Goal: Task Accomplishment & Management: Use online tool/utility

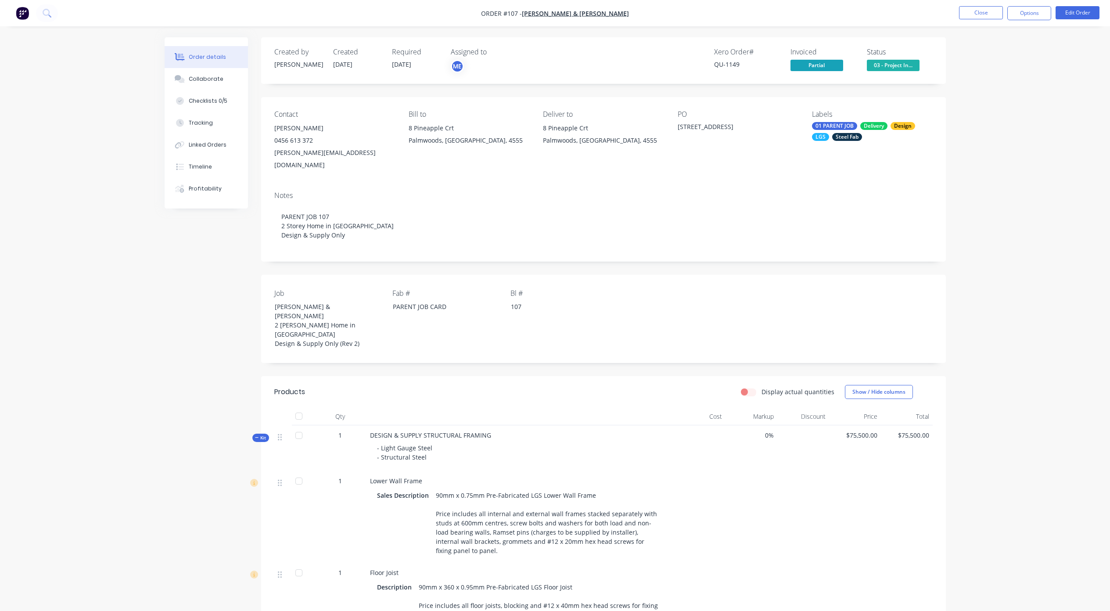
scroll to position [351, 0]
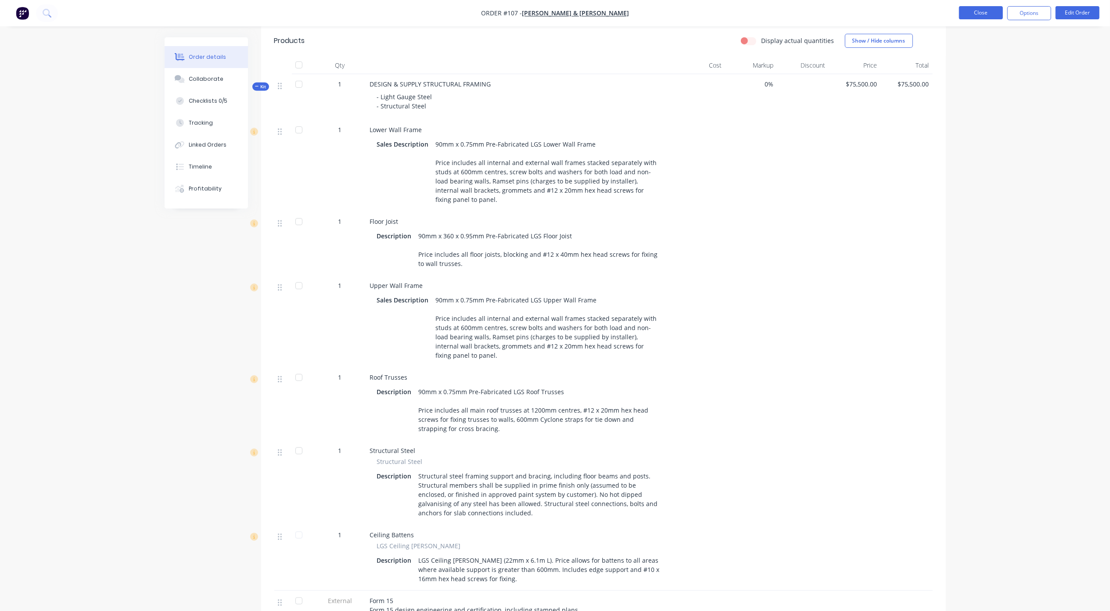
click at [986, 9] on button "Close" at bounding box center [981, 12] width 44 height 13
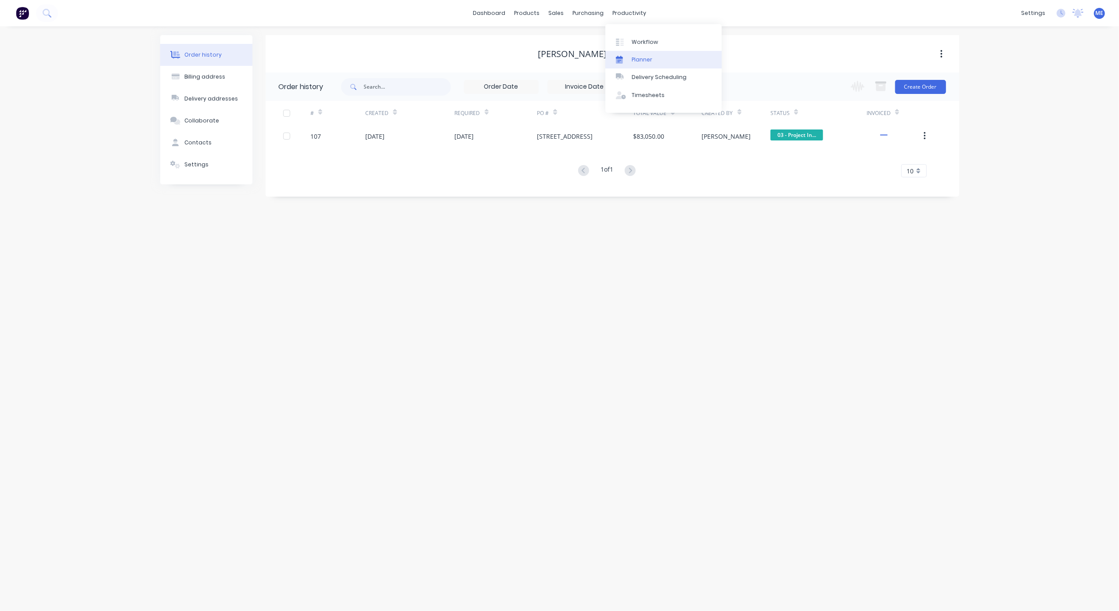
click at [640, 62] on div "Planner" at bounding box center [642, 60] width 21 height 8
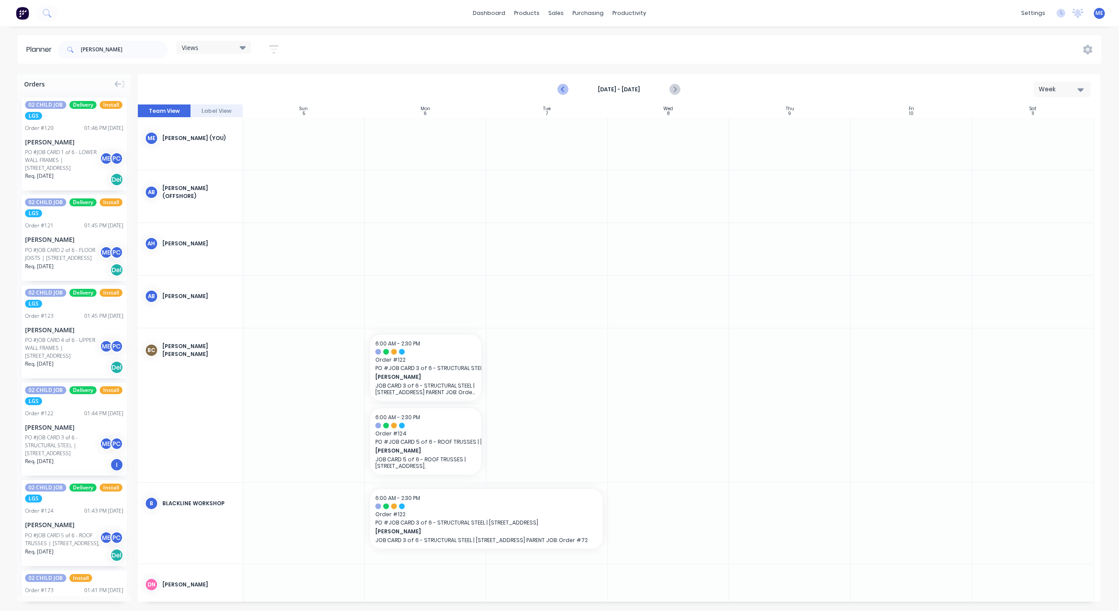
click at [557, 87] on button "Previous page" at bounding box center [564, 90] width 18 height 18
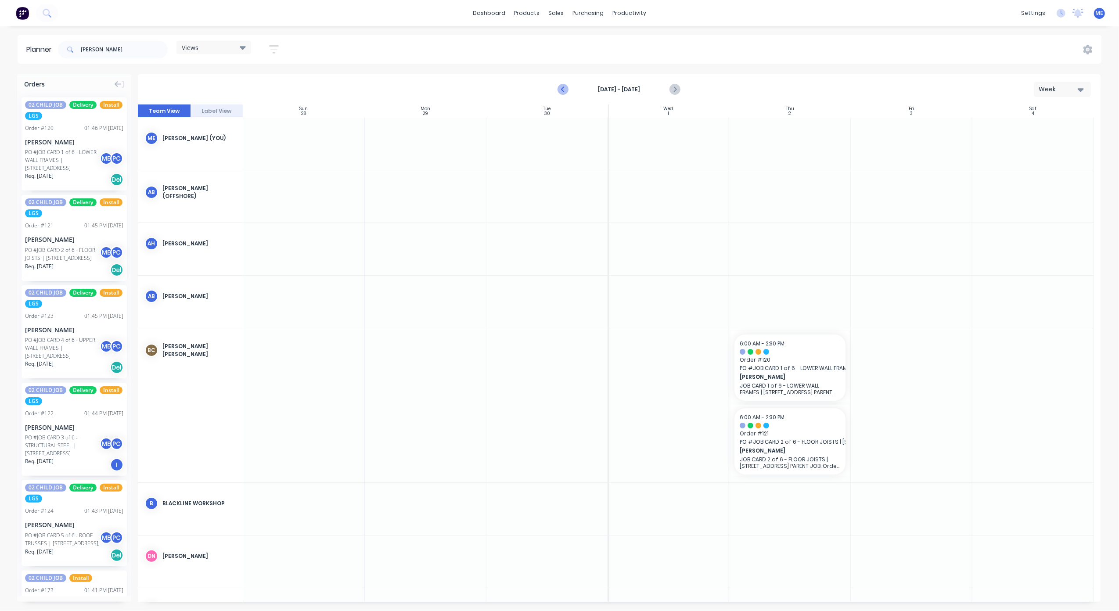
click at [557, 87] on button "Previous page" at bounding box center [564, 90] width 18 height 18
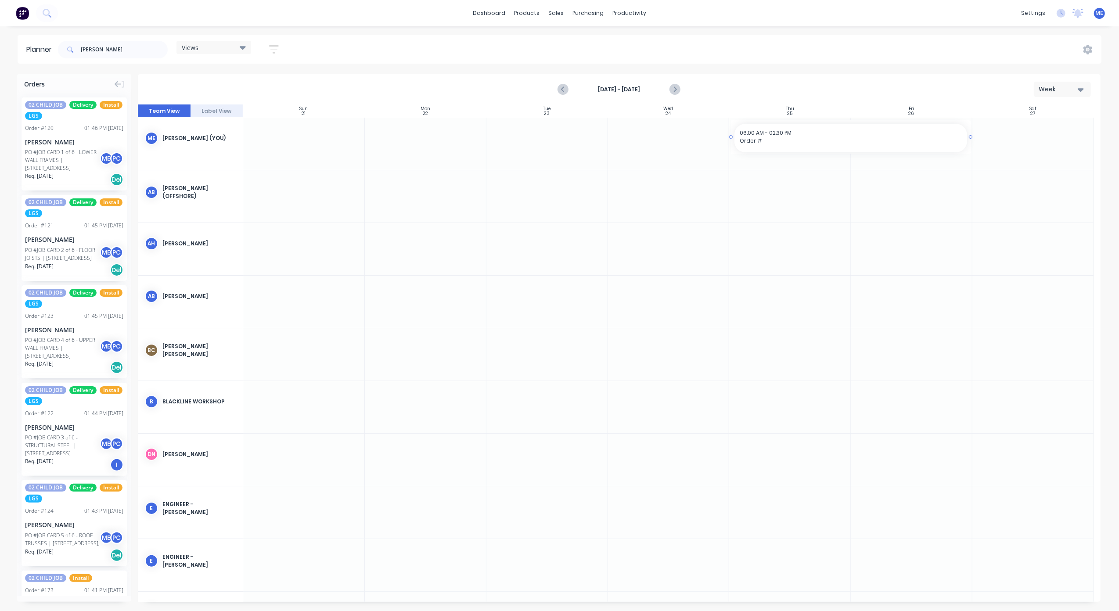
drag, startPoint x: 773, startPoint y: 148, endPoint x: 899, endPoint y: 145, distance: 126.0
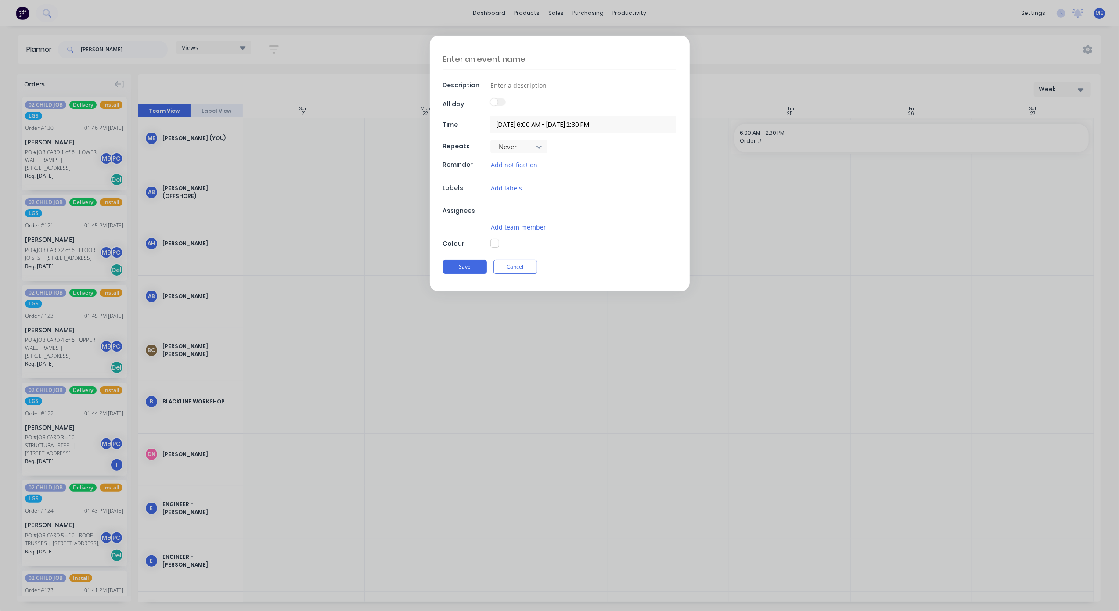
type textarea "x"
click at [518, 83] on input at bounding box center [583, 85] width 186 height 13
type input "M"
type textarea "x"
type input "MI"
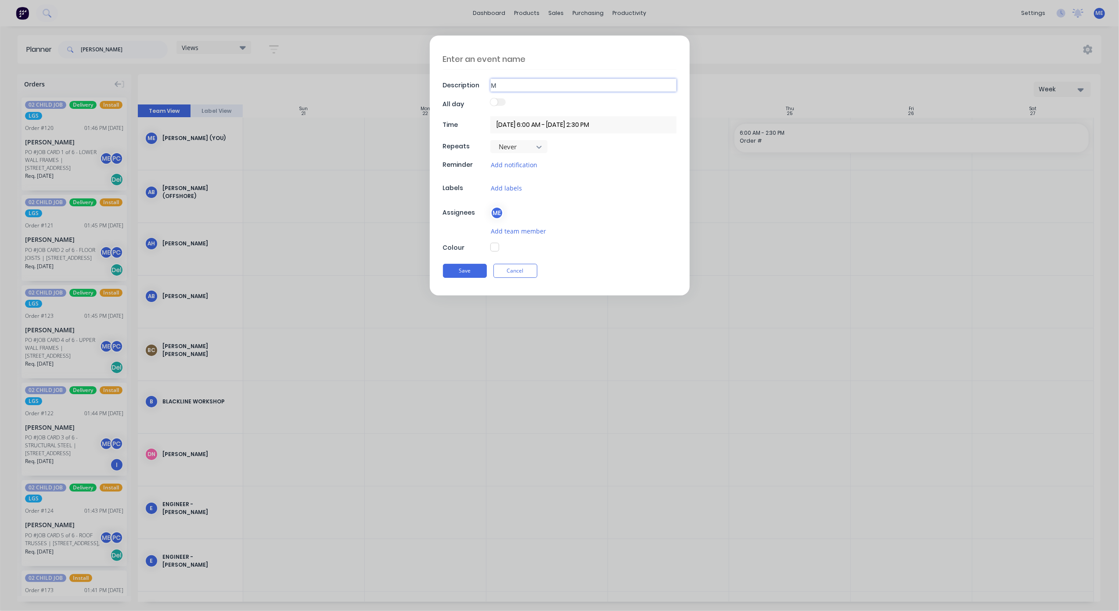
type textarea "x"
type input "MIK"
type textarea "x"
type input "[PERSON_NAME]"
type textarea "x"
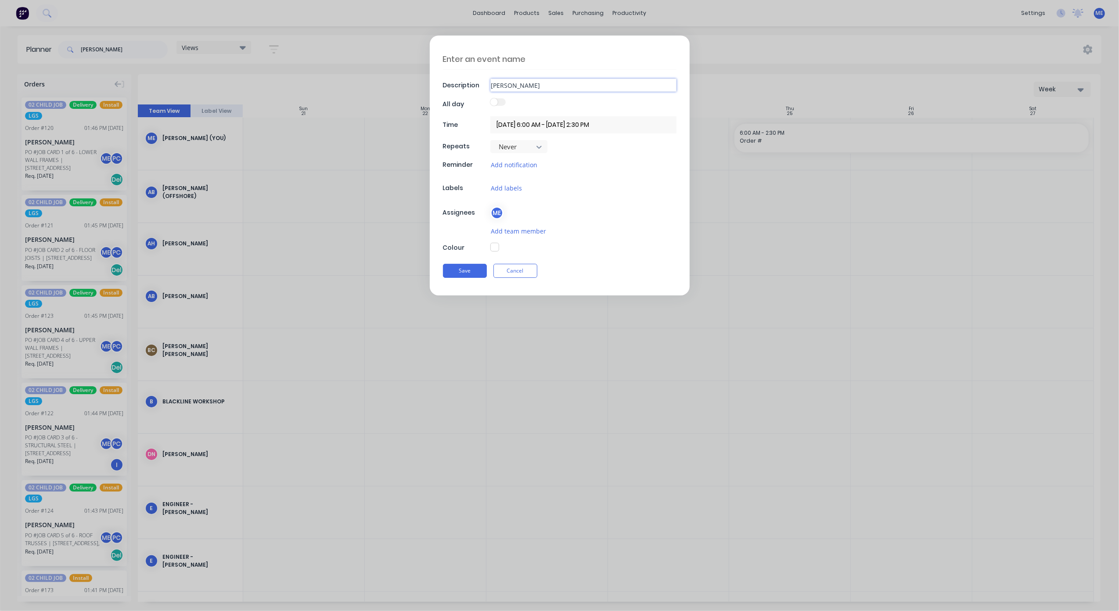
type input "[PERSON_NAME]"
type textarea "x"
type input "MIKE O"
type textarea "x"
type input "MIKE ON"
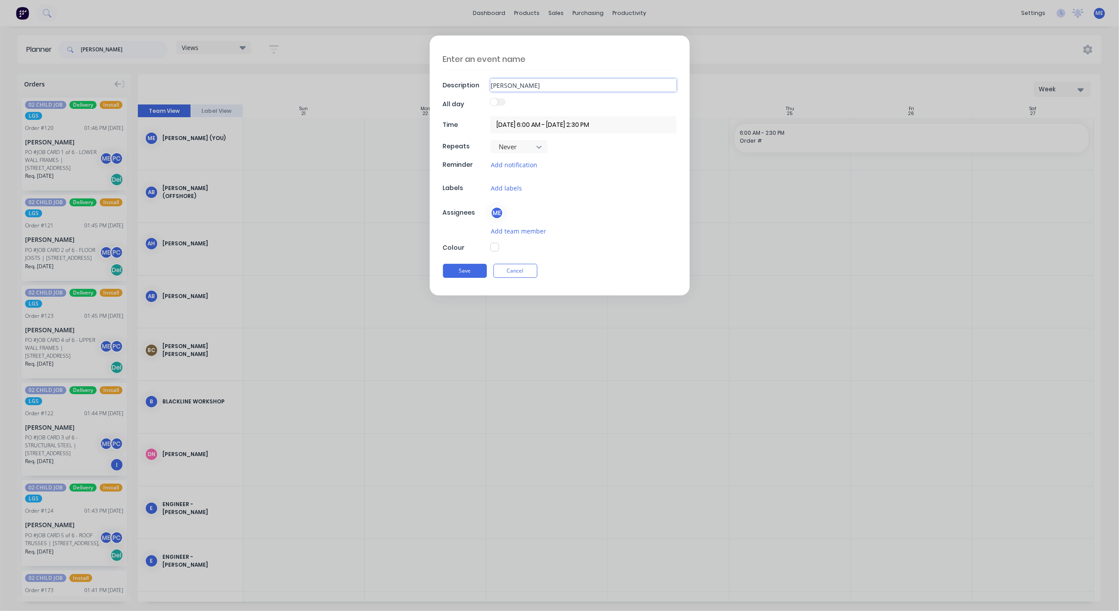
type textarea "x"
type input "MIKE ON"
type textarea "x"
type input "MIKE ON L"
type textarea "x"
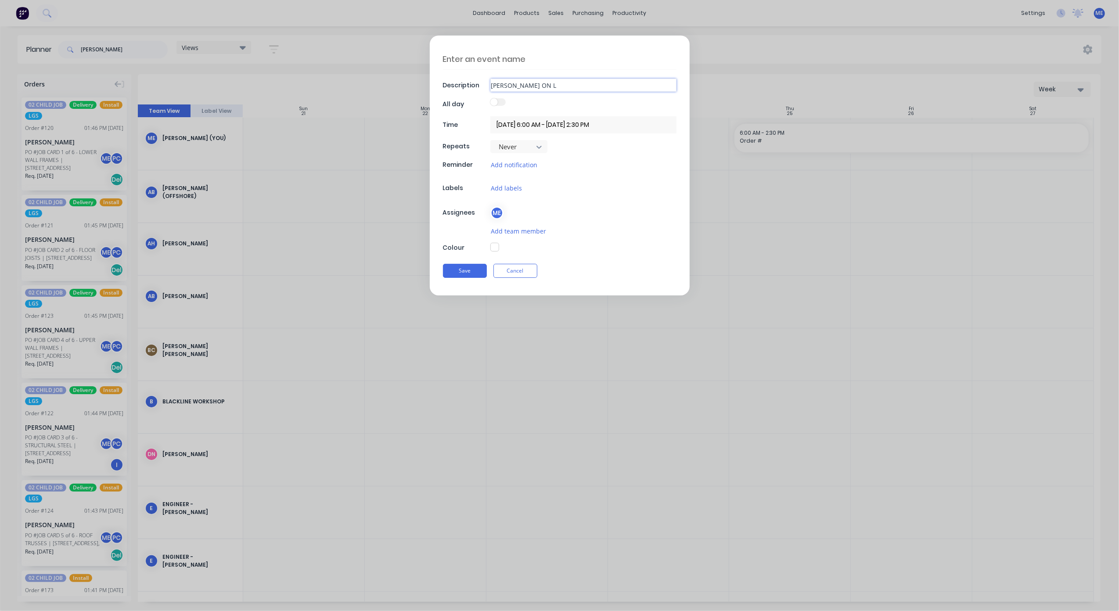
type input "MIKE ON LE"
type textarea "x"
type input "MIKE ON LEA"
type textarea "x"
type input "MIKE ON LEAV"
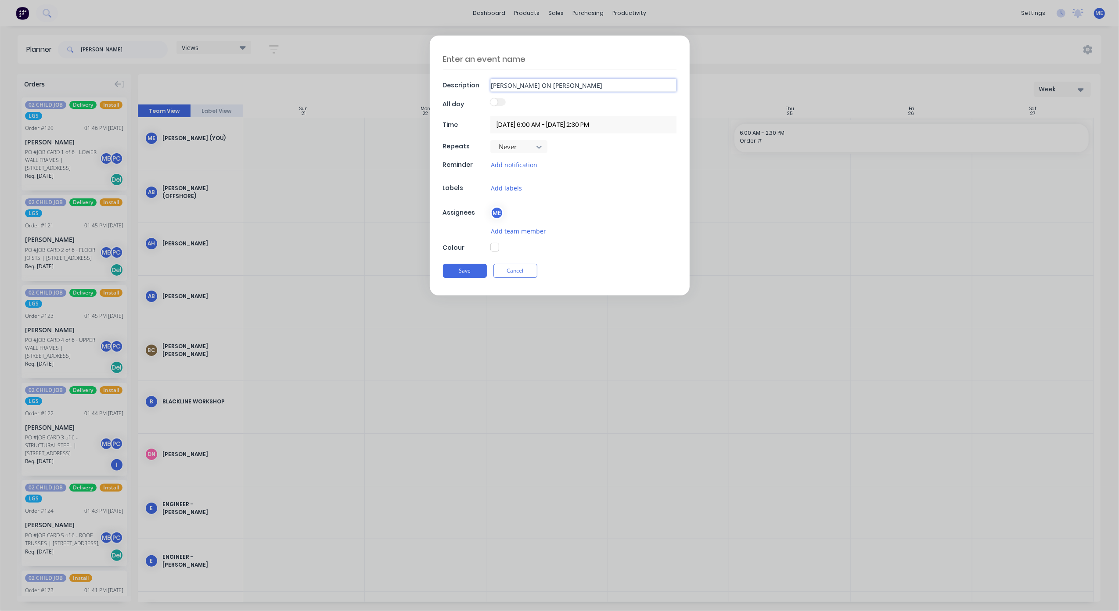
type textarea "x"
type input "MIKE ON LEAVE"
type textarea "x"
type input "MIKE ON LEAVE"
click at [493, 248] on button "button" at bounding box center [494, 247] width 9 height 9
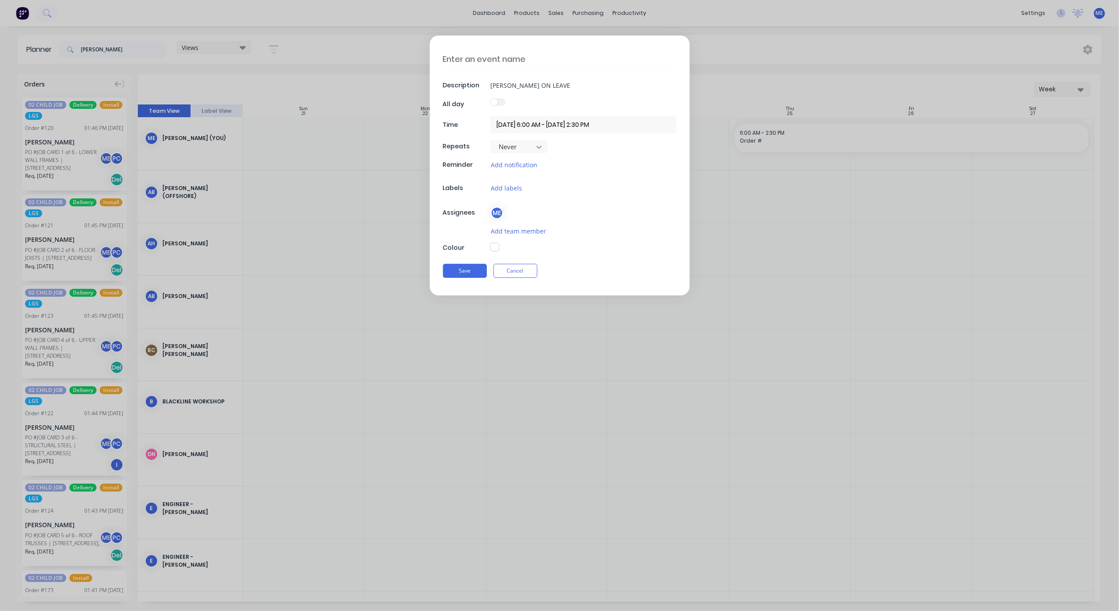
type textarea "x"
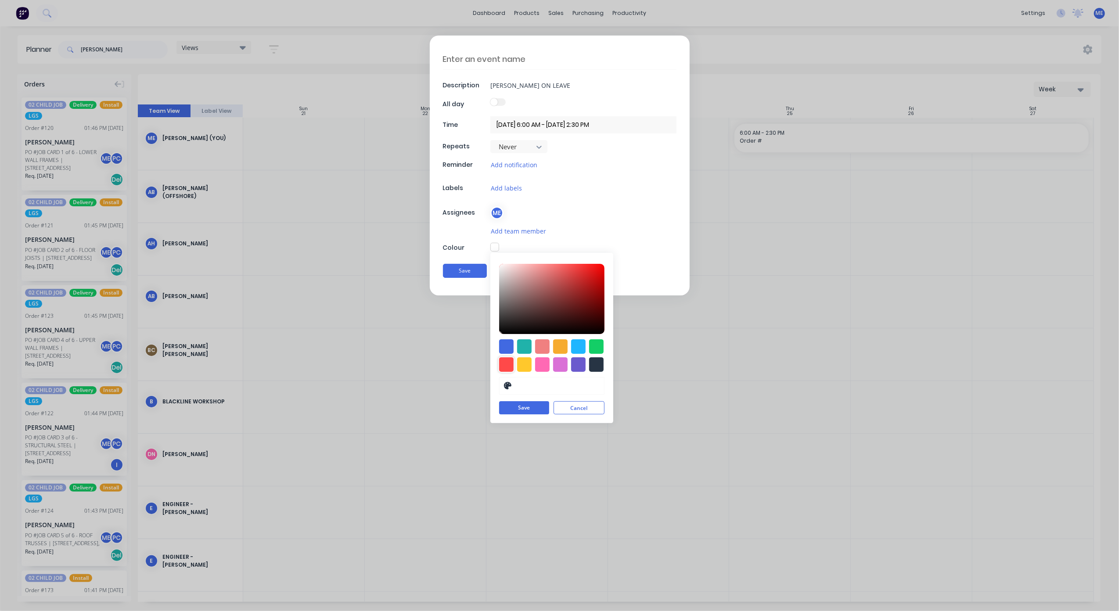
click at [506, 365] on div at bounding box center [506, 364] width 14 height 14
type input "#FF4949"
click at [488, 58] on textarea at bounding box center [560, 59] width 234 height 21
click at [513, 85] on input "MIKE ON LEAVE" at bounding box center [583, 85] width 186 height 13
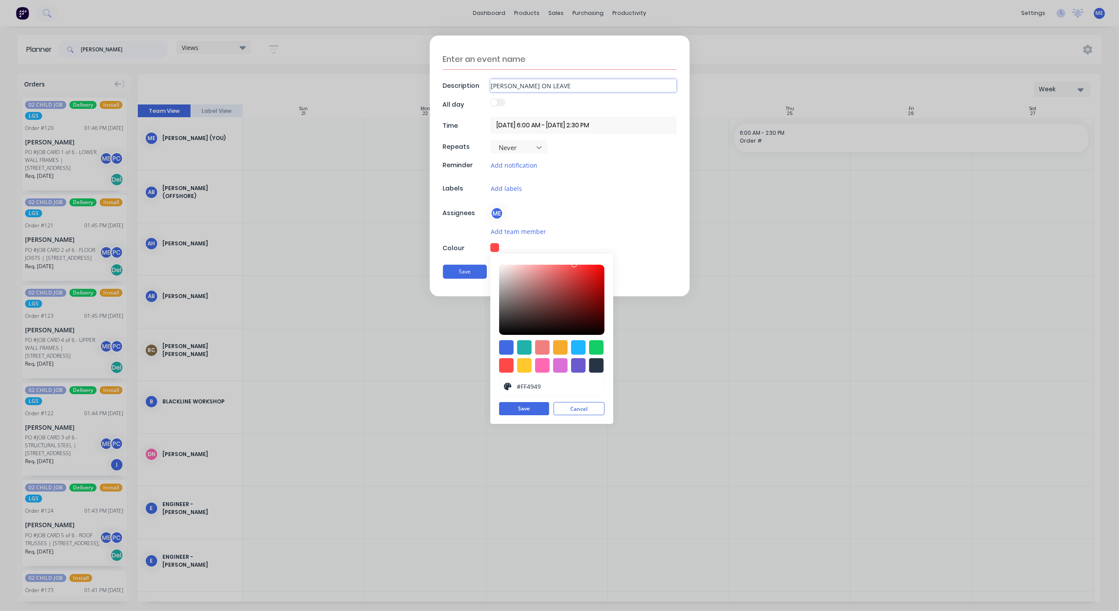
click at [513, 85] on input "MIKE ON LEAVE" at bounding box center [583, 85] width 186 height 13
type textarea "x"
click at [491, 66] on textarea at bounding box center [560, 59] width 234 height 21
paste textarea "MIKE ON LEAVE"
type textarea "MIKE ON LEAVE"
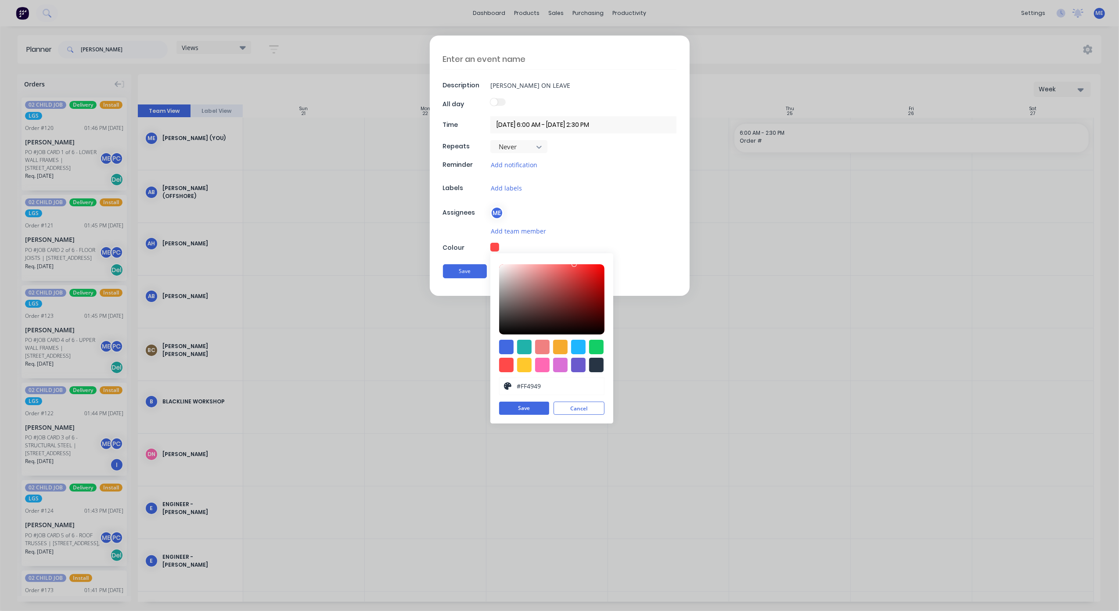
type textarea "x"
type textarea "MIKE ON LEAVE"
click at [468, 269] on button "Save" at bounding box center [465, 271] width 44 height 14
type textarea "x"
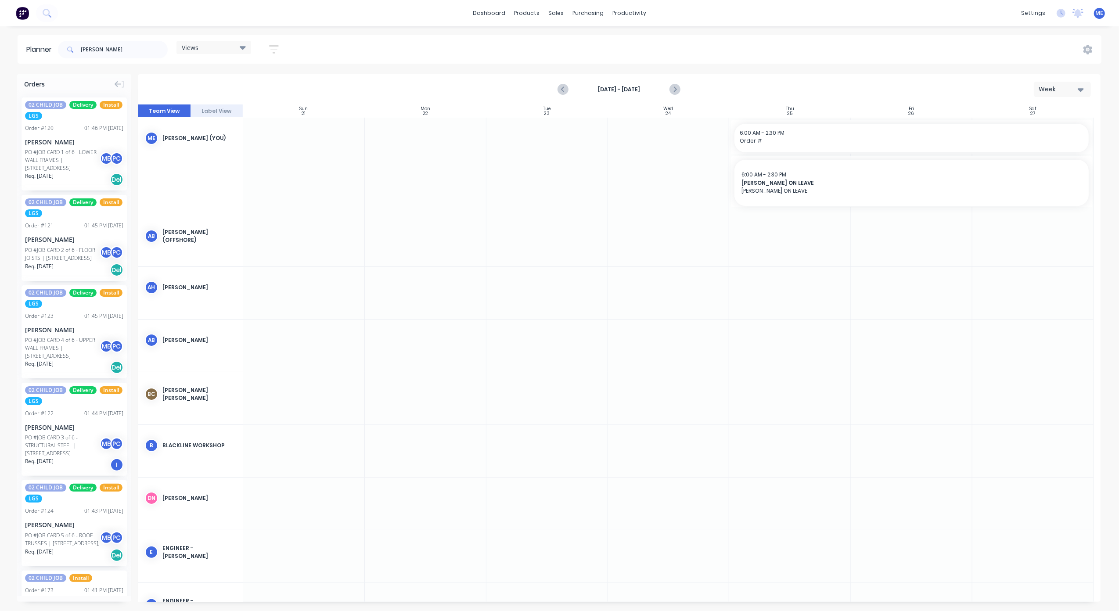
click at [666, 270] on div at bounding box center [669, 293] width 122 height 52
click at [644, 170] on div at bounding box center [669, 166] width 122 height 96
click at [566, 167] on div at bounding box center [547, 166] width 122 height 96
click at [838, 204] on div "Delete timeslot" at bounding box center [832, 201] width 94 height 18
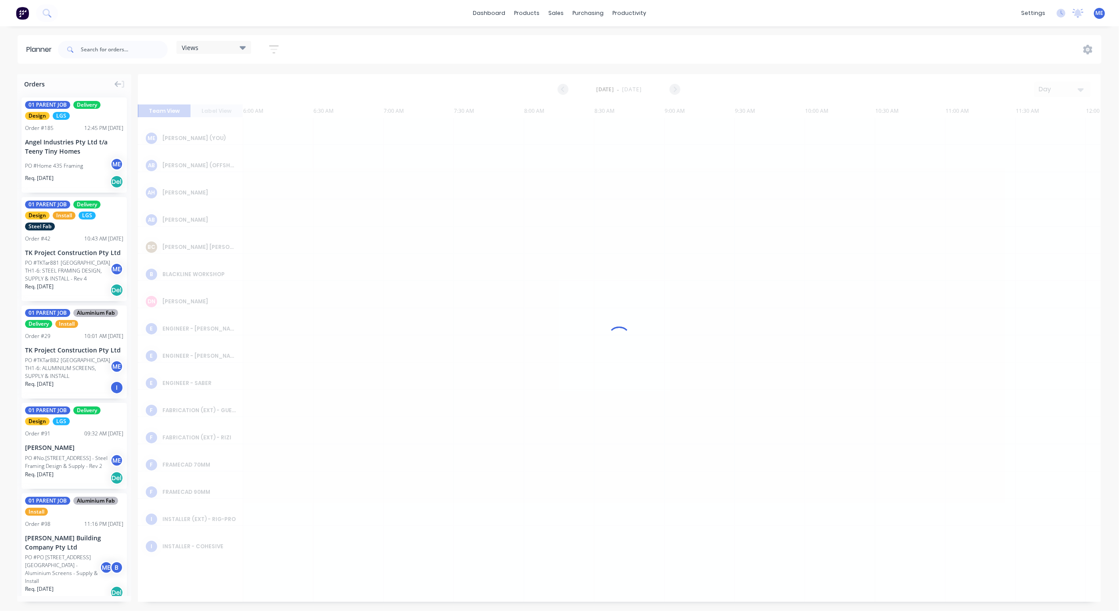
scroll to position [0, 340]
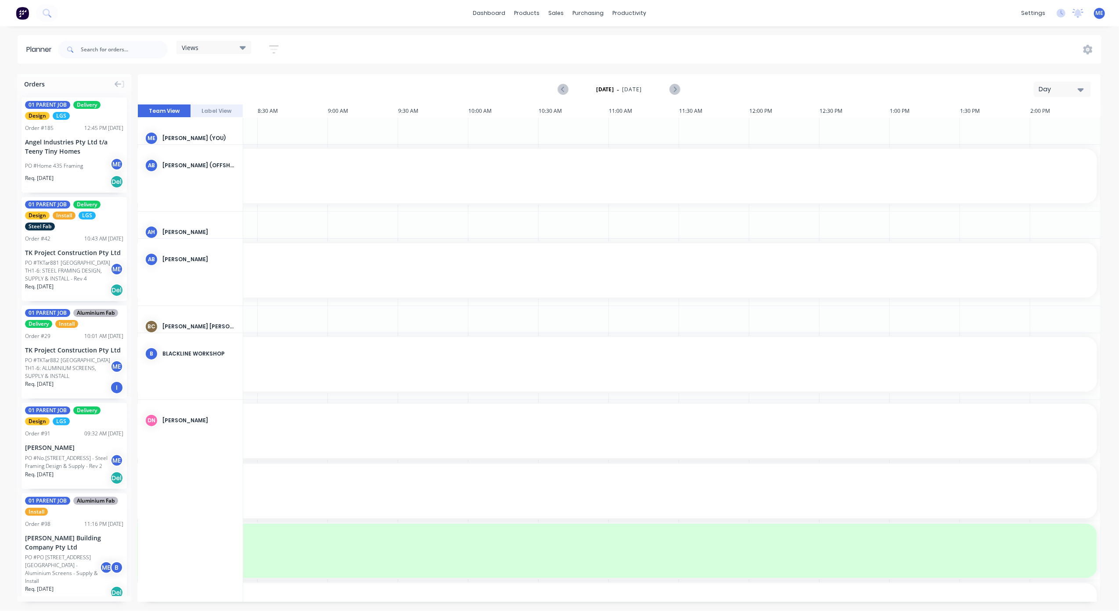
click at [1068, 90] on div "Day" at bounding box center [1059, 89] width 40 height 9
click at [1052, 128] on div "Week" at bounding box center [1046, 131] width 87 height 18
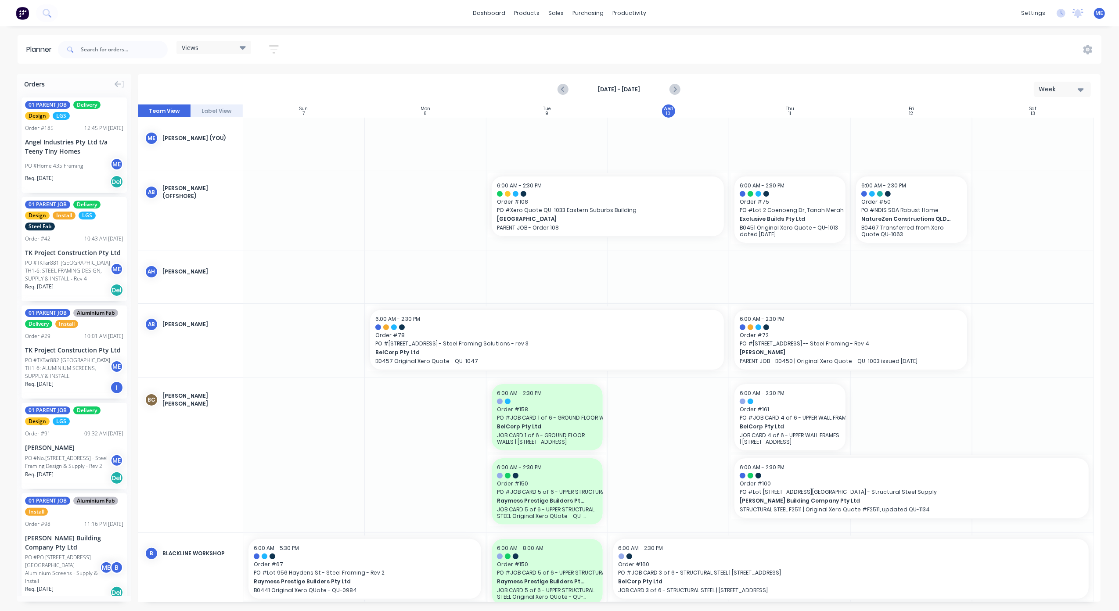
click at [673, 92] on icon "Next page" at bounding box center [675, 89] width 4 height 7
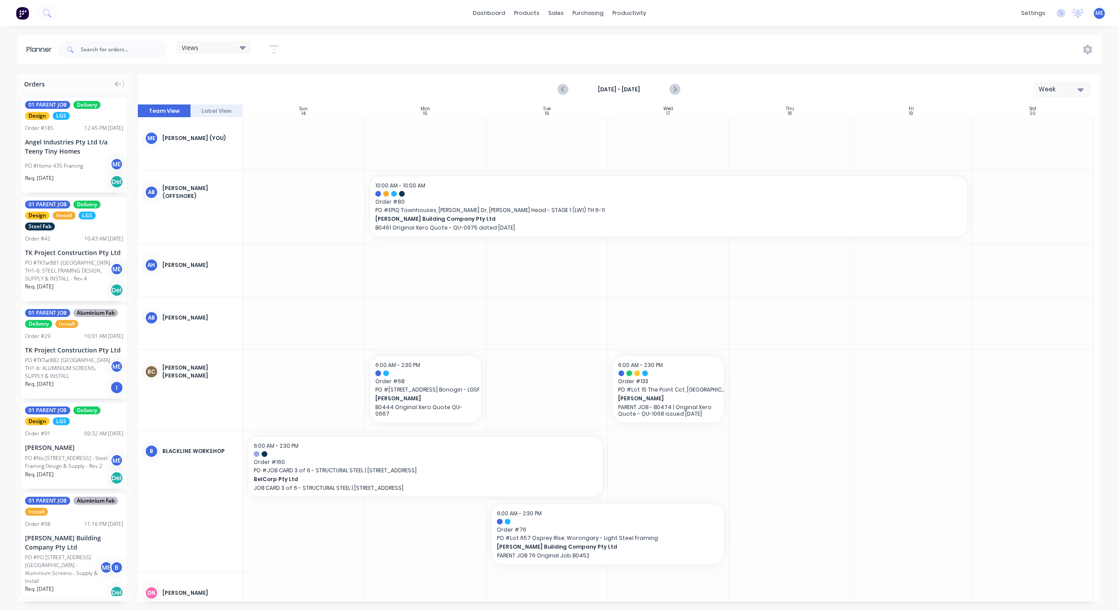
click at [673, 92] on icon "Next page" at bounding box center [675, 89] width 4 height 7
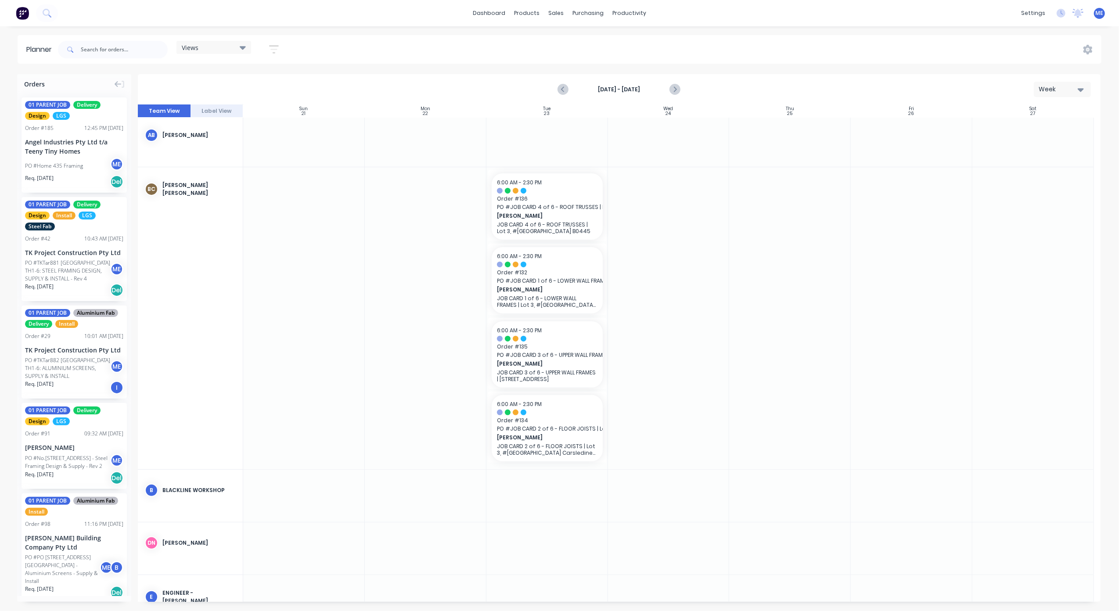
scroll to position [0, 0]
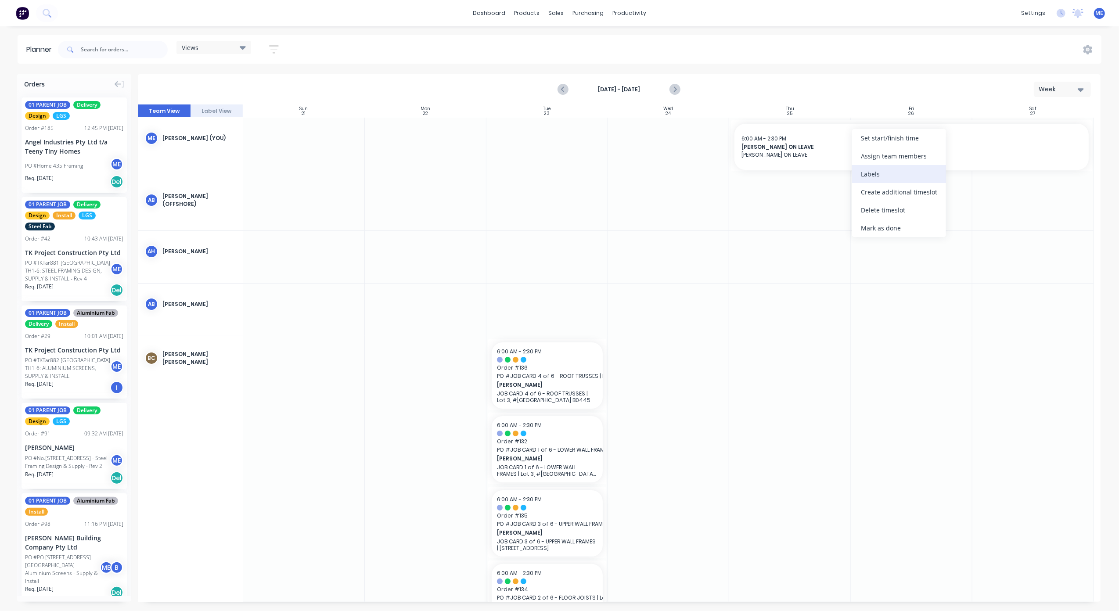
click at [885, 173] on div "Labels" at bounding box center [899, 174] width 94 height 18
click at [889, 136] on div "Set start/finish time" at bounding box center [867, 135] width 94 height 18
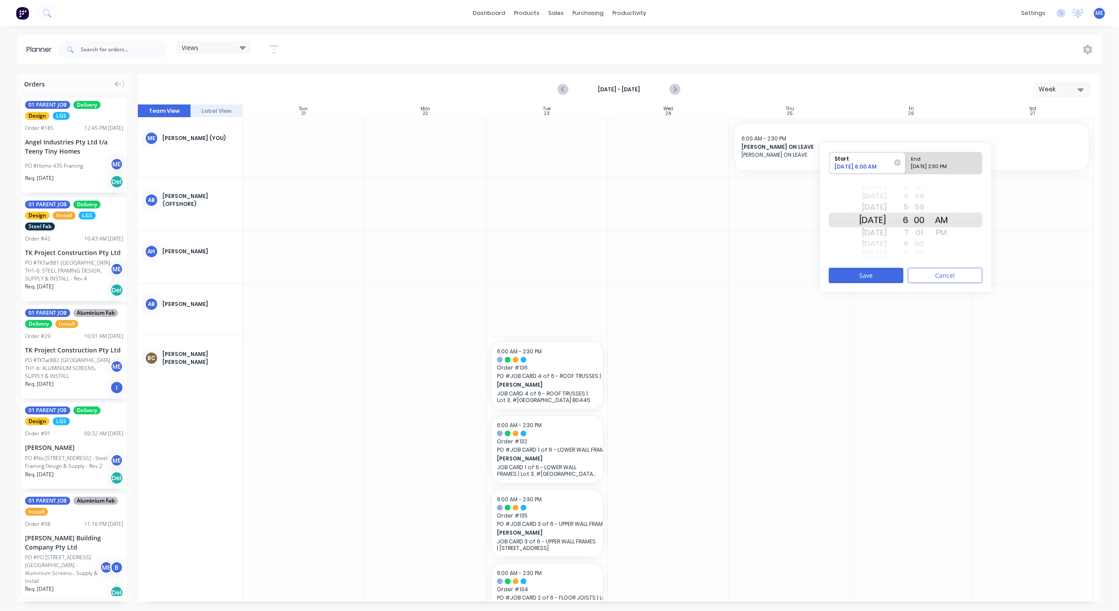
click at [928, 163] on div "09/27/2025 2:30 PM" at bounding box center [940, 168] width 64 height 11
click at [906, 163] on input "End 09/27/2025 2:30 PM" at bounding box center [906, 163] width 0 height 22
radio input "true"
drag, startPoint x: 917, startPoint y: 216, endPoint x: 918, endPoint y: 173, distance: 43.0
click at [918, 173] on div "Start 09/25/2025 6:00 AM End 09/27/2025 2:30 PM Thu Sep 25 Fri Sep 26 Sat Sep 2…" at bounding box center [906, 206] width 154 height 110
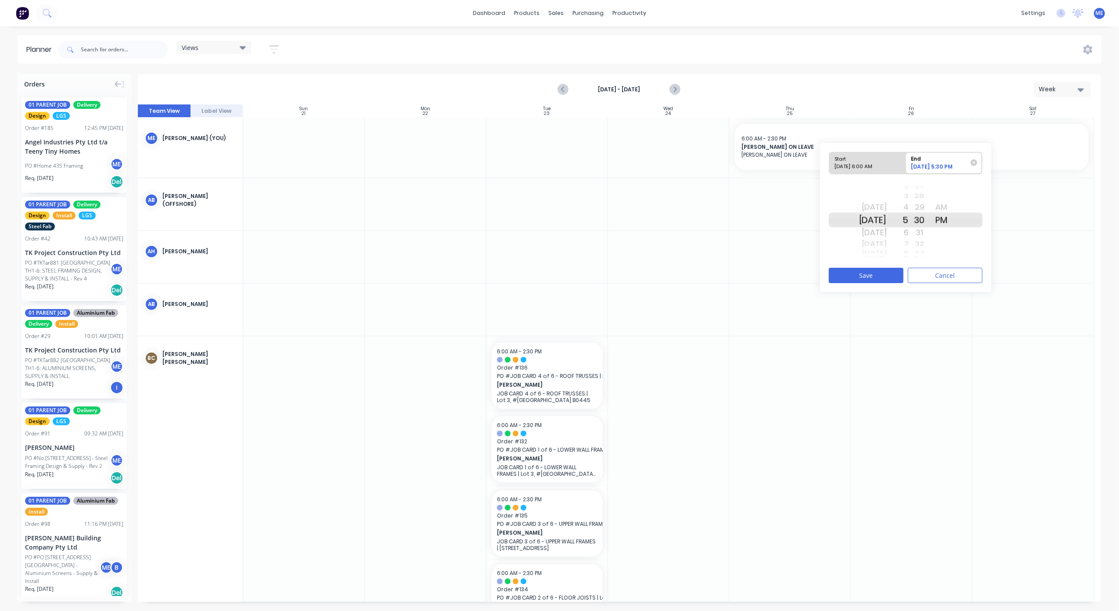
drag, startPoint x: 881, startPoint y: 215, endPoint x: 882, endPoint y: 230, distance: 15.0
click at [882, 230] on div "Thu Sep 25 Fri Sep 26 Sat Sep 27 Sun Sep 28 Mon Sep 29 Tue Sep 30 Wed Oct 1 Thu…" at bounding box center [873, 219] width 28 height 83
drag, startPoint x: 934, startPoint y: 225, endPoint x: 940, endPoint y: 274, distance: 49.5
click at [940, 274] on div "Start 09/25/2025 6:00 AM End 09/26/2025 5:30 PM Thu Sep 25 Fri Sep 26 Sat Sep 2…" at bounding box center [905, 217] width 171 height 149
drag, startPoint x: 936, startPoint y: 228, endPoint x: 942, endPoint y: 261, distance: 33.0
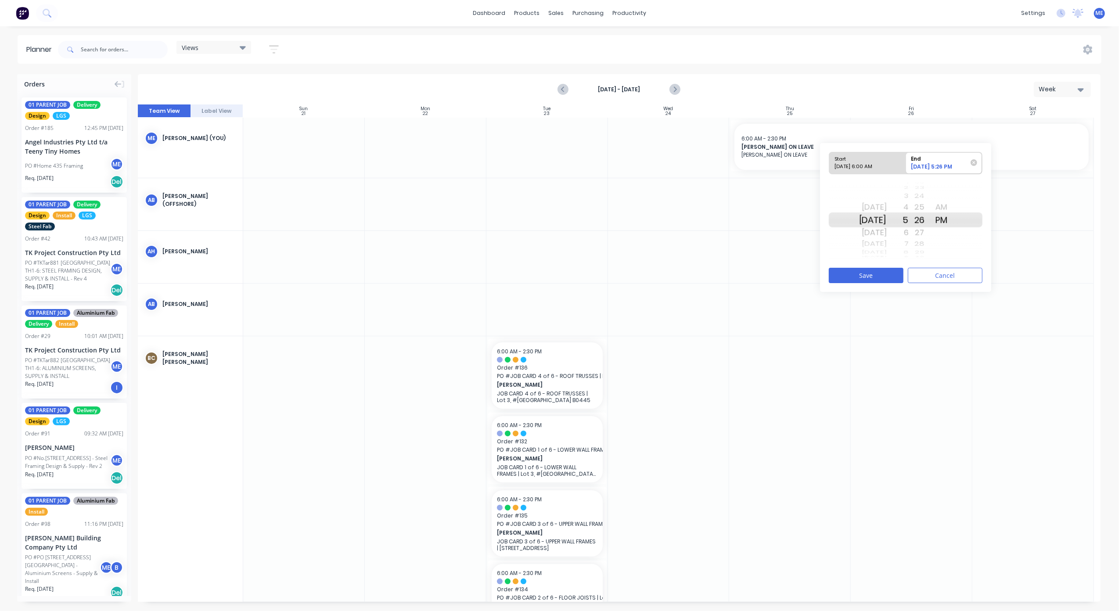
click at [942, 261] on div "Thu Sep 25 Fri Sep 26 Sat Sep 27 Sun Sep 28 Mon Sep 29 Tue Sep 30 Wed Oct 1 Thu…" at bounding box center [906, 220] width 154 height 83
drag, startPoint x: 935, startPoint y: 239, endPoint x: 936, endPoint y: 253, distance: 13.7
click at [931, 255] on div "37 38 39 40 41 42 43 44 45 46 47 48 49 50 51 52 53 54 55 56 57 58 59 00 01 02 0…" at bounding box center [920, 219] width 22 height 83
drag, startPoint x: 936, startPoint y: 229, endPoint x: 938, endPoint y: 246, distance: 17.2
click at [931, 241] on div "33 34 35 36 37 38 39 40 41 42 43 44 45 46 47 48 49 50 51 52 53 54 55 56 57 58 5…" at bounding box center [920, 219] width 22 height 83
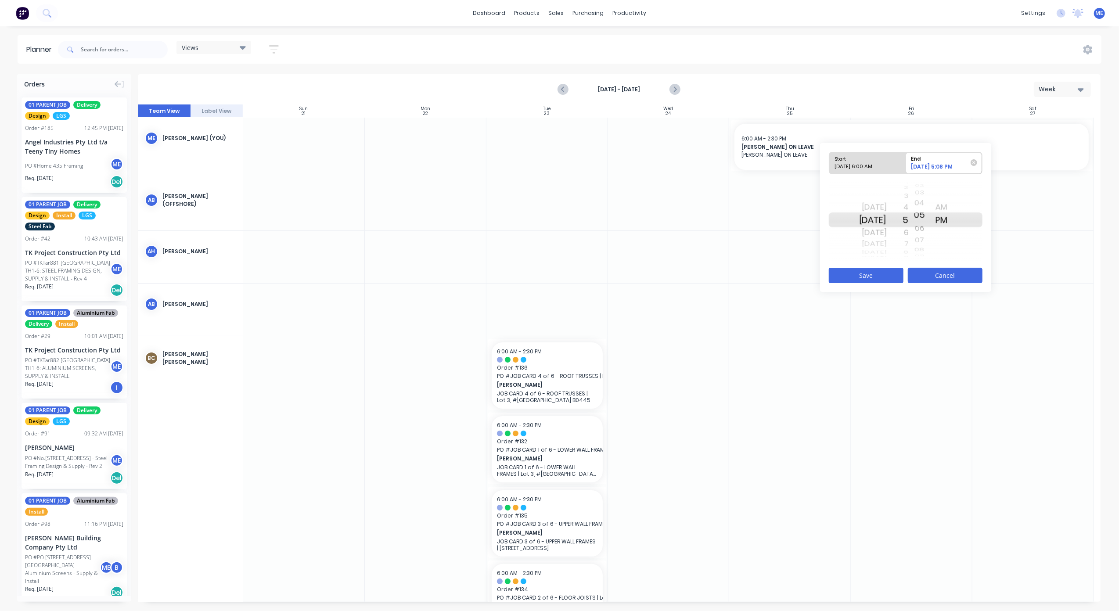
drag, startPoint x: 933, startPoint y: 219, endPoint x: 932, endPoint y: 279, distance: 60.6
click at [933, 273] on div "Start 09/25/2025 6:00 AM End 09/26/2025 5:08 PM Thu Sep 25 Fri Sep 26 Sat Sep 2…" at bounding box center [905, 217] width 171 height 149
drag, startPoint x: 933, startPoint y: 227, endPoint x: 937, endPoint y: 285, distance: 57.6
click at [937, 285] on div "Start 09/25/2025 6:00 AM End 09/26/2025 5:04 PM Thu Sep 25 Fri Sep 26 Sat Sep 2…" at bounding box center [905, 217] width 171 height 149
click at [882, 277] on button "Save" at bounding box center [866, 275] width 75 height 15
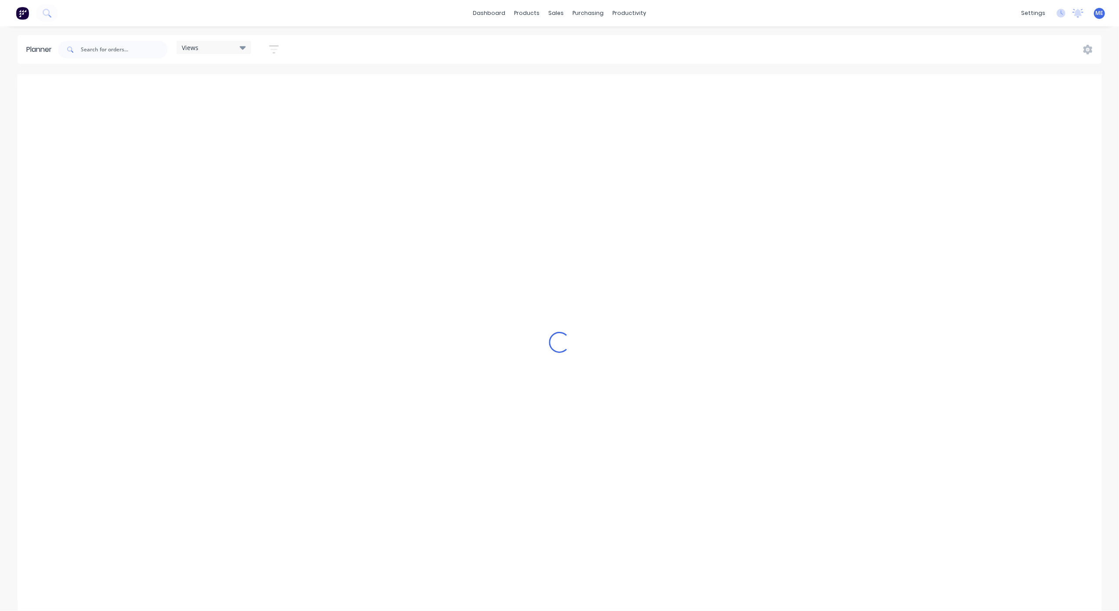
scroll to position [0, 340]
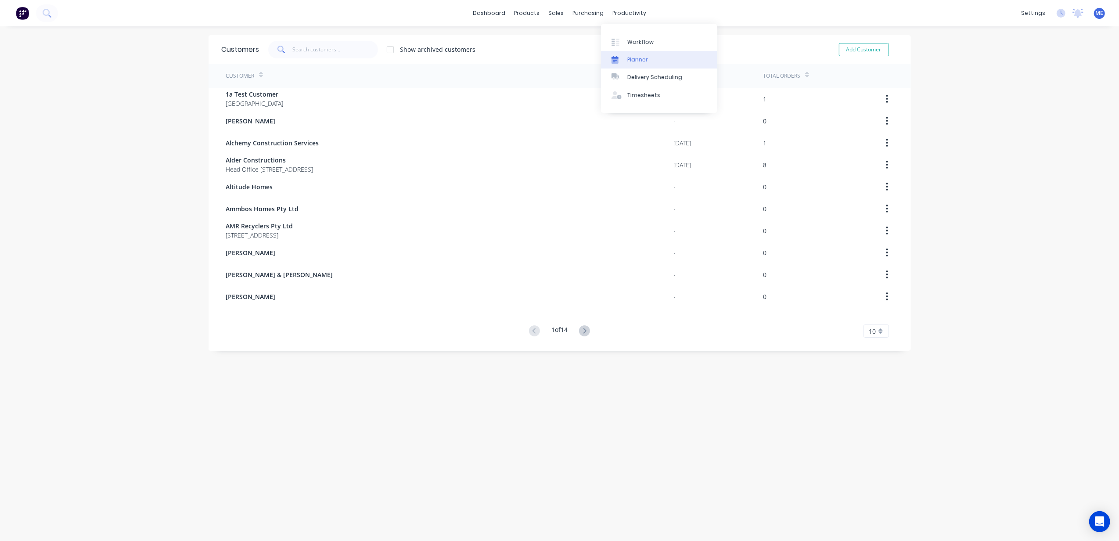
click at [631, 57] on div "Planner" at bounding box center [637, 60] width 21 height 8
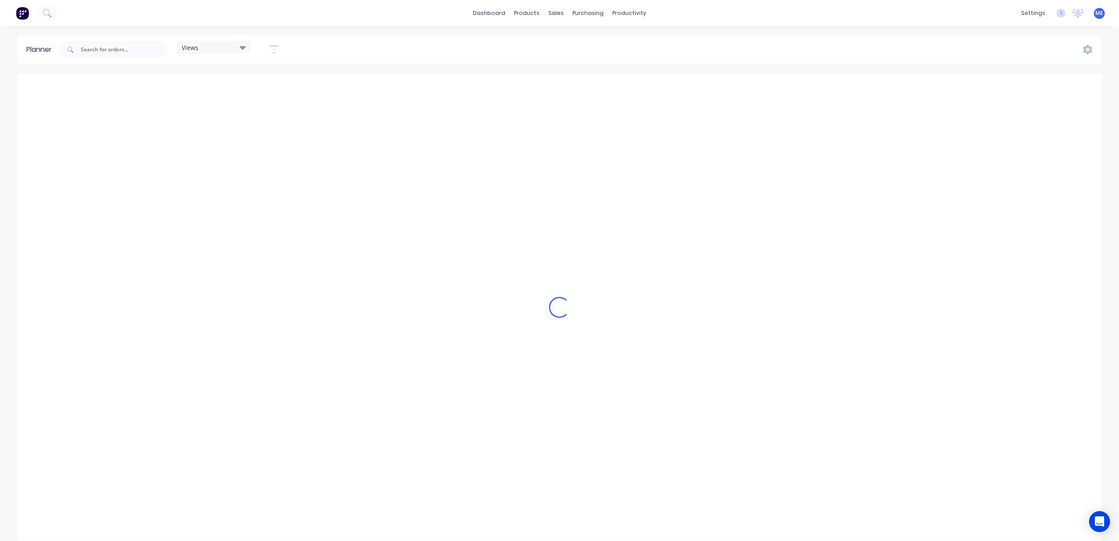
scroll to position [0, 340]
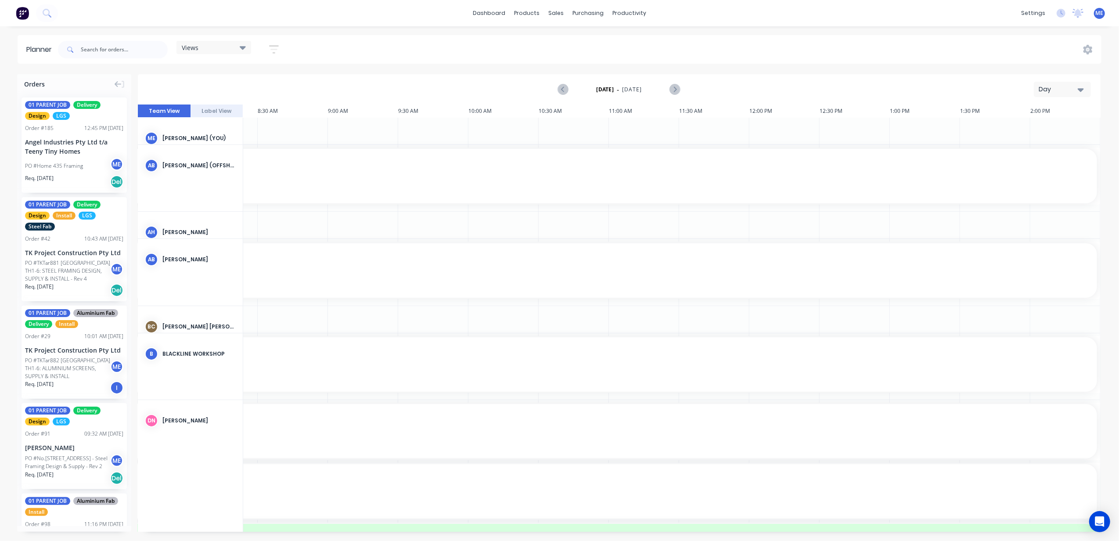
click at [1059, 88] on div "Day" at bounding box center [1059, 89] width 40 height 9
click at [1049, 132] on div "Week" at bounding box center [1046, 131] width 87 height 18
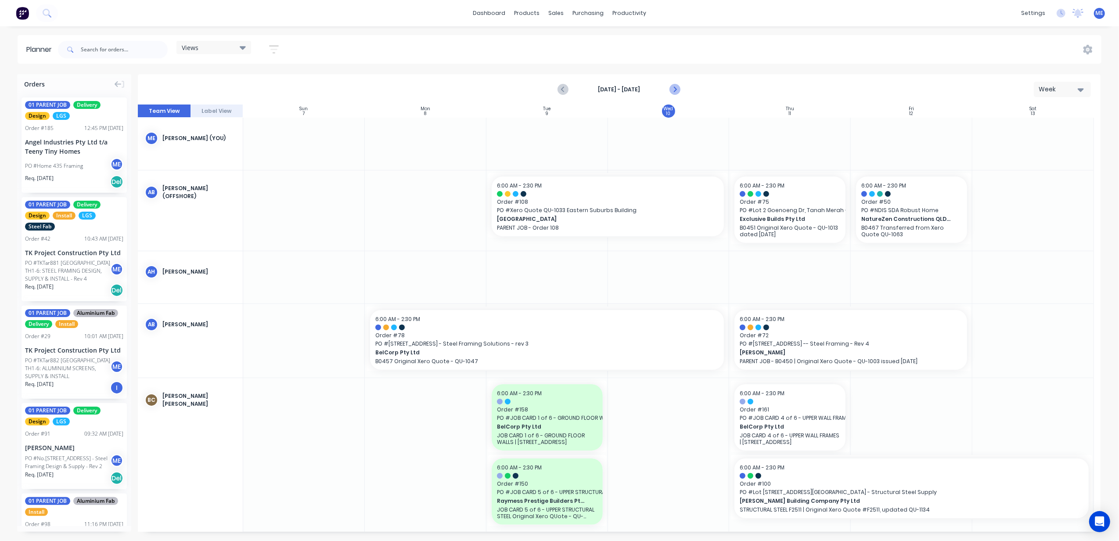
click at [671, 92] on icon "Next page" at bounding box center [674, 89] width 11 height 11
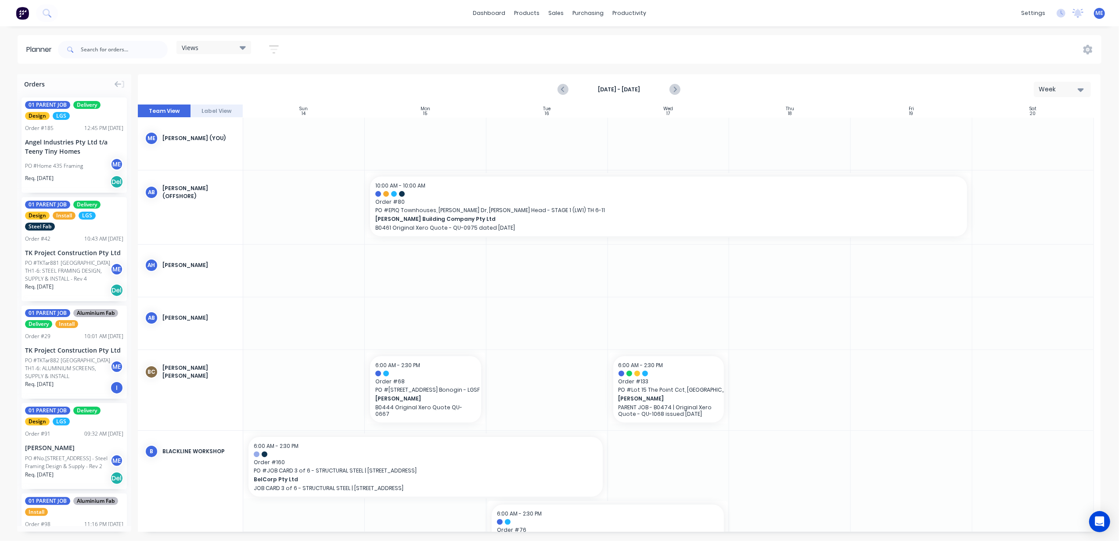
click at [674, 90] on icon "Next page" at bounding box center [674, 89] width 11 height 11
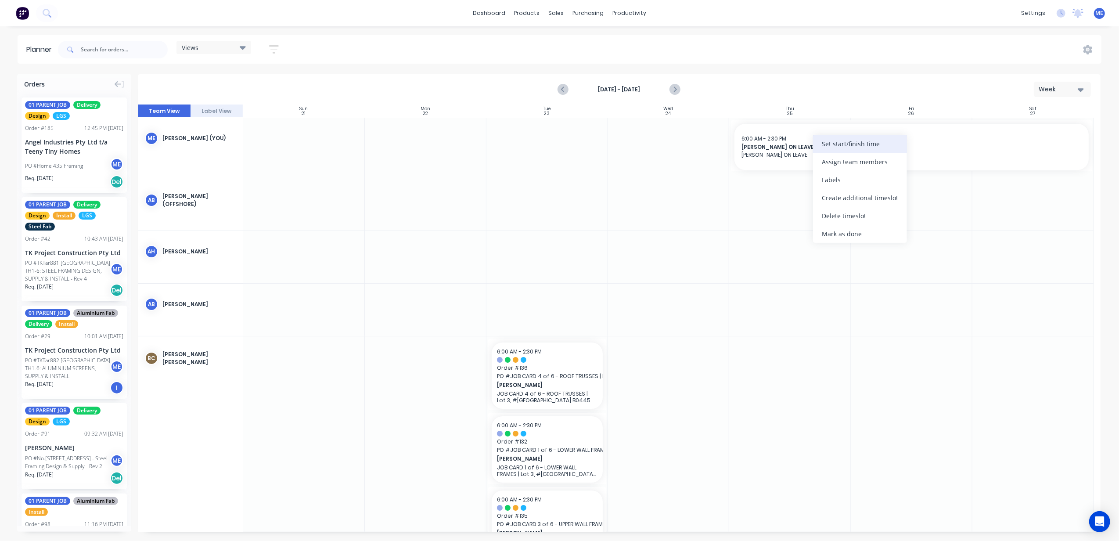
click at [857, 145] on div "Set start/finish time" at bounding box center [860, 144] width 94 height 18
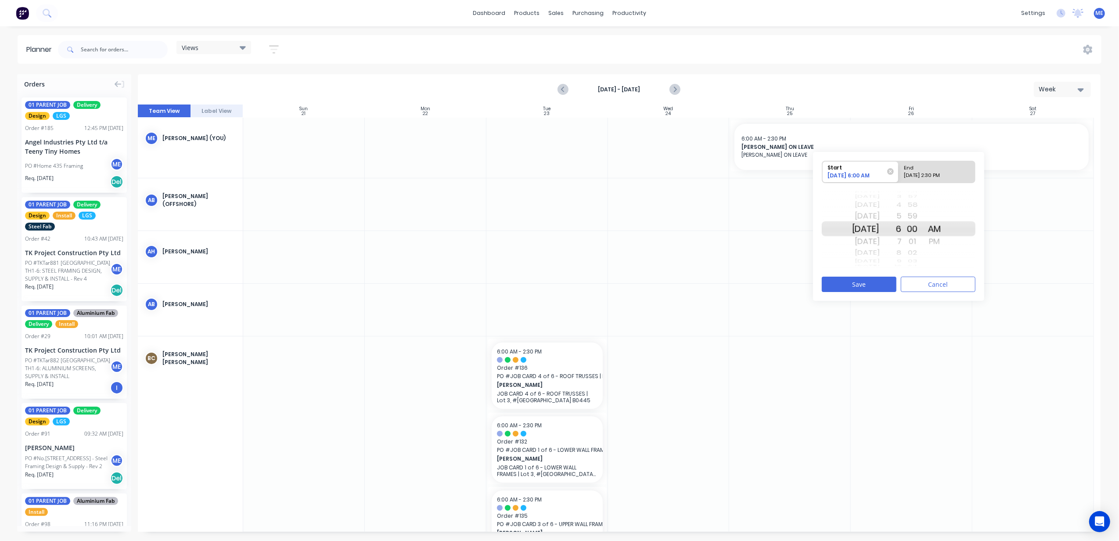
click at [935, 174] on div "[DATE] 2:30 PM" at bounding box center [933, 177] width 64 height 11
click at [899, 174] on input "End [DATE] 2:30 PM" at bounding box center [899, 172] width 0 height 22
radio input "true"
drag, startPoint x: 878, startPoint y: 223, endPoint x: 884, endPoint y: 229, distance: 8.1
click at [880, 229] on div "[DATE] [DATE] [DATE] [DATE] [DATE] [DATE] [DATE] [DATE] [DATE] [DATE] [DATE] [D…" at bounding box center [866, 228] width 28 height 83
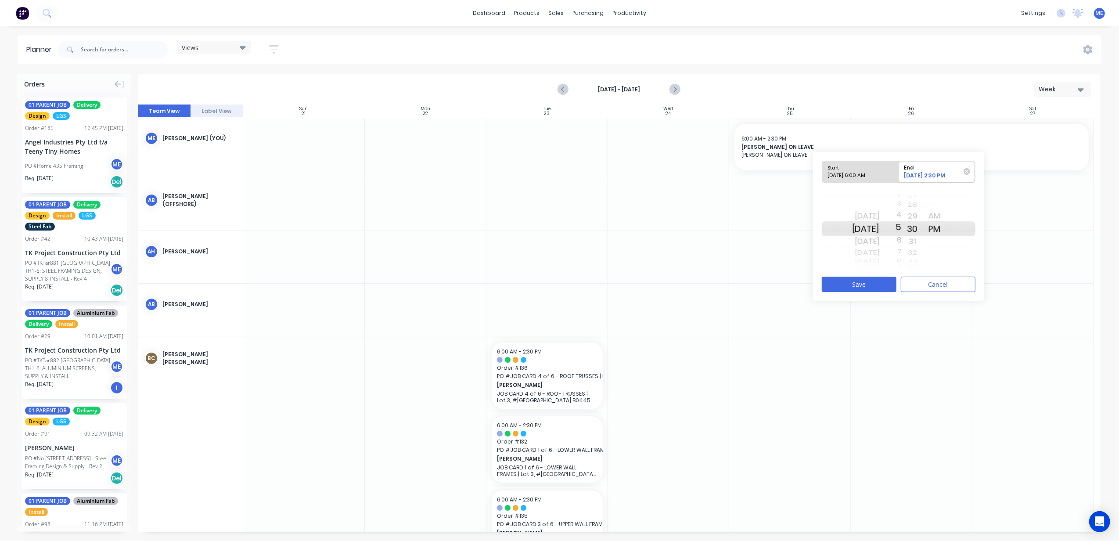
drag, startPoint x: 915, startPoint y: 212, endPoint x: 911, endPoint y: 185, distance: 27.5
click at [911, 185] on div "Start 09/25/2025 6:00 AM End 09/26/2025 2:30 PM Thu Sep 25 Fri Sep 26 Sat Sep 2…" at bounding box center [899, 215] width 154 height 110
click at [864, 288] on button "Save" at bounding box center [859, 284] width 75 height 15
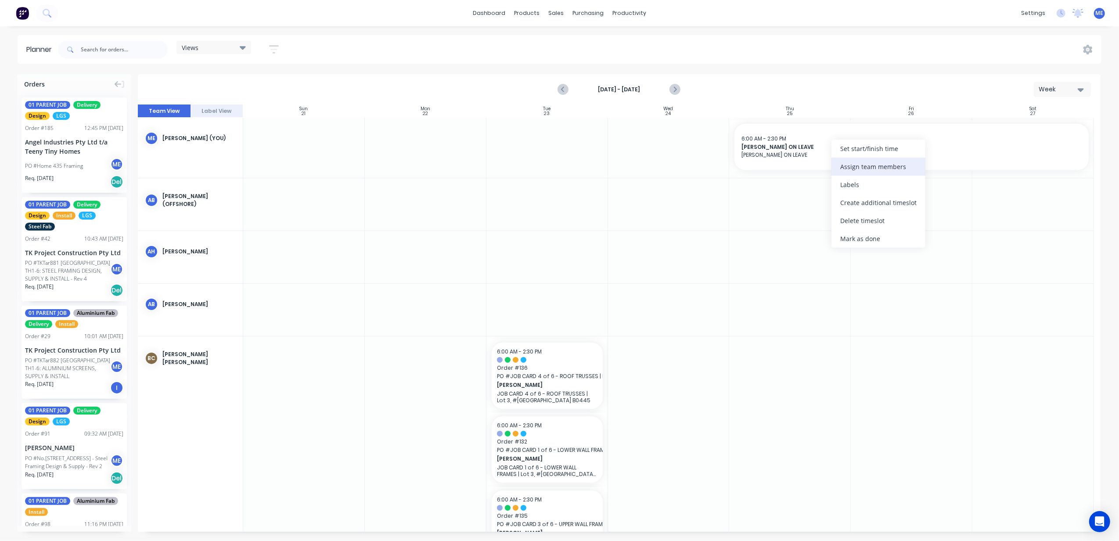
click at [871, 165] on div "Assign team members" at bounding box center [878, 167] width 94 height 18
click at [1075, 248] on div at bounding box center [1033, 257] width 122 height 52
click at [1026, 202] on div at bounding box center [1033, 204] width 122 height 52
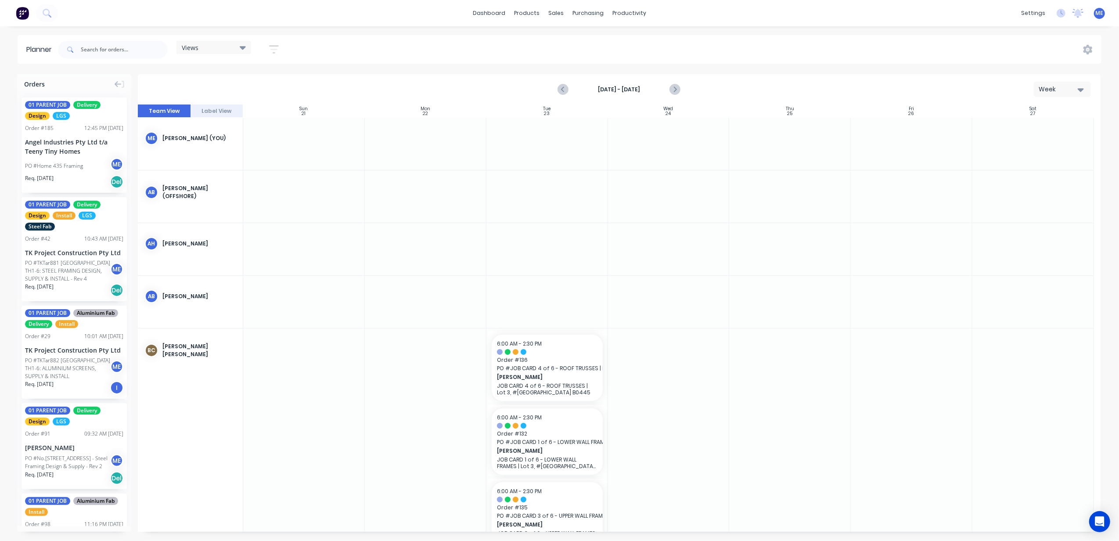
click at [802, 162] on div at bounding box center [790, 144] width 122 height 52
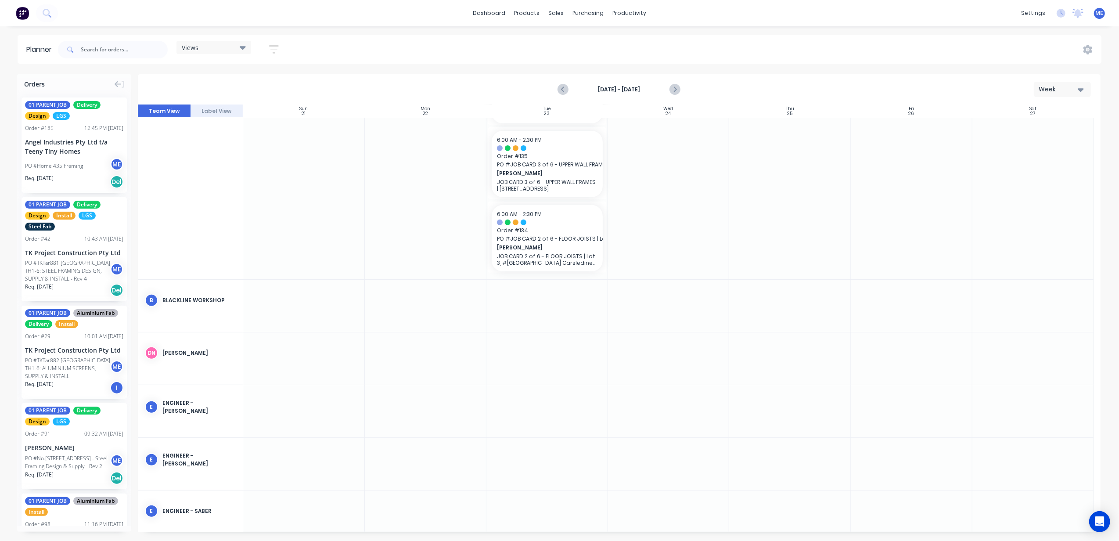
scroll to position [0, 0]
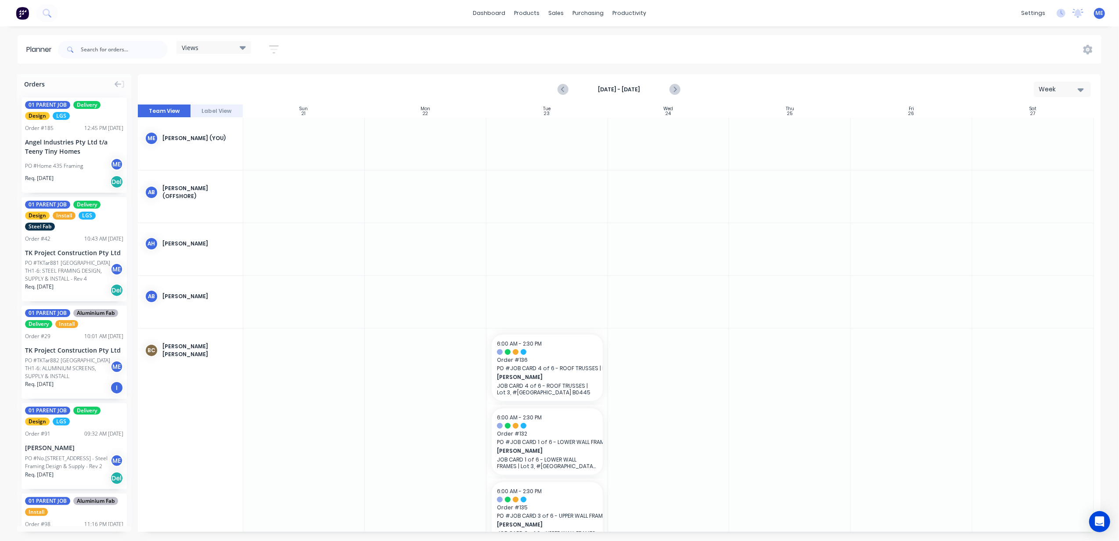
click at [682, 82] on div "Sep 21st - Sep 27th Week" at bounding box center [619, 89] width 961 height 29
click at [679, 85] on icon "Next page" at bounding box center [674, 89] width 11 height 11
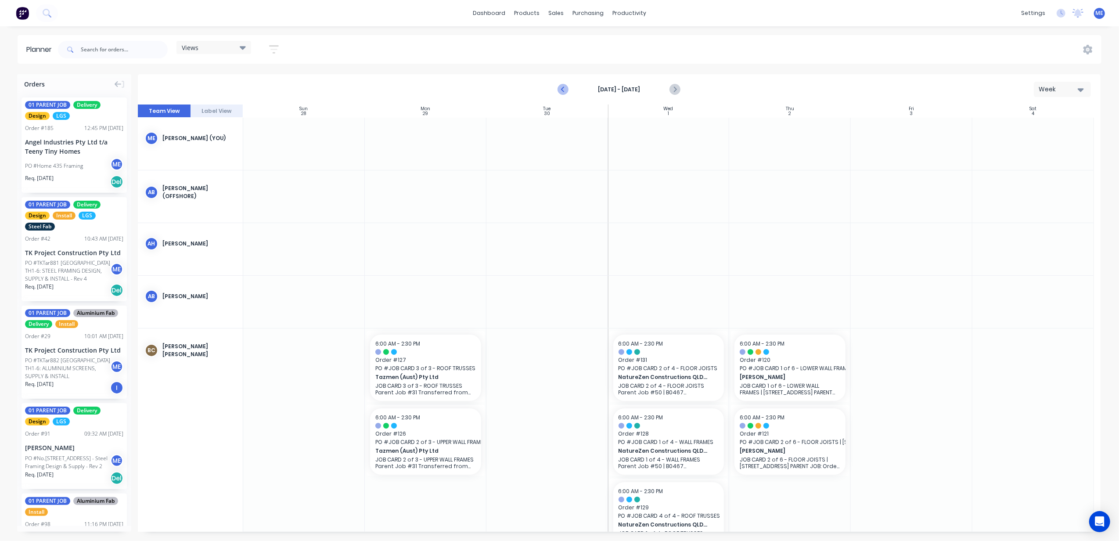
click at [568, 88] on icon "Previous page" at bounding box center [563, 89] width 11 height 11
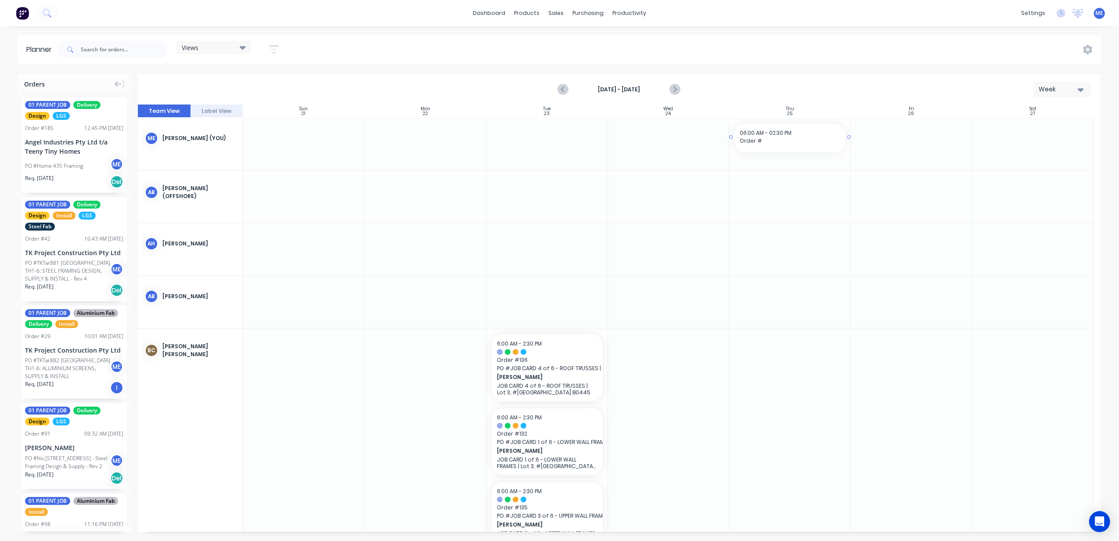
drag, startPoint x: 771, startPoint y: 155, endPoint x: 777, endPoint y: 157, distance: 6.3
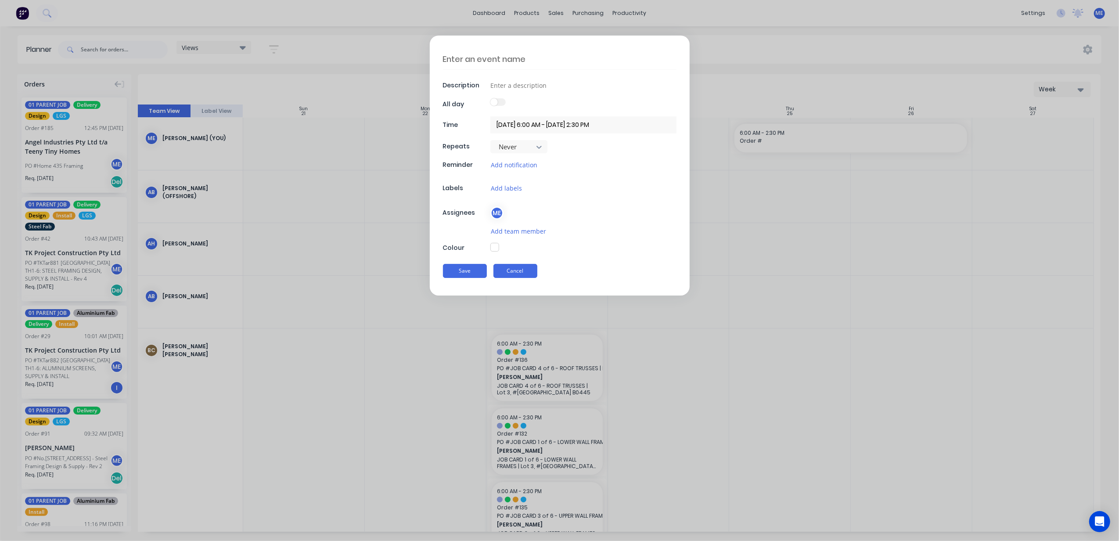
click at [503, 274] on button "Cancel" at bounding box center [515, 271] width 44 height 14
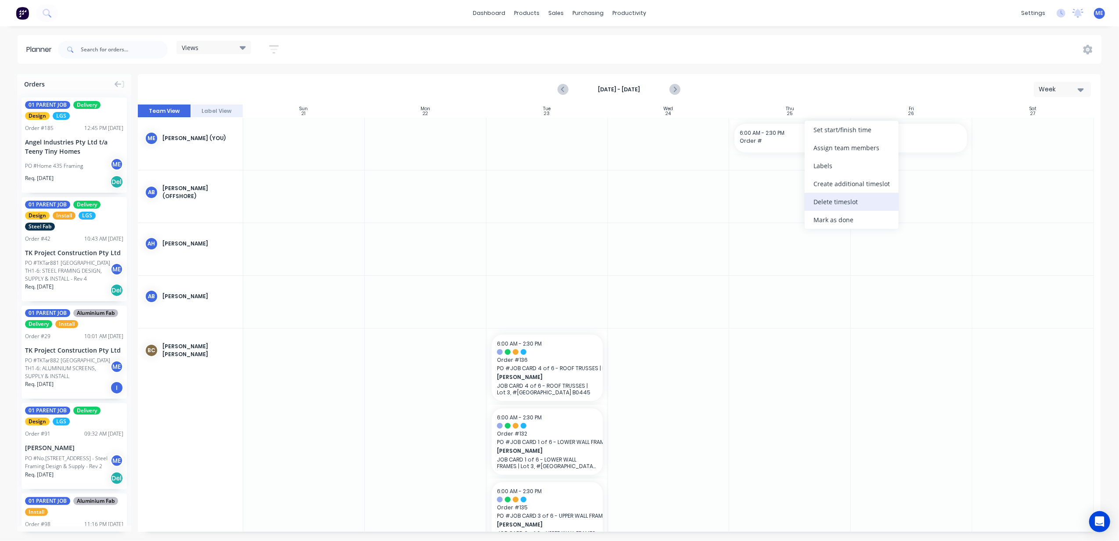
click at [833, 204] on div "Delete timeslot" at bounding box center [852, 202] width 94 height 18
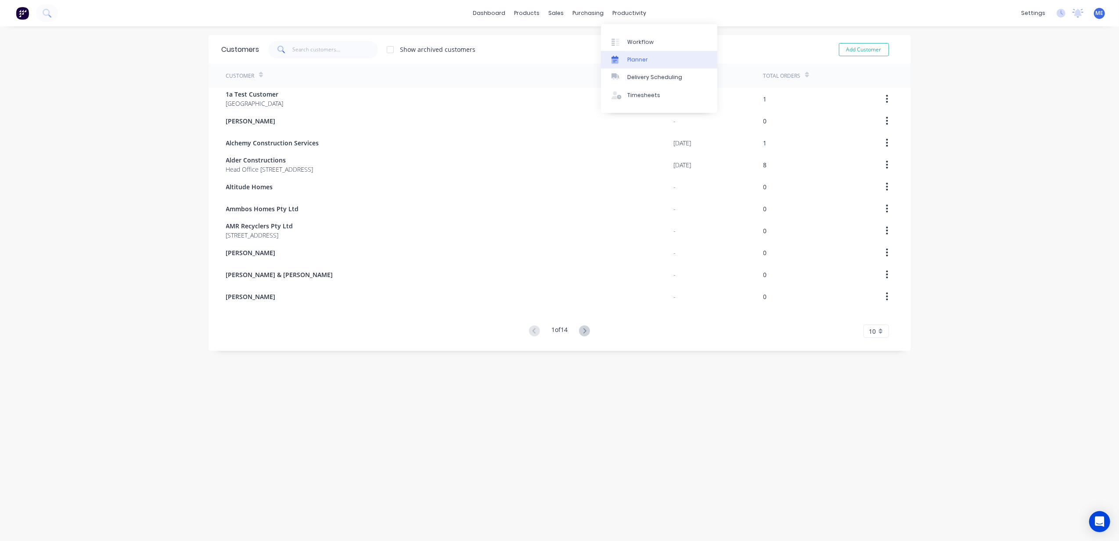
click at [627, 57] on div "Planner" at bounding box center [637, 60] width 21 height 8
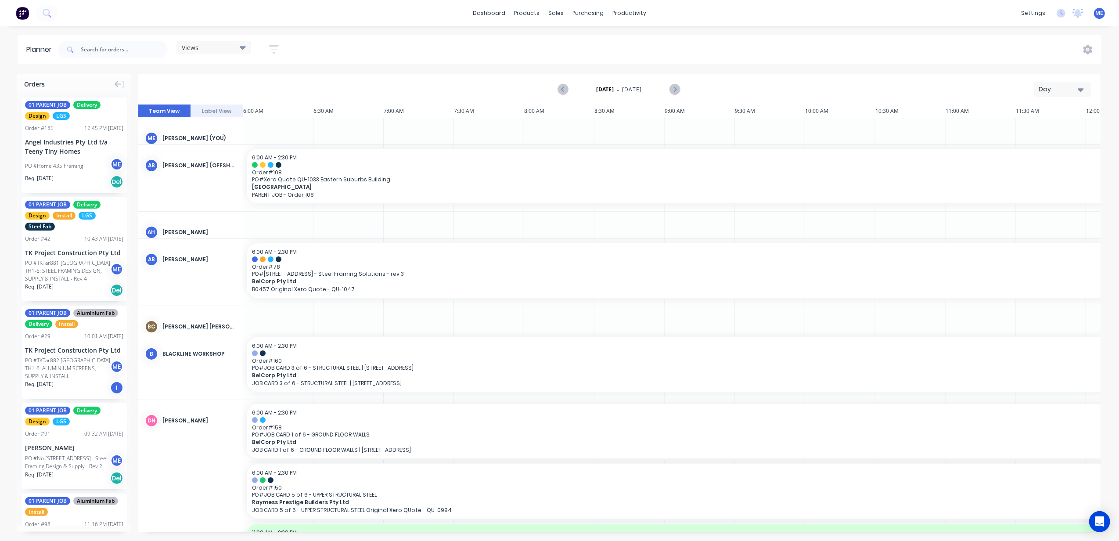
scroll to position [0, 340]
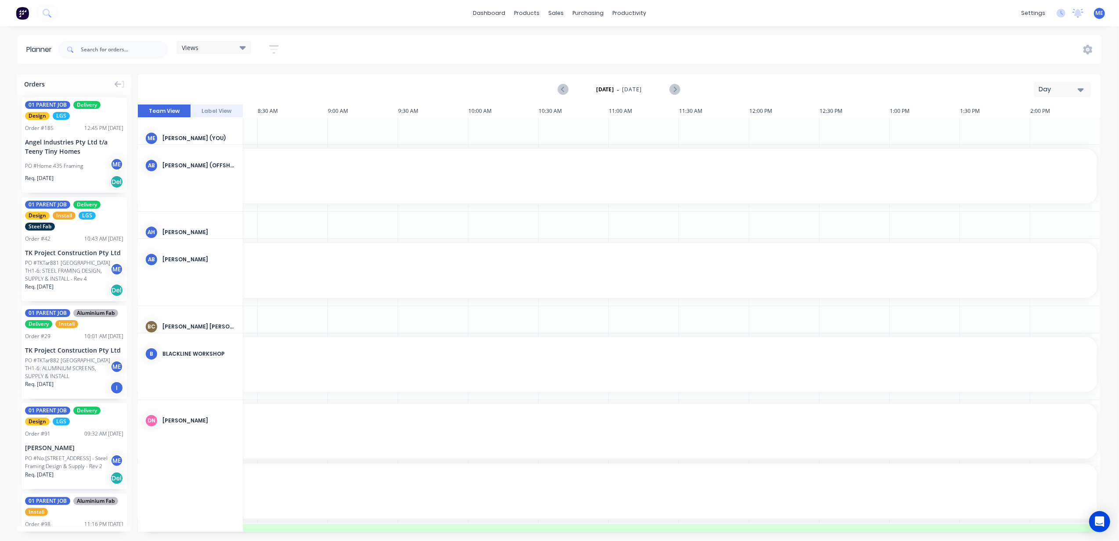
click at [1066, 90] on div "Day" at bounding box center [1059, 89] width 40 height 9
click at [1055, 131] on div "Week" at bounding box center [1046, 131] width 87 height 18
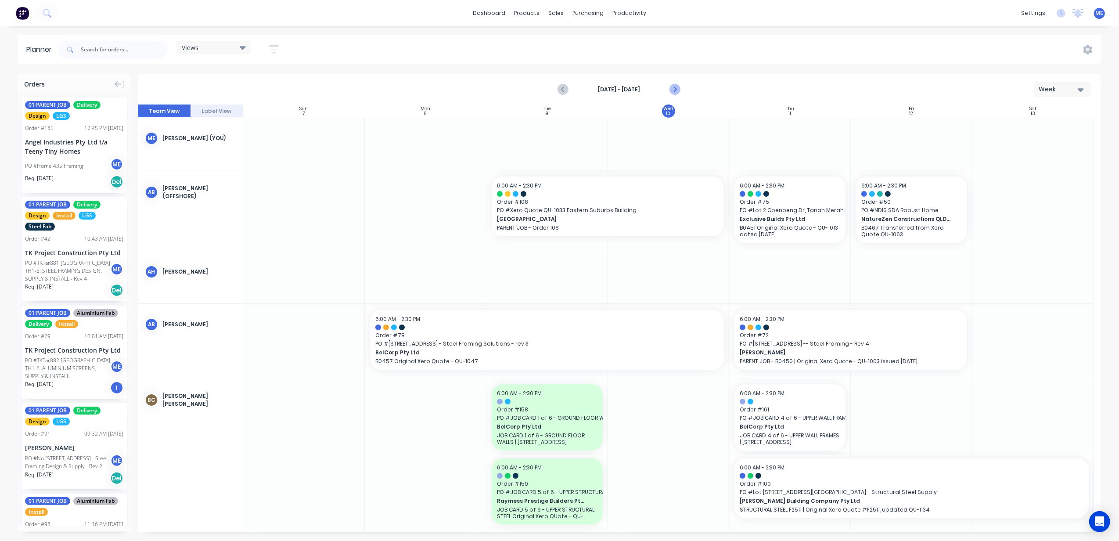
click at [671, 85] on icon "Next page" at bounding box center [674, 89] width 11 height 11
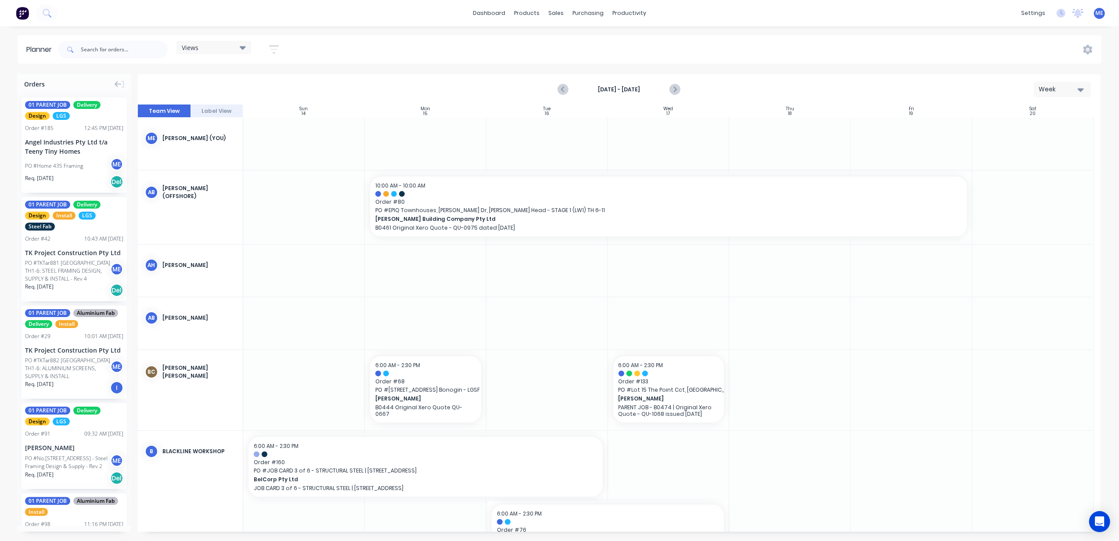
click at [674, 88] on icon "Next page" at bounding box center [675, 89] width 4 height 7
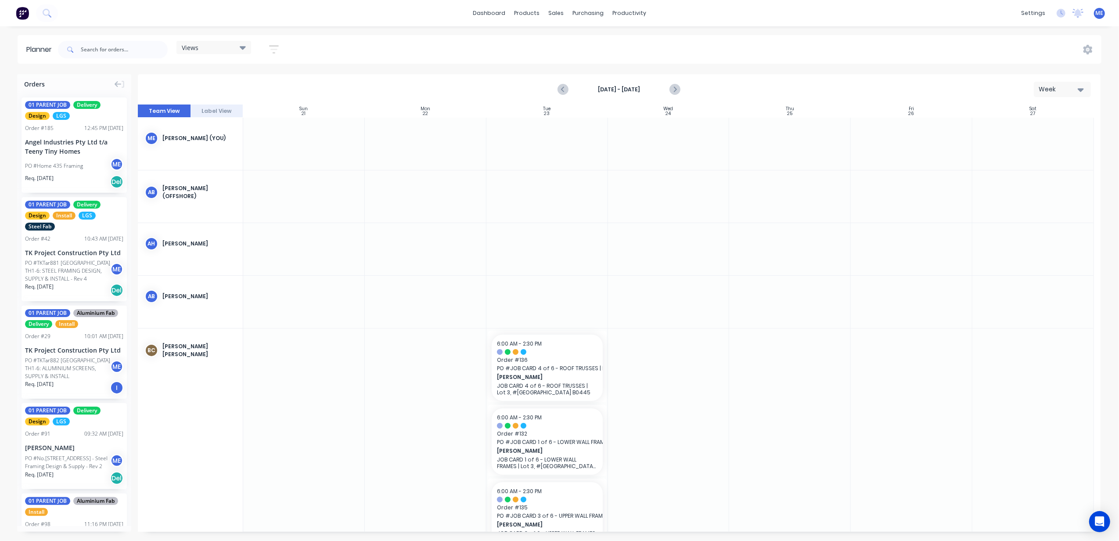
drag, startPoint x: 766, startPoint y: 136, endPoint x: 742, endPoint y: 139, distance: 24.3
click at [742, 139] on div at bounding box center [790, 144] width 122 height 52
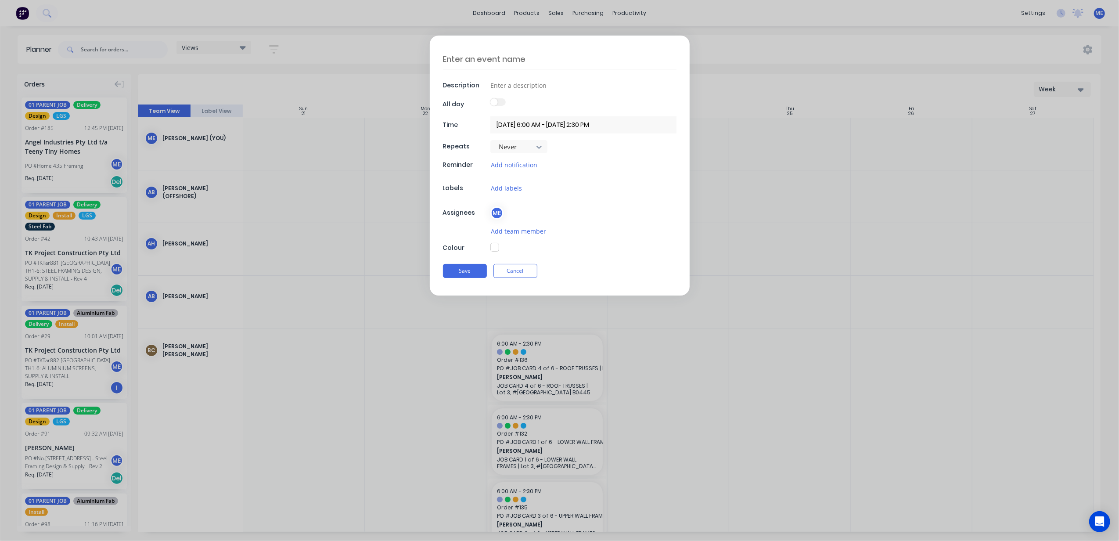
click at [506, 60] on textarea at bounding box center [560, 59] width 234 height 21
type textarea "[PERSON_NAME] on Leave"
click at [540, 125] on input "[DATE] 6:00 AM - [DATE] 2:30 PM" at bounding box center [583, 124] width 186 height 17
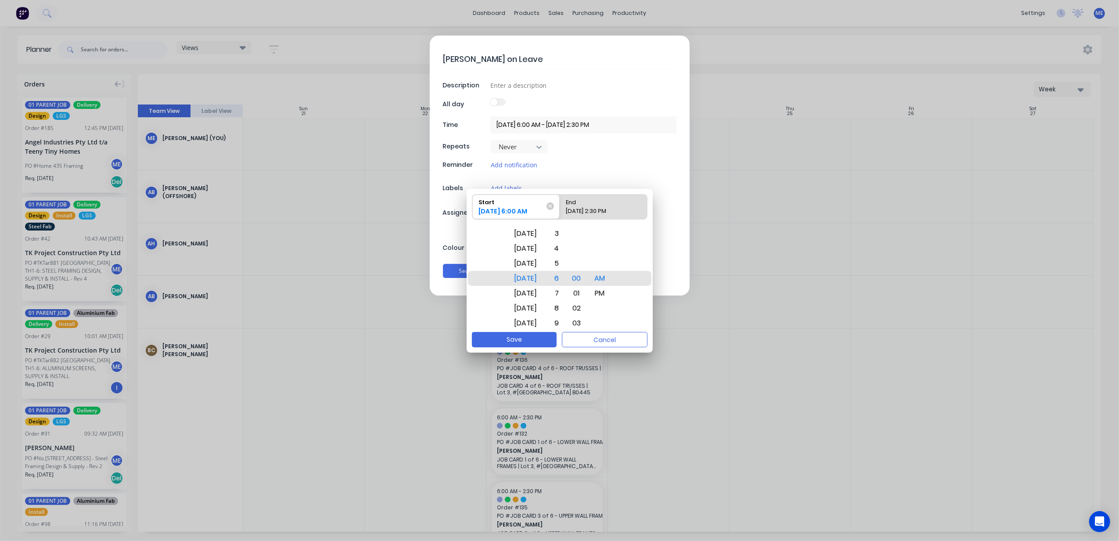
click at [583, 211] on div "[DATE] 2:30 PM" at bounding box center [598, 213] width 73 height 12
click at [560, 211] on input "End [DATE] 2:30 PM" at bounding box center [560, 206] width 0 height 25
radio input "true"
drag, startPoint x: 525, startPoint y: 267, endPoint x: 523, endPoint y: 261, distance: 6.9
click at [523, 261] on div "[DATE]" at bounding box center [525, 263] width 33 height 15
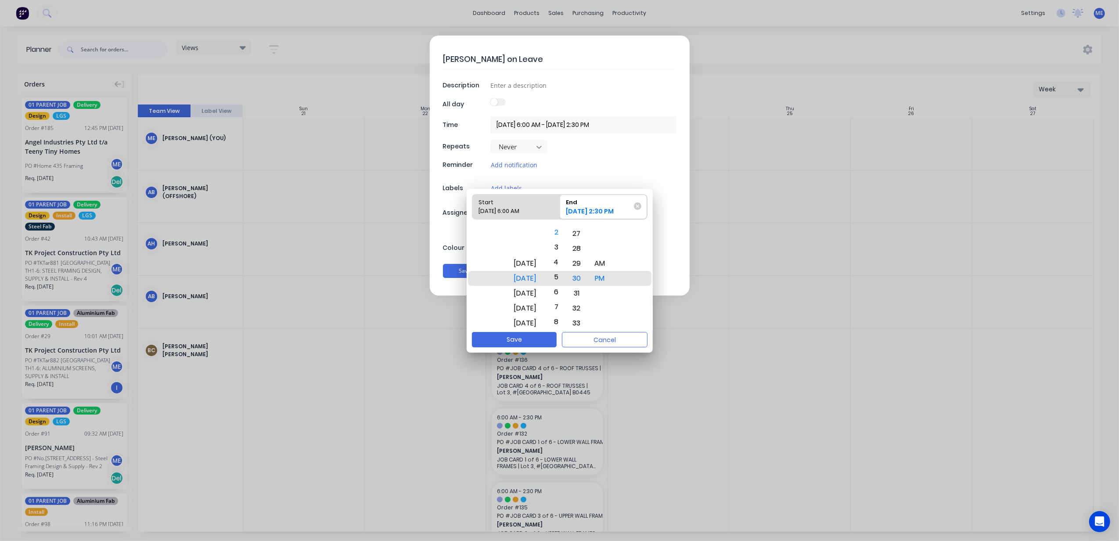
drag, startPoint x: 567, startPoint y: 267, endPoint x: 564, endPoint y: 220, distance: 47.5
click at [564, 220] on div "Start [DATE] 6:00 AM End [DATE] 2:30 PM [DATE] [DATE] [DATE] [DATE] [DATE] [DAT…" at bounding box center [560, 260] width 186 height 143
click at [626, 145] on div "Never" at bounding box center [583, 146] width 186 height 13
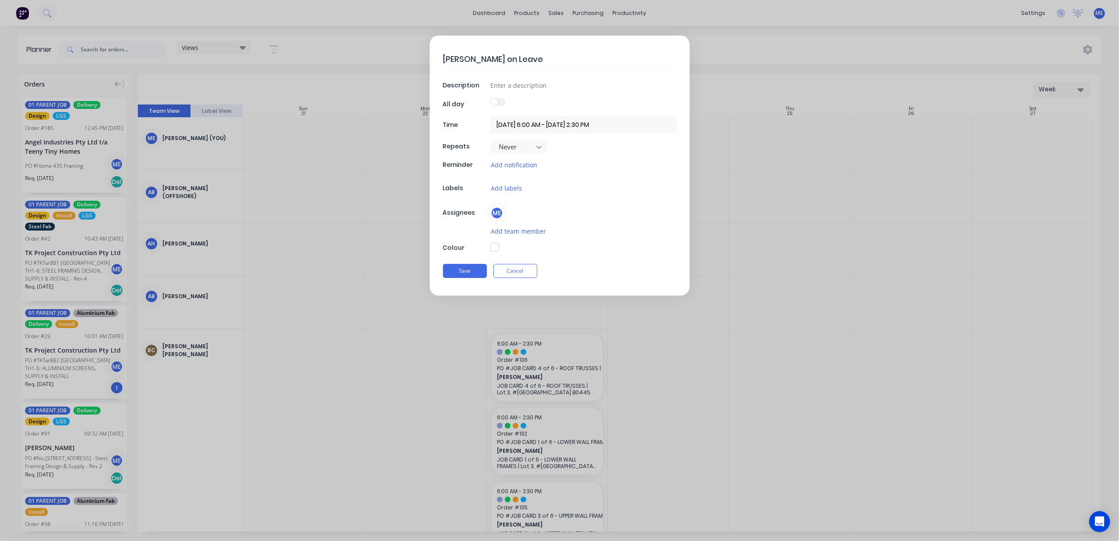
click at [585, 125] on input "[DATE] 6:00 AM - [DATE] 2:30 PM" at bounding box center [583, 124] width 186 height 17
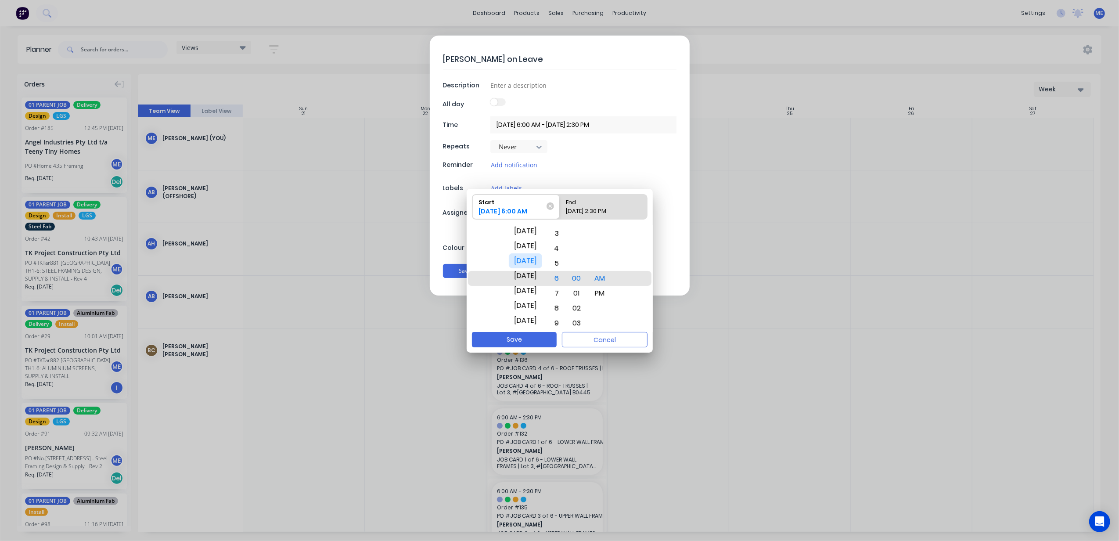
drag, startPoint x: 529, startPoint y: 265, endPoint x: 532, endPoint y: 253, distance: 12.7
click at [532, 253] on div "[DATE]" at bounding box center [525, 260] width 33 height 15
drag, startPoint x: 565, startPoint y: 253, endPoint x: 577, endPoint y: 269, distance: 19.5
click at [577, 269] on div "[DATE] [DATE] [DATE] [DATE] [DATE] [DATE] [DATE] [DATE] [DATE] [DATE] [DATE] [D…" at bounding box center [560, 278] width 186 height 107
drag, startPoint x: 616, startPoint y: 280, endPoint x: 616, endPoint y: 270, distance: 10.1
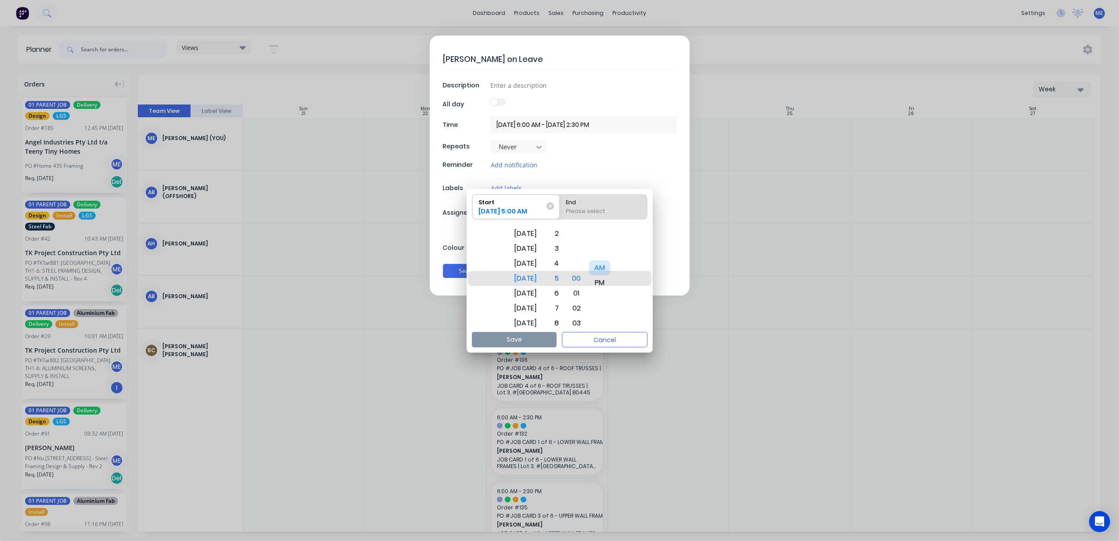
click at [610, 270] on div "AM" at bounding box center [599, 267] width 21 height 15
click at [604, 343] on button "Cancel" at bounding box center [605, 339] width 86 height 15
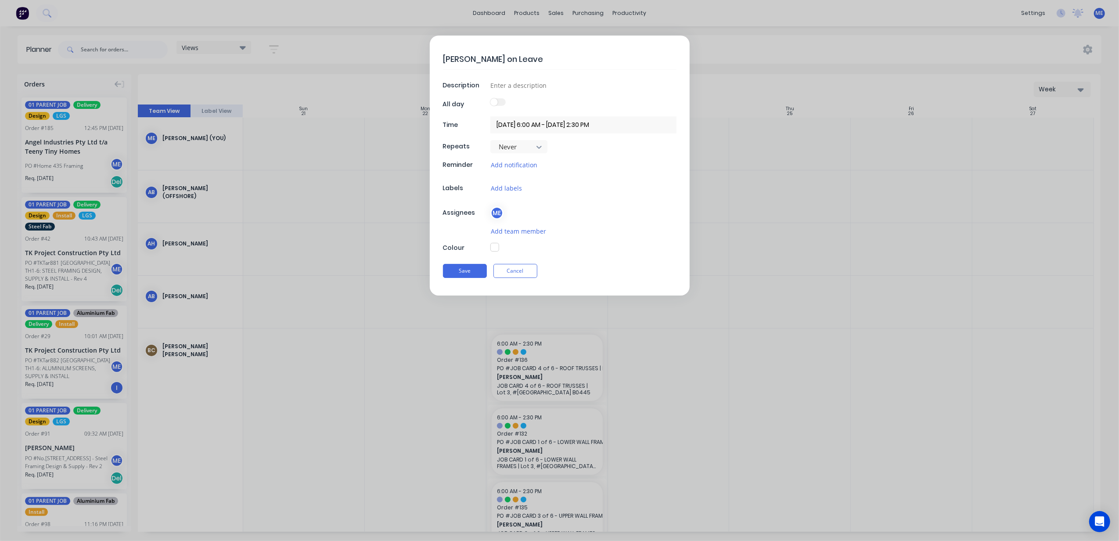
click at [587, 125] on input "[DATE] 6:00 AM - [DATE] 2:30 PM" at bounding box center [583, 124] width 186 height 17
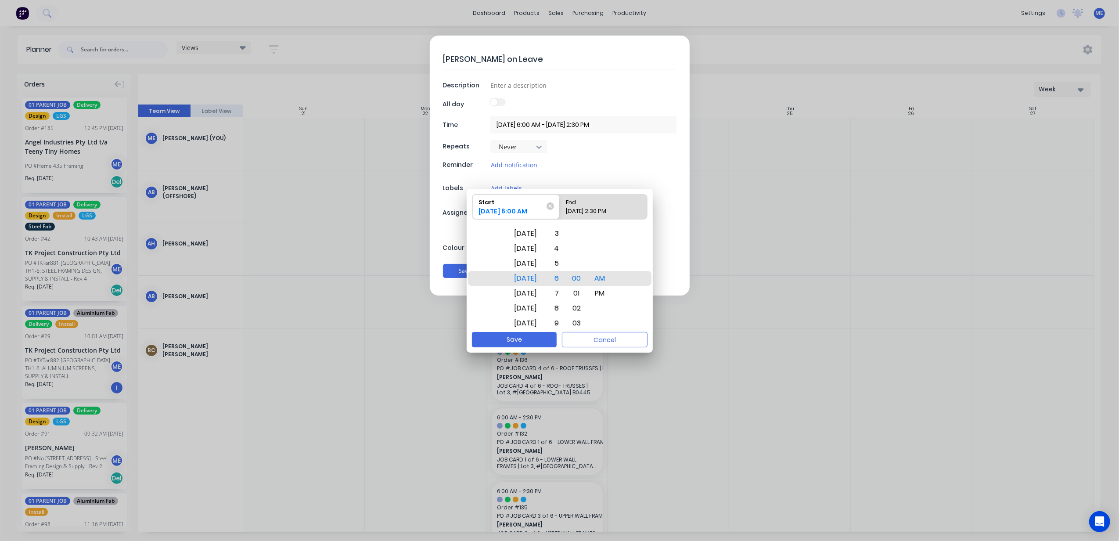
click at [582, 202] on div "End" at bounding box center [598, 200] width 73 height 12
click at [560, 202] on input "End [DATE] 2:30 PM" at bounding box center [560, 206] width 0 height 25
radio input "true"
drag, startPoint x: 514, startPoint y: 277, endPoint x: 517, endPoint y: 263, distance: 14.3
click at [517, 263] on div "[DATE]" at bounding box center [525, 264] width 33 height 15
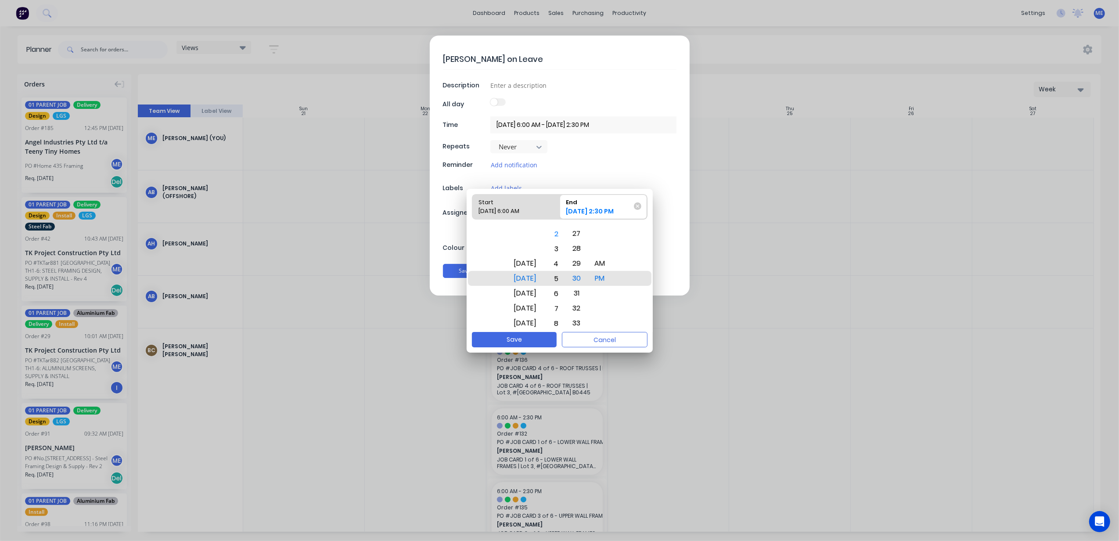
drag, startPoint x: 569, startPoint y: 264, endPoint x: 567, endPoint y: 219, distance: 44.4
click at [567, 219] on div "Start [DATE] 6:00 AM End [DATE] 2:30 PM [DATE] [DATE] [DATE] [DATE] [DATE] [DAT…" at bounding box center [560, 260] width 186 height 143
click at [522, 337] on button "Save" at bounding box center [514, 339] width 85 height 15
type input "[DATE] 6:00 AM - [DATE] 5:30 PM"
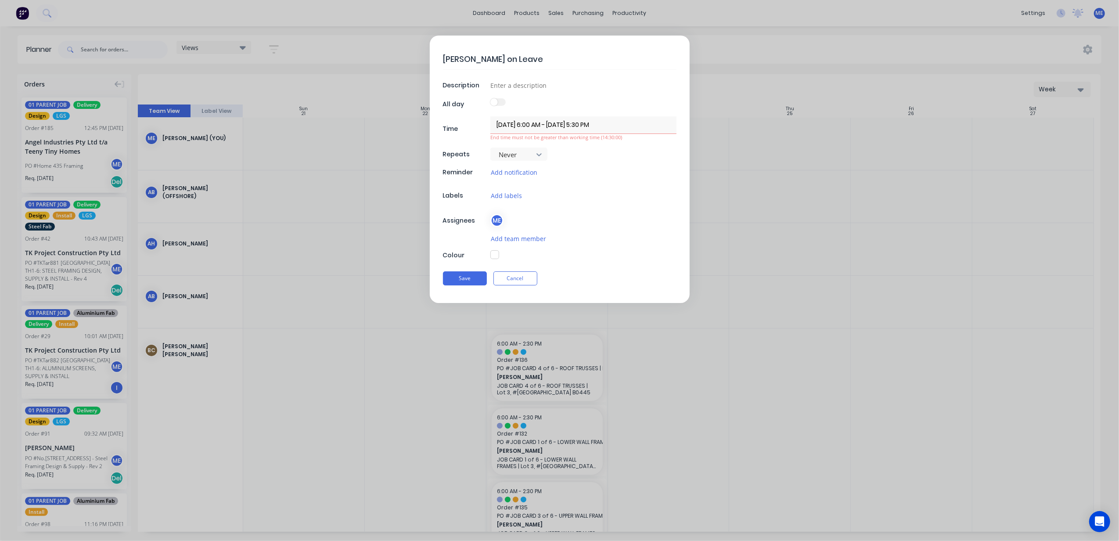
click at [601, 124] on input "[DATE] 6:00 AM - [DATE] 5:30 PM" at bounding box center [583, 124] width 186 height 17
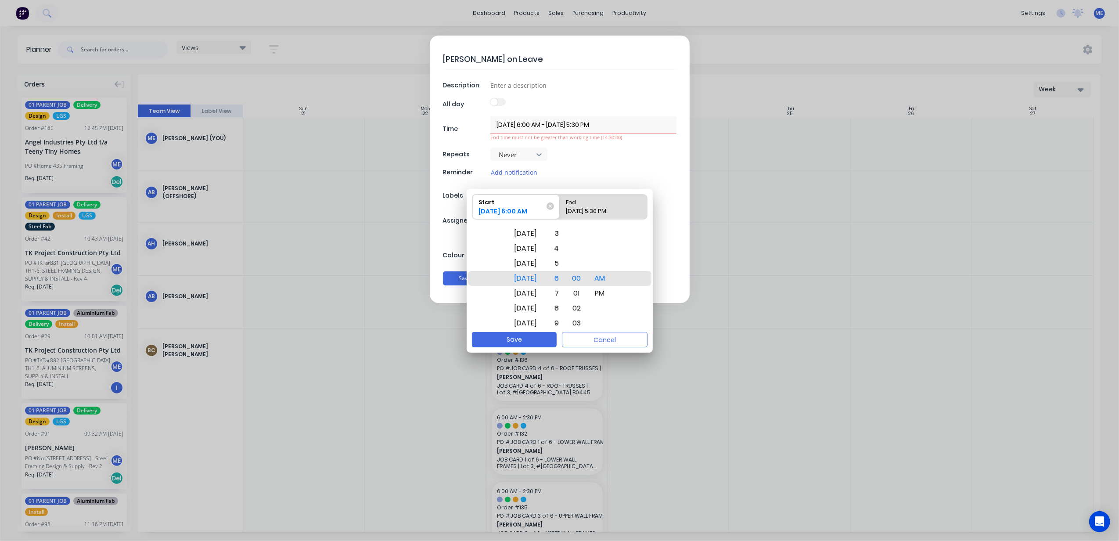
click at [583, 204] on div "End" at bounding box center [598, 200] width 73 height 12
click at [560, 204] on input "End [DATE] 5:30 PM" at bounding box center [560, 206] width 0 height 25
radio input "true"
drag, startPoint x: 566, startPoint y: 234, endPoint x: 610, endPoint y: 280, distance: 62.7
click at [610, 280] on div "[DATE] [DATE] [DATE] [DATE] [DATE] [DATE] [DATE] [DATE] [DATE] [DATE] [DATE] [D…" at bounding box center [560, 278] width 186 height 107
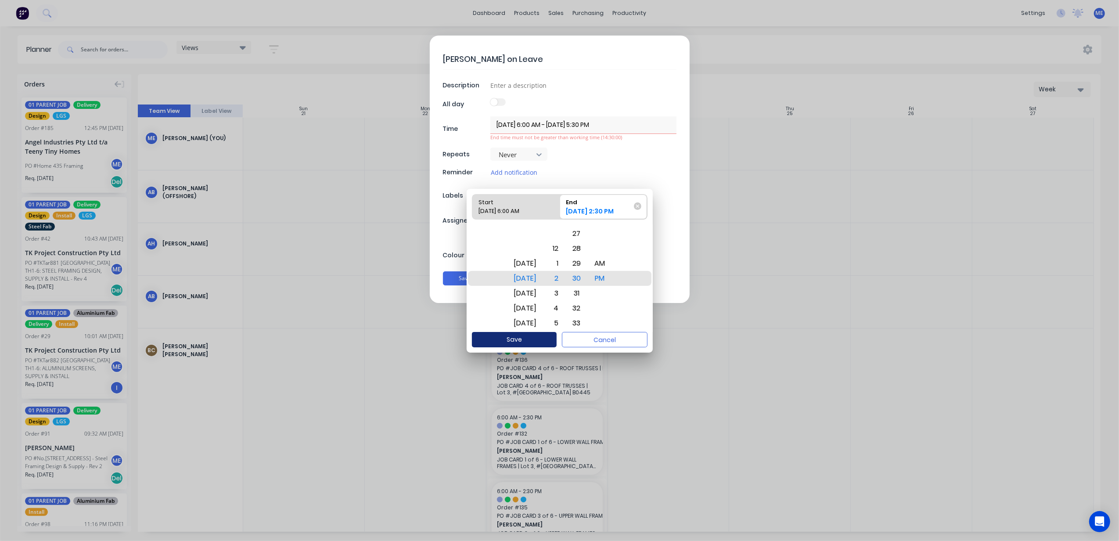
click at [529, 338] on button "Save" at bounding box center [514, 339] width 85 height 15
type input "[DATE] 6:00 AM - [DATE] 2:30 PM"
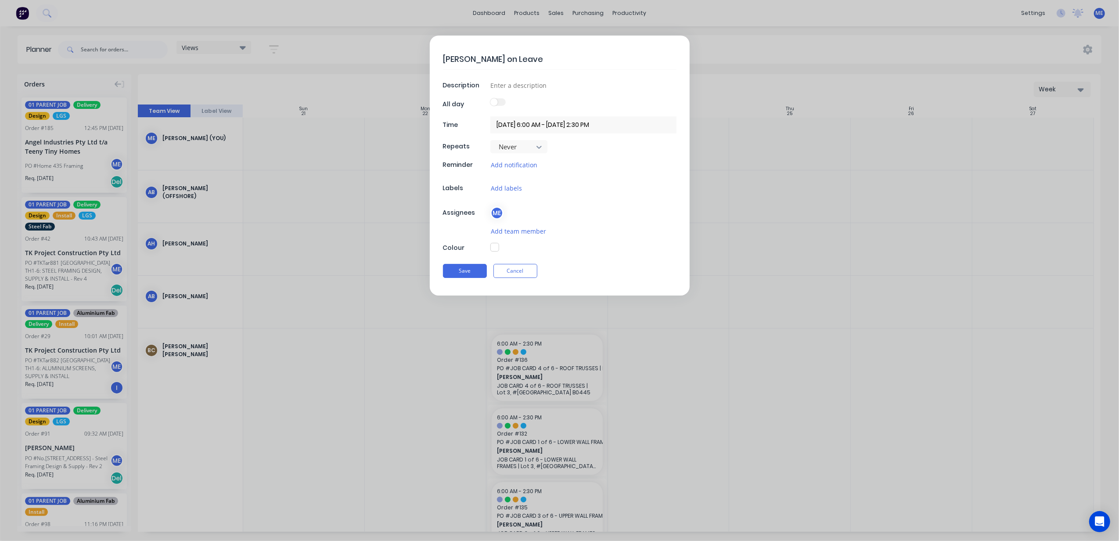
click at [493, 249] on button "button" at bounding box center [494, 247] width 9 height 9
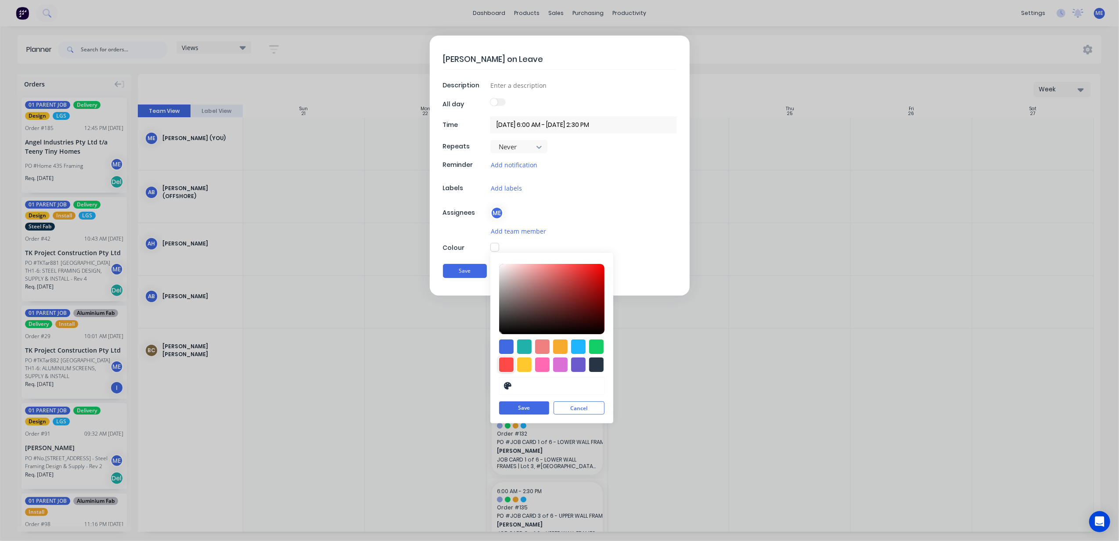
click at [507, 366] on div at bounding box center [506, 364] width 14 height 14
type input "#FF4949"
click at [524, 409] on button "Save" at bounding box center [524, 408] width 50 height 13
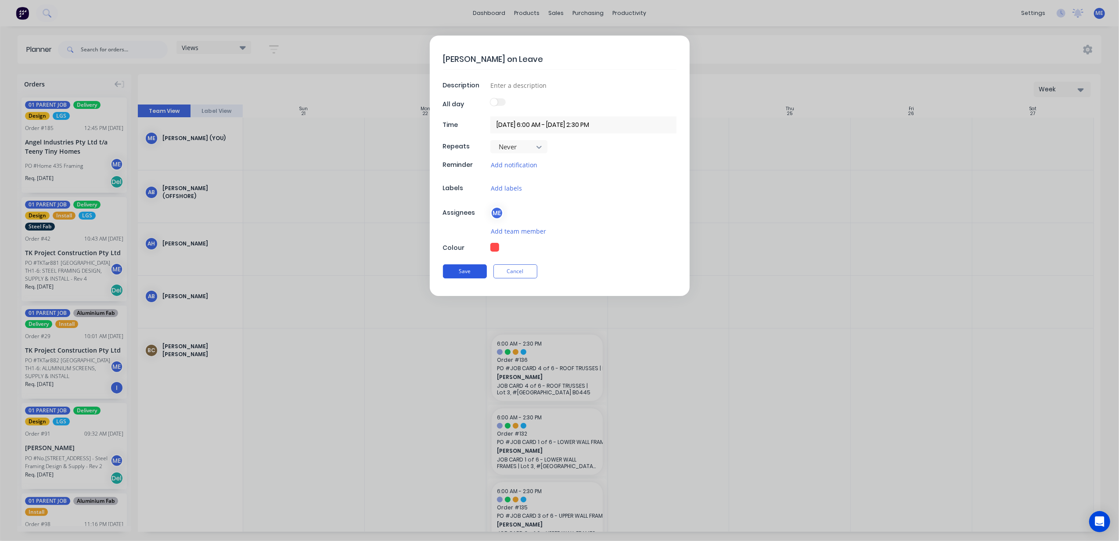
click at [468, 272] on button "Save" at bounding box center [465, 271] width 44 height 14
type input "[DATE] 6:00 AM - [DATE] 2:30 PM"
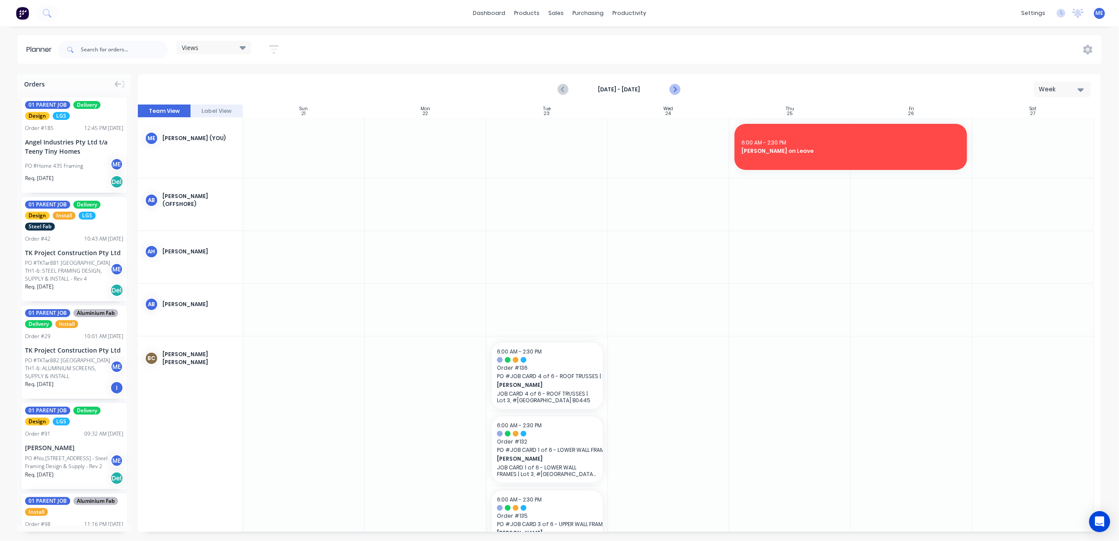
click at [675, 90] on icon "Next page" at bounding box center [675, 89] width 4 height 7
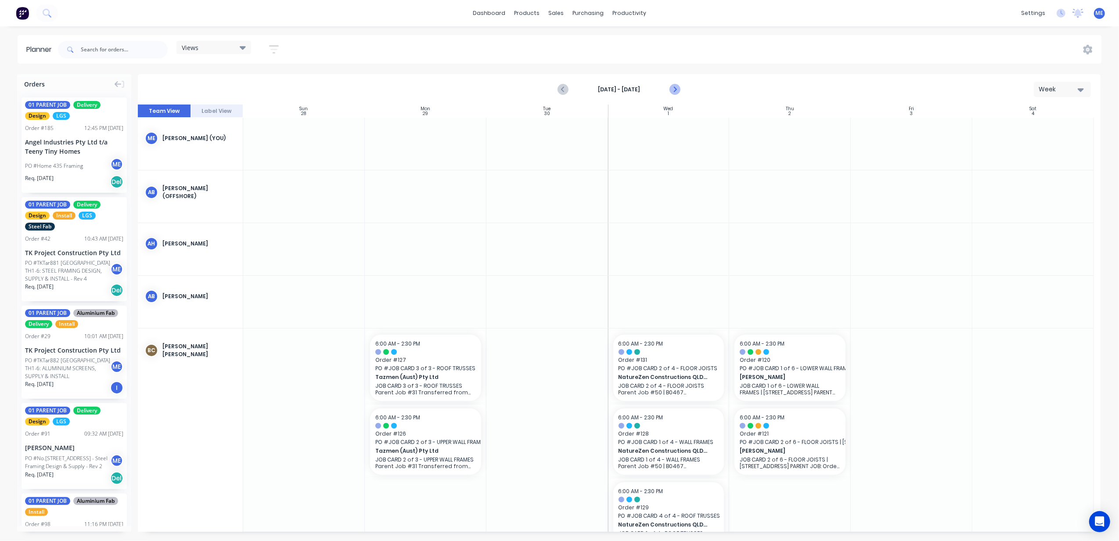
click at [675, 90] on icon "Next page" at bounding box center [675, 89] width 4 height 7
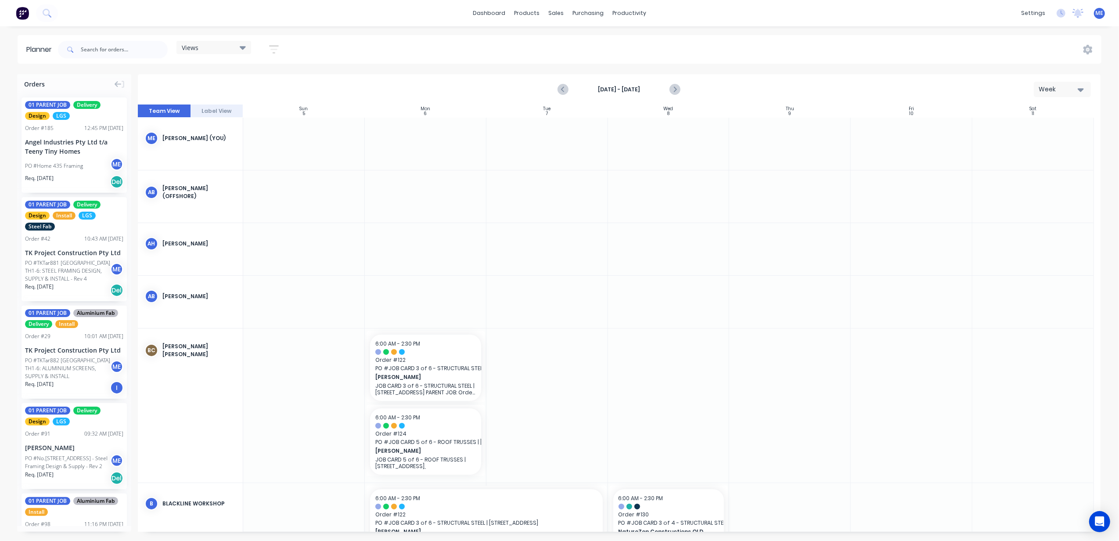
click at [421, 152] on div at bounding box center [426, 144] width 122 height 52
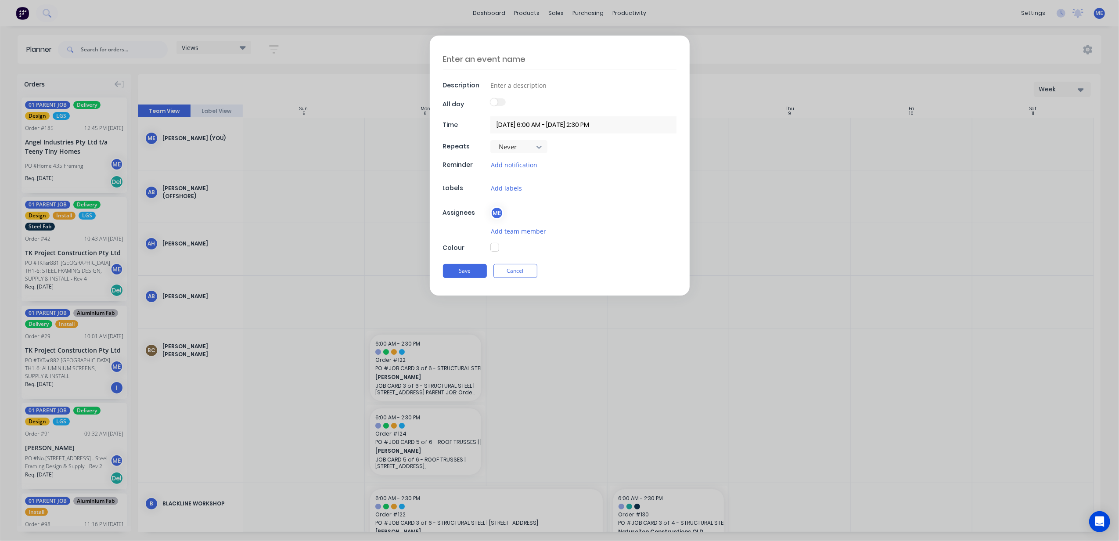
click at [520, 68] on textarea at bounding box center [560, 59] width 234 height 21
type textarea "KINGS BIRTHDAY PUBLIC HOLIDAY"
click at [471, 271] on button "Save" at bounding box center [465, 271] width 44 height 14
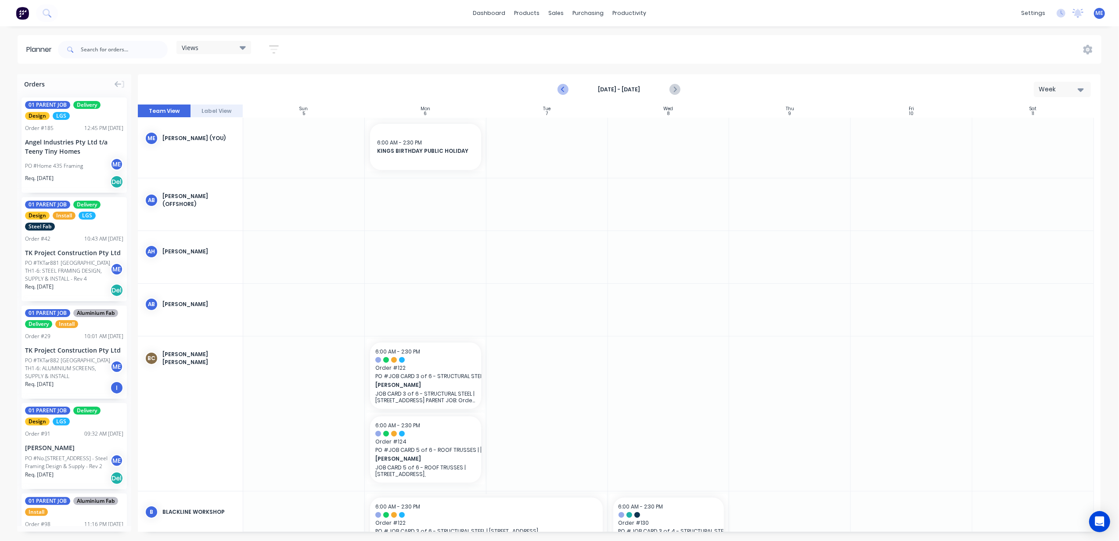
click at [565, 85] on icon "Previous page" at bounding box center [563, 89] width 11 height 11
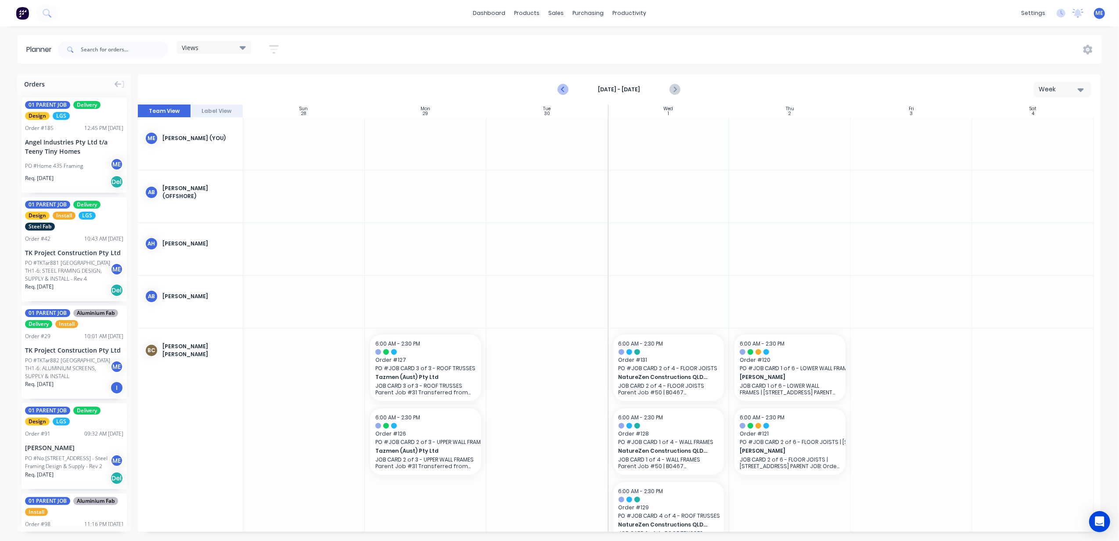
click at [565, 85] on icon "Previous page" at bounding box center [563, 89] width 11 height 11
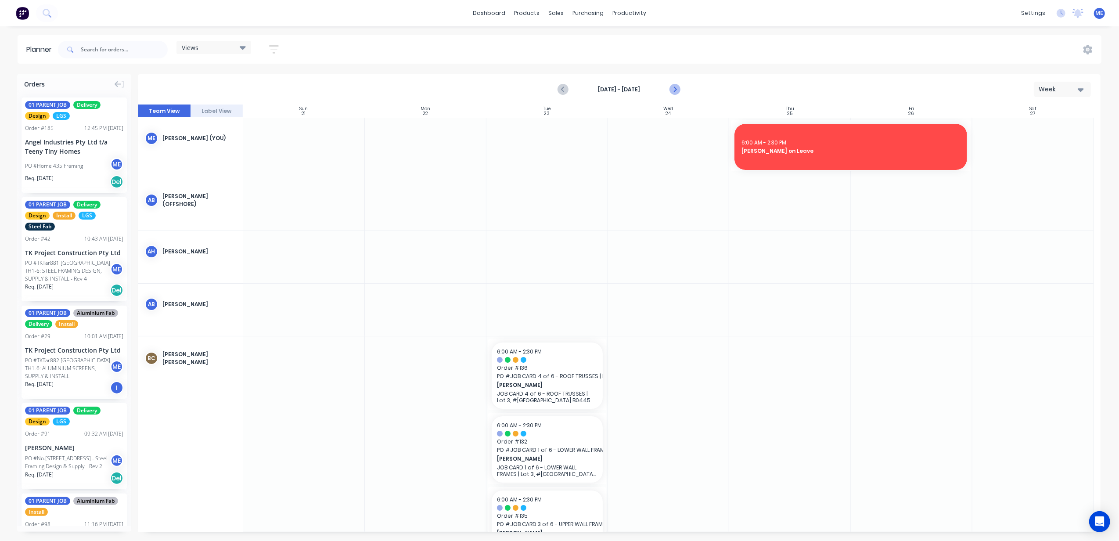
click at [675, 86] on icon "Next page" at bounding box center [674, 89] width 11 height 11
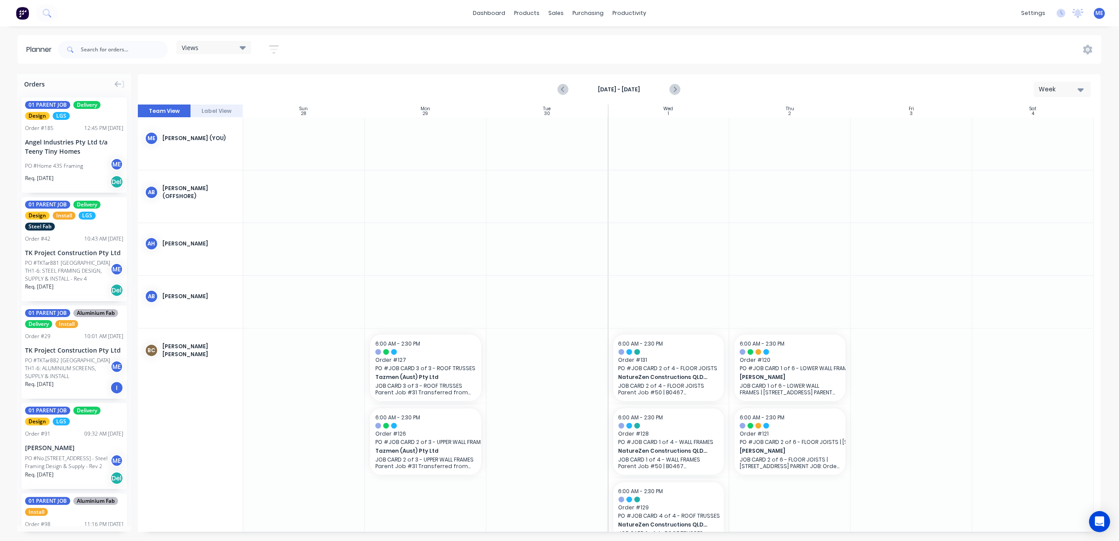
click at [429, 243] on div at bounding box center [426, 249] width 122 height 52
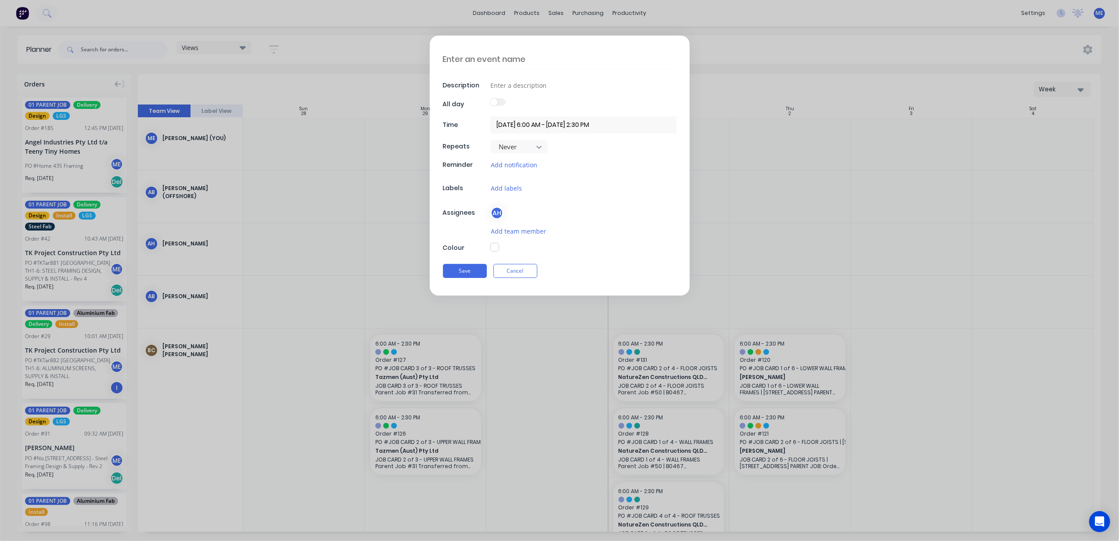
click at [501, 58] on textarea at bounding box center [560, 59] width 234 height 21
type textarea "[PERSON_NAME] on Leave"
click at [590, 126] on input "[DATE] 6:00 AM - [DATE] 2:30 PM" at bounding box center [583, 124] width 186 height 17
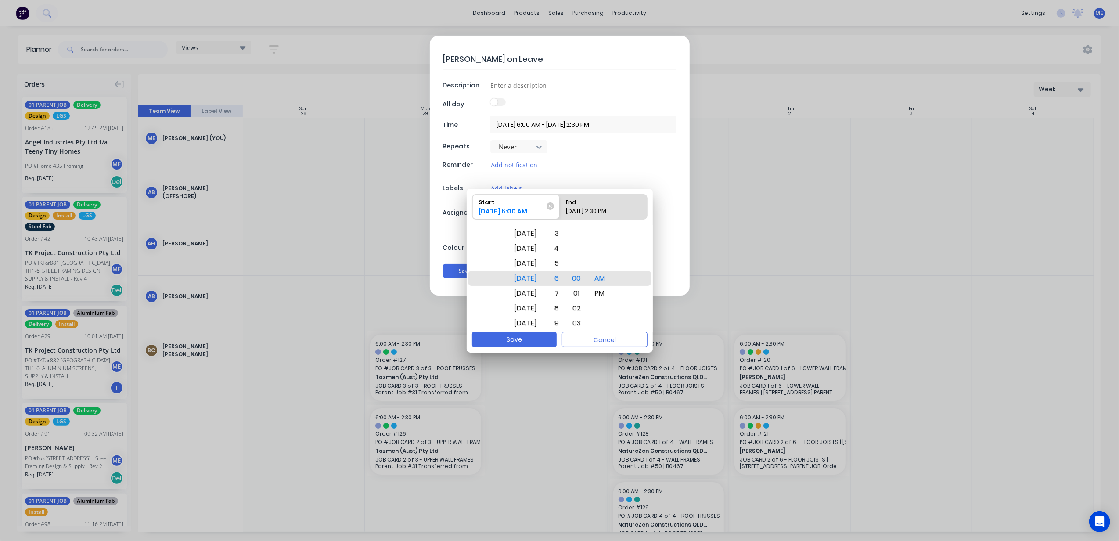
click at [589, 202] on div "End" at bounding box center [598, 200] width 73 height 12
click at [560, 202] on input "End [DATE] 2:30 PM" at bounding box center [560, 206] width 0 height 25
radio input "true"
drag, startPoint x: 532, startPoint y: 286, endPoint x: 538, endPoint y: 229, distance: 57.4
click at [538, 229] on div "[DATE]" at bounding box center [525, 236] width 33 height 15
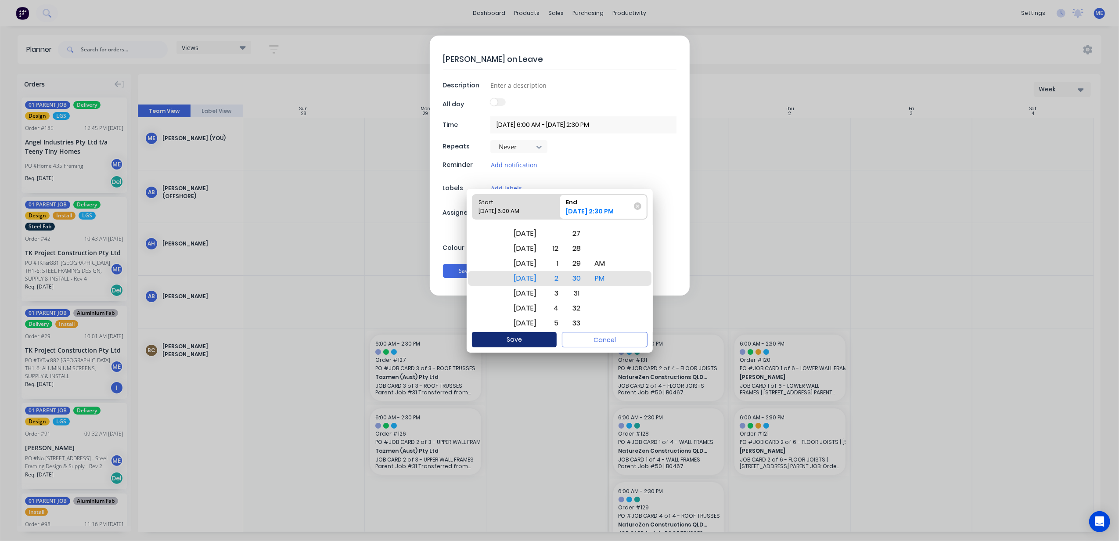
click at [531, 340] on button "Save" at bounding box center [514, 339] width 85 height 15
type input "[DATE] 6:00 AM - [DATE] 2:30 PM"
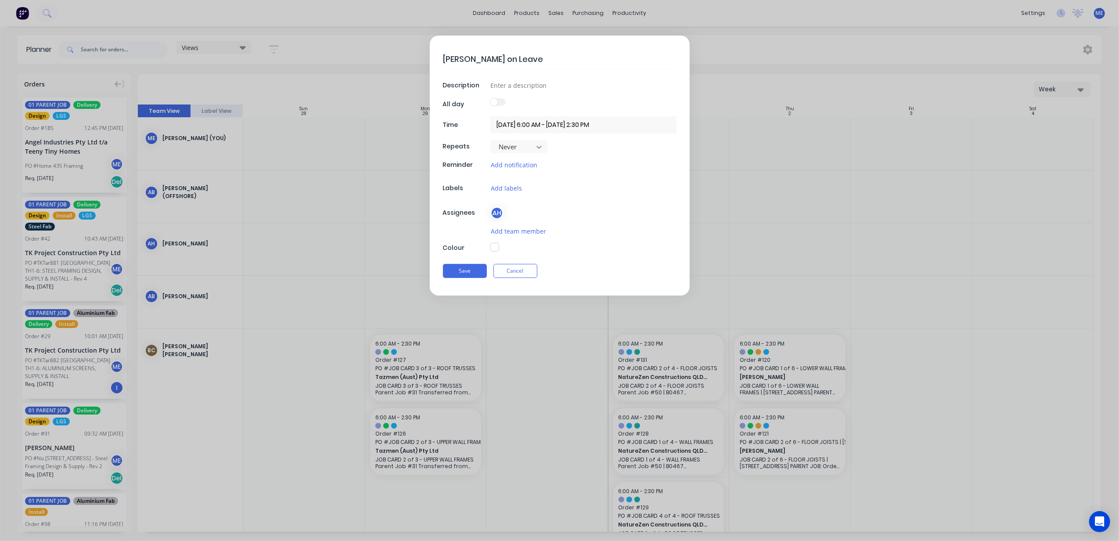
click at [494, 248] on button "button" at bounding box center [494, 247] width 9 height 9
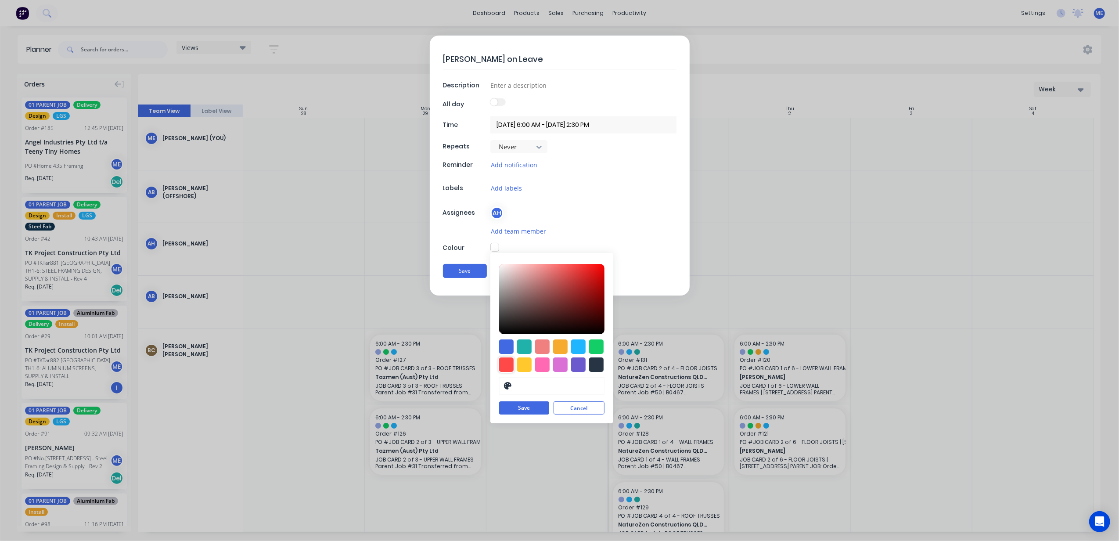
click at [507, 362] on div at bounding box center [506, 364] width 14 height 14
type input "#FF4949"
click at [523, 409] on button "Save" at bounding box center [524, 408] width 50 height 13
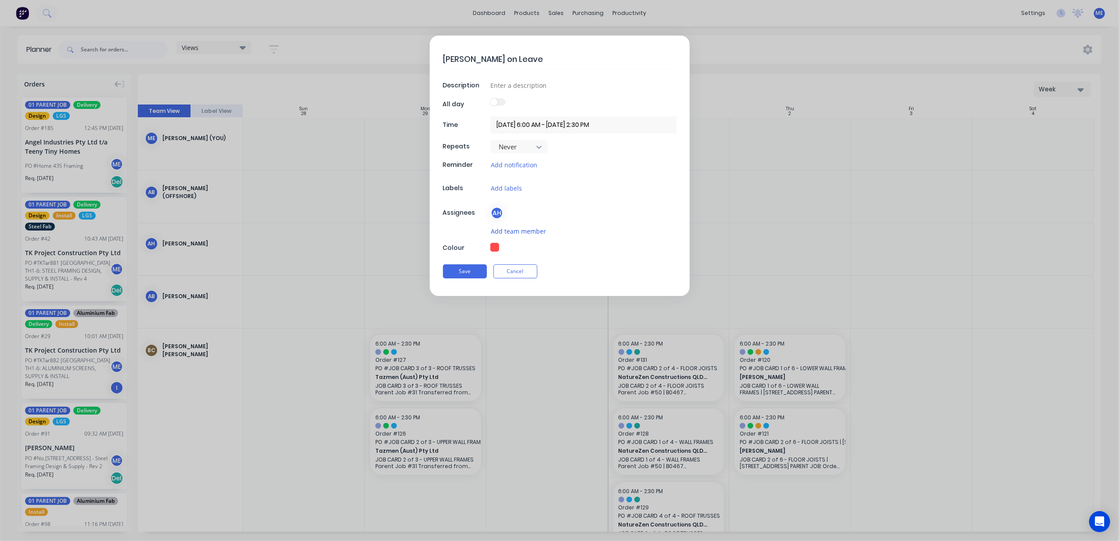
click at [511, 229] on button "Add team member" at bounding box center [518, 231] width 56 height 10
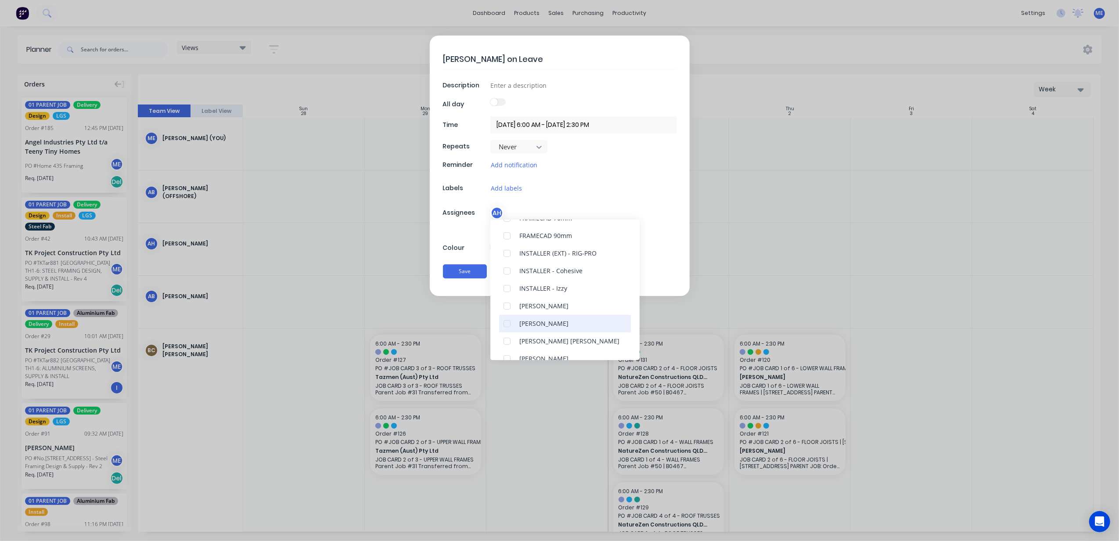
scroll to position [292, 0]
click at [506, 301] on div at bounding box center [507, 300] width 18 height 18
click at [668, 187] on div "Add labels" at bounding box center [583, 188] width 186 height 10
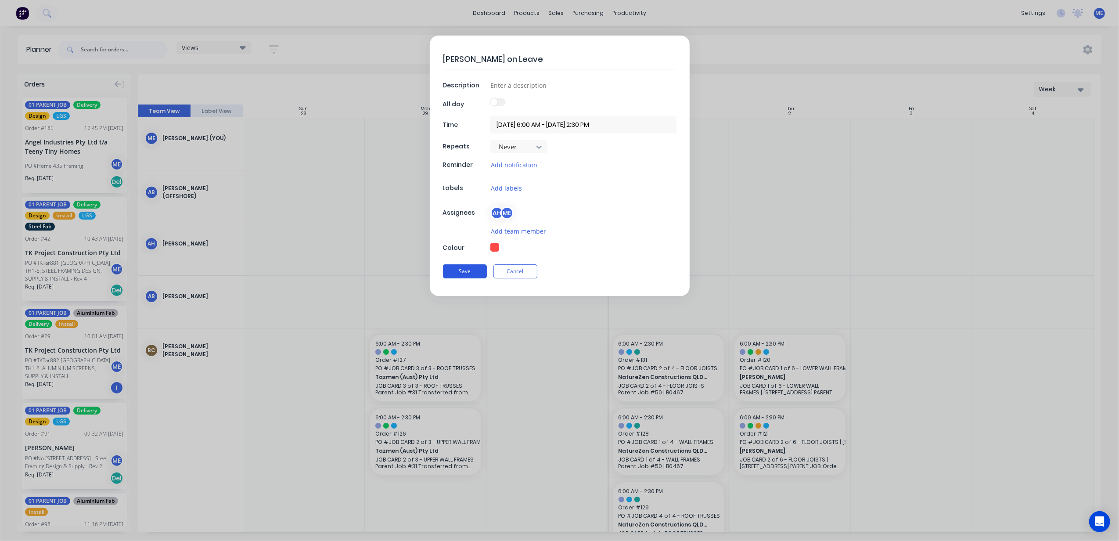
click at [457, 271] on button "Save" at bounding box center [465, 271] width 44 height 14
type input "[DATE] 6:00 AM - [DATE] 2:30 PM"
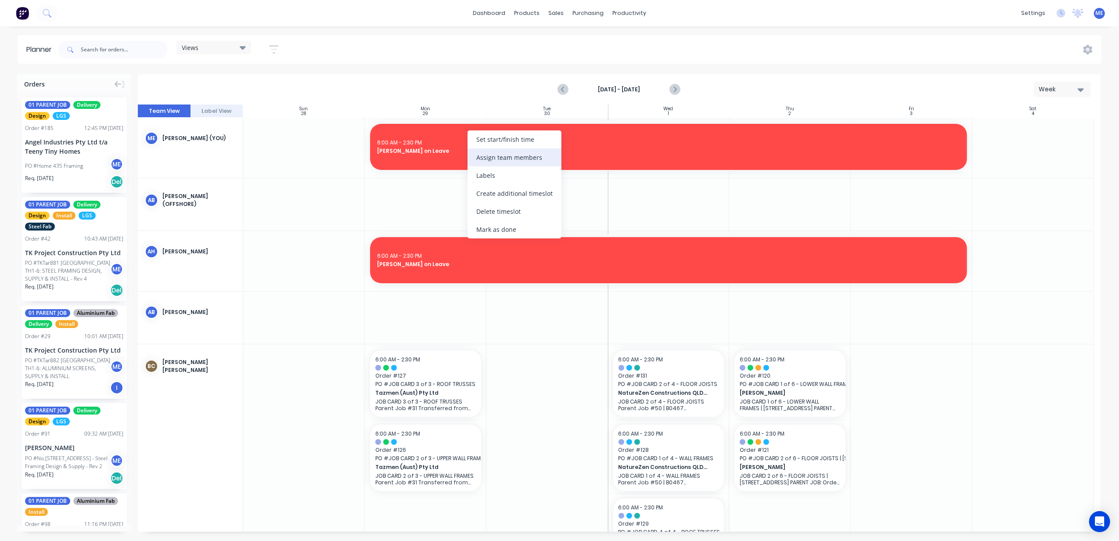
click at [514, 159] on div "Assign team members" at bounding box center [515, 157] width 94 height 18
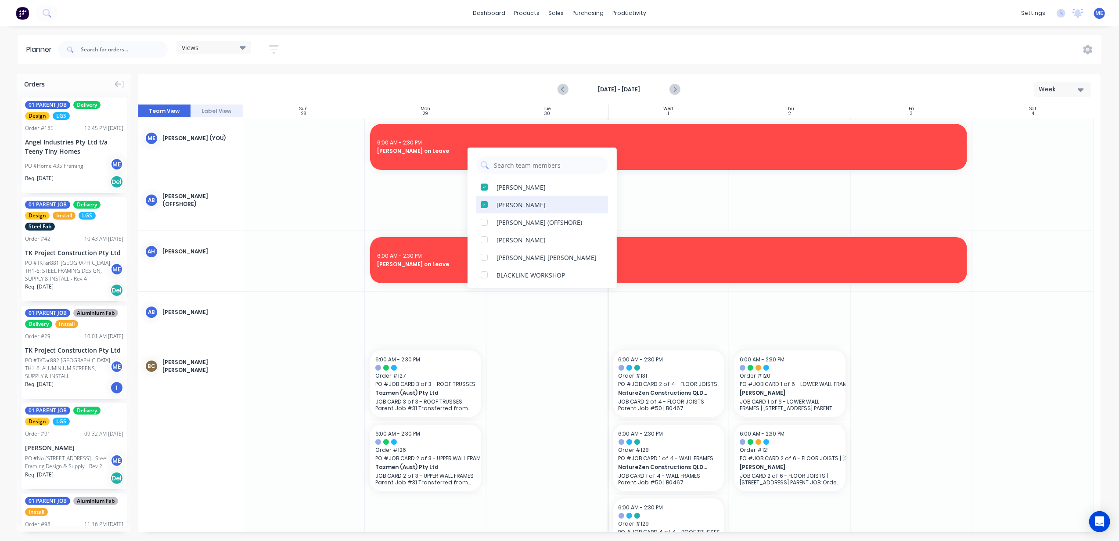
click at [482, 206] on div at bounding box center [484, 205] width 18 height 18
click at [517, 343] on div at bounding box center [547, 317] width 122 height 52
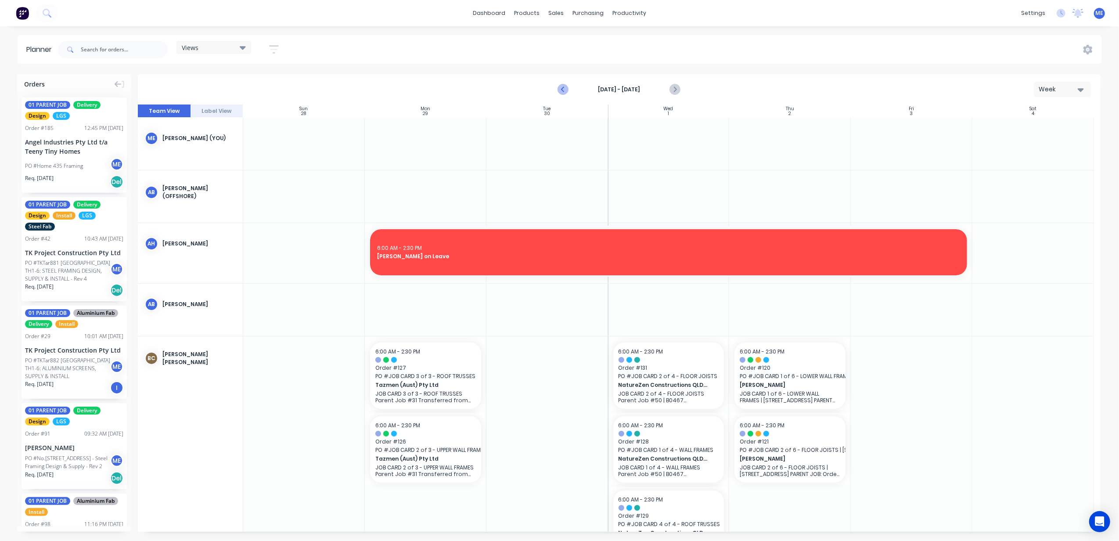
click at [562, 86] on icon "Previous page" at bounding box center [563, 89] width 11 height 11
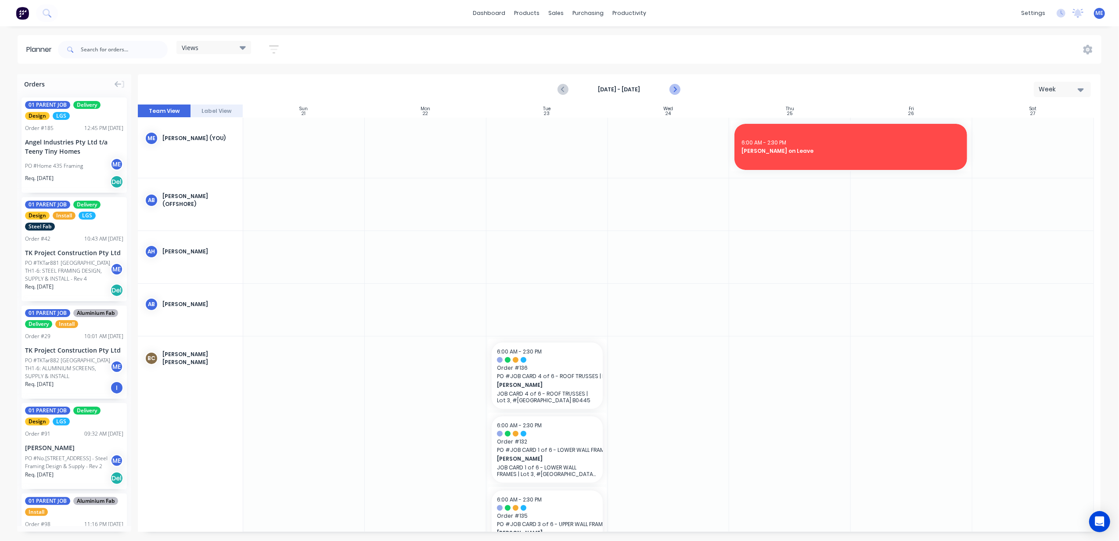
click at [675, 90] on icon "Next page" at bounding box center [675, 89] width 4 height 7
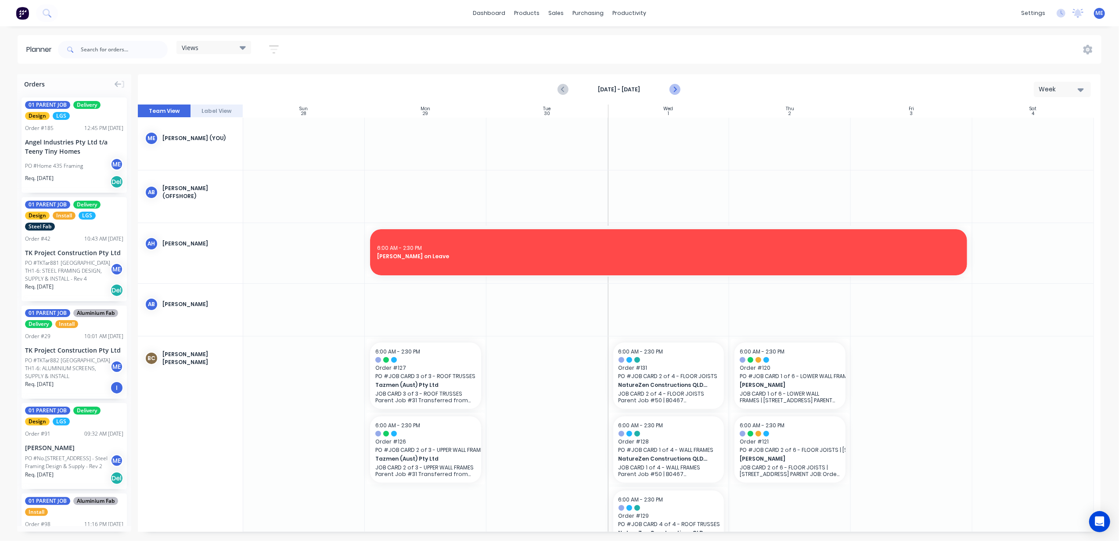
click at [675, 90] on icon "Next page" at bounding box center [675, 89] width 4 height 7
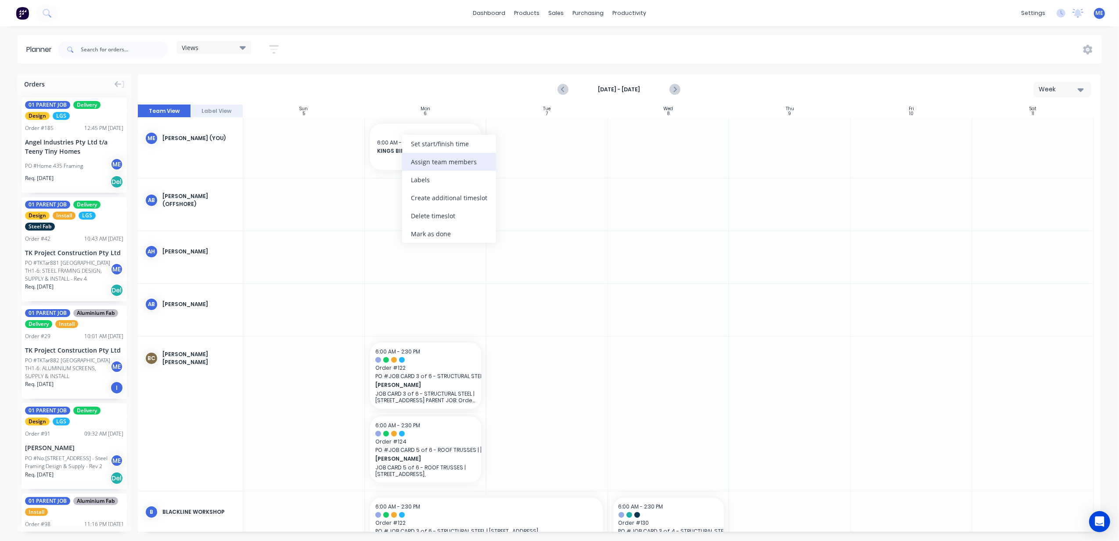
click at [438, 162] on div "Assign team members" at bounding box center [449, 162] width 94 height 18
click at [418, 226] on div at bounding box center [419, 227] width 18 height 18
click at [418, 242] on div at bounding box center [419, 244] width 18 height 18
click at [415, 262] on div at bounding box center [419, 262] width 18 height 18
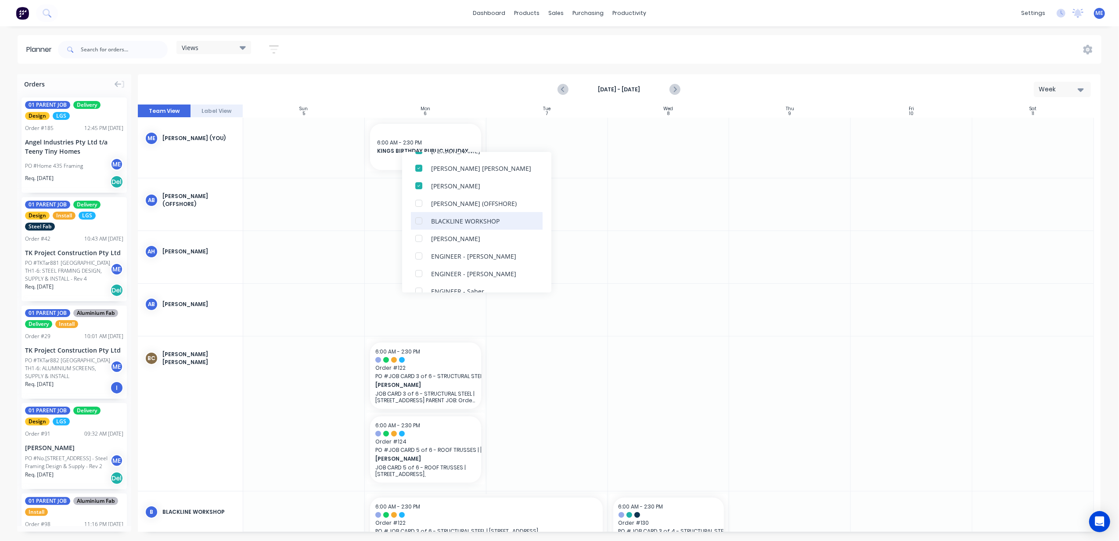
click at [418, 220] on div at bounding box center [419, 221] width 18 height 18
click at [418, 237] on div at bounding box center [419, 239] width 18 height 18
click at [419, 253] on div at bounding box center [419, 256] width 18 height 18
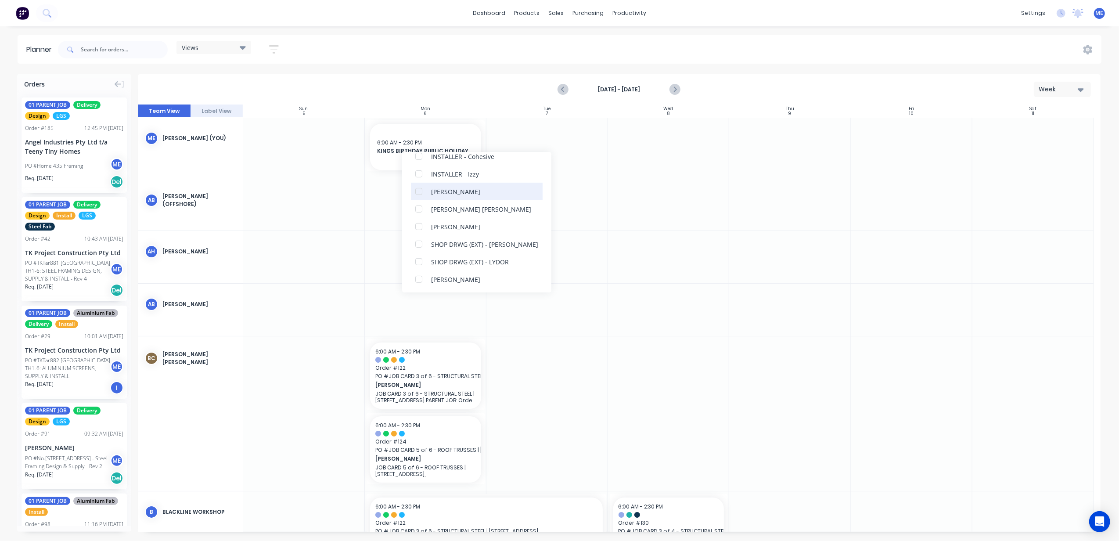
click at [420, 192] on div at bounding box center [419, 192] width 18 height 18
click at [418, 202] on div at bounding box center [419, 205] width 18 height 18
click at [420, 274] on div at bounding box center [419, 275] width 18 height 18
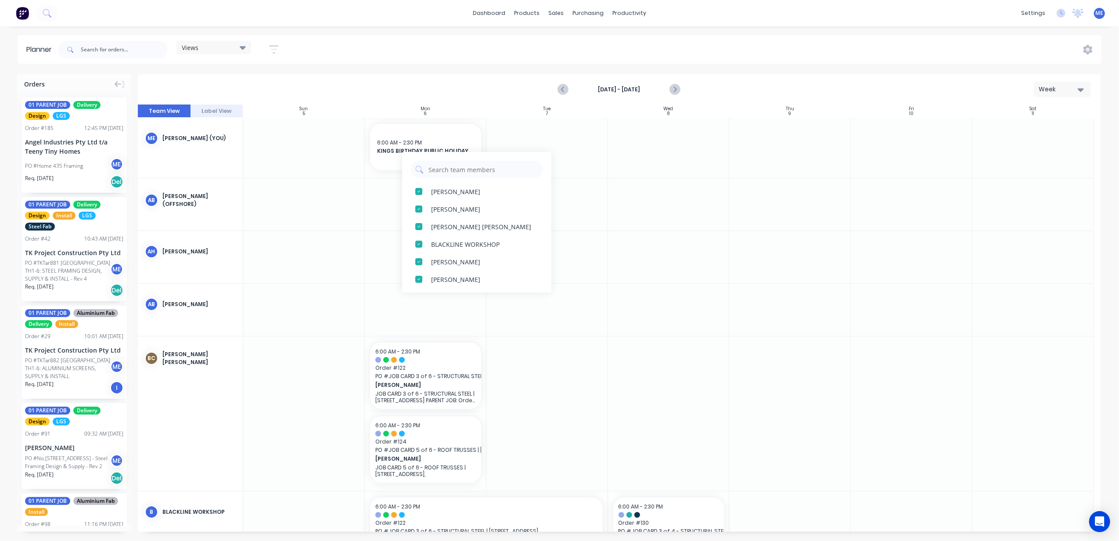
click at [484, 83] on div "[DATE] - [DATE] Week" at bounding box center [619, 89] width 961 height 29
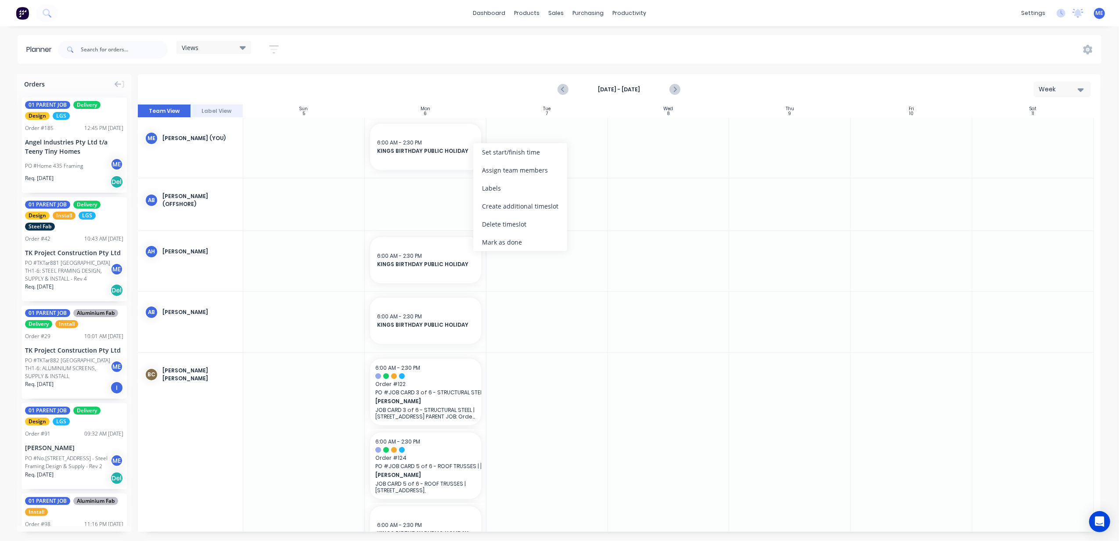
click at [487, 99] on div "[DATE] - [DATE] Week" at bounding box center [619, 89] width 961 height 29
click at [562, 91] on icon "Previous page" at bounding box center [563, 89] width 11 height 11
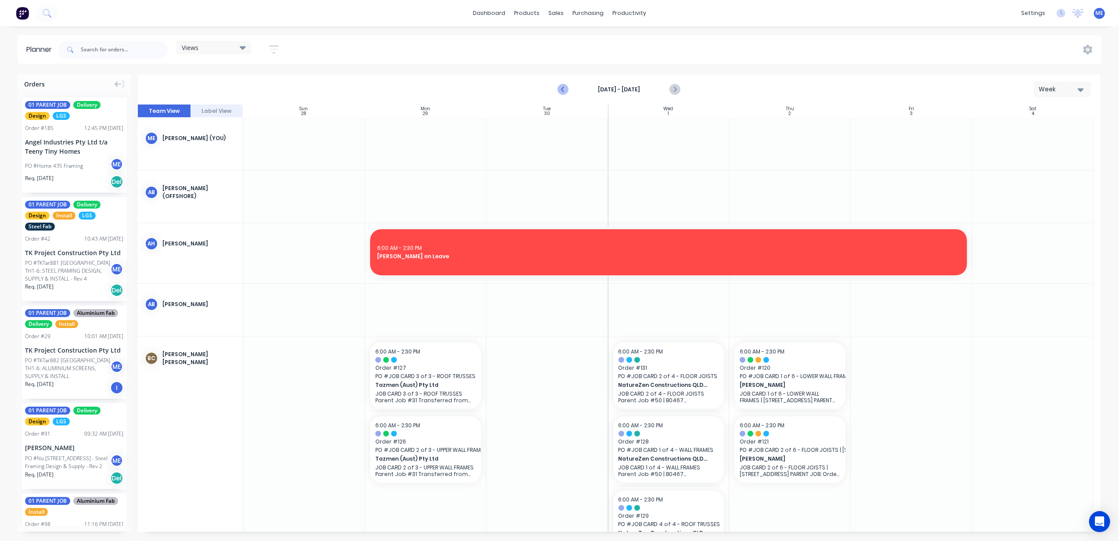
click at [562, 91] on icon "Previous page" at bounding box center [563, 89] width 11 height 11
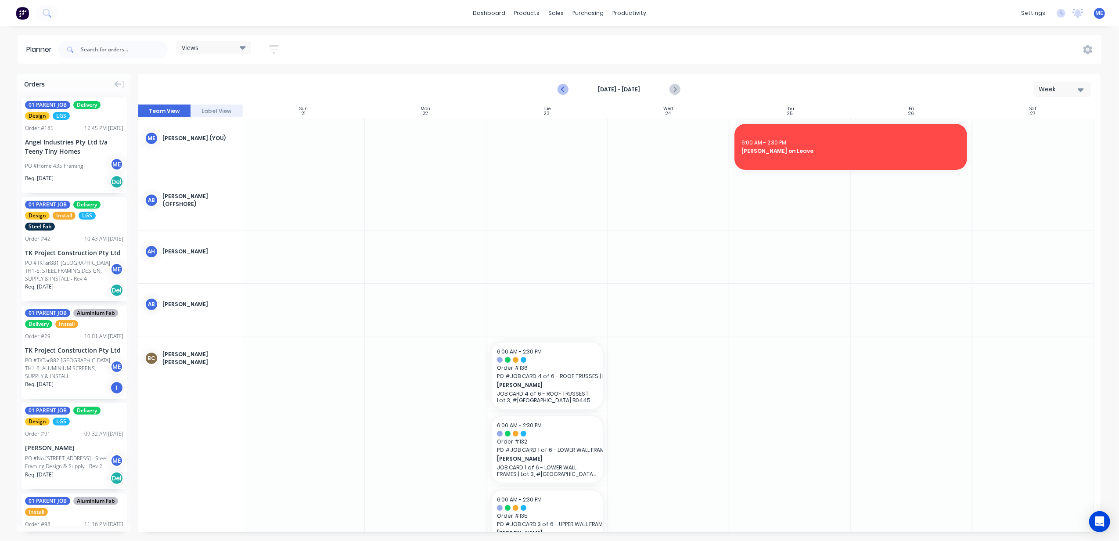
click at [564, 88] on icon "Previous page" at bounding box center [563, 89] width 4 height 7
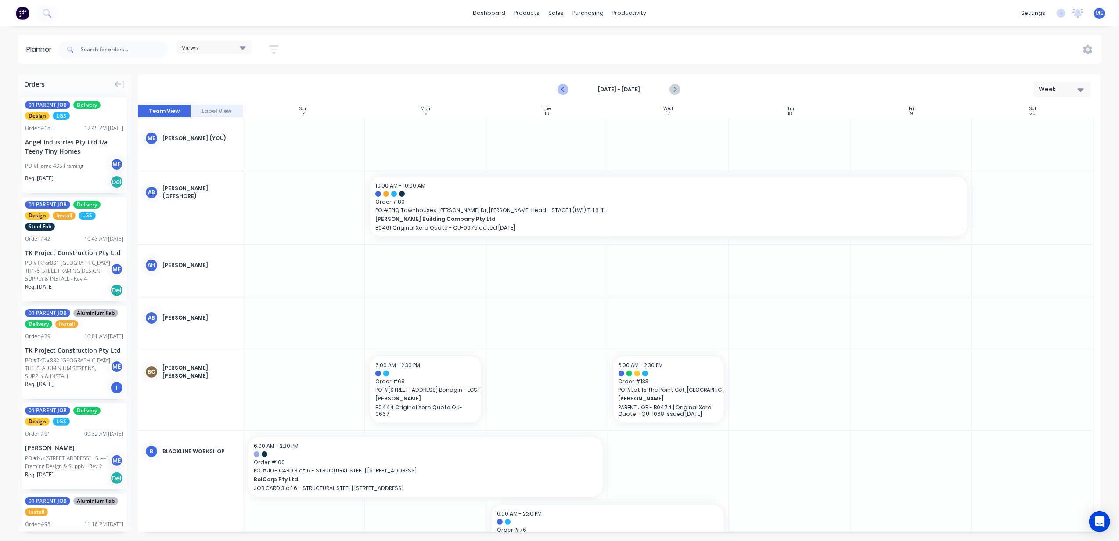
click at [564, 88] on icon "Previous page" at bounding box center [563, 89] width 4 height 7
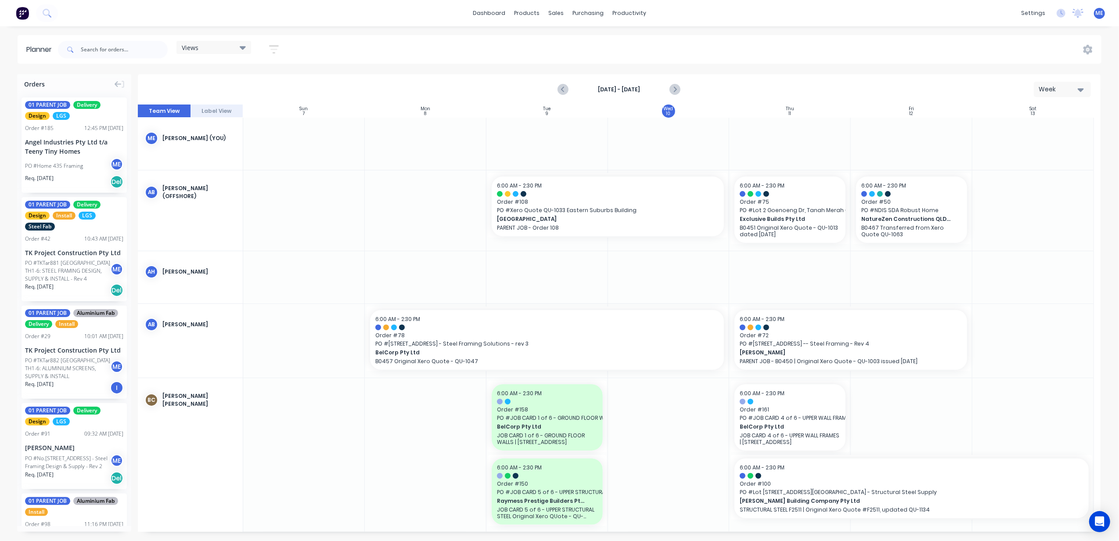
click at [896, 271] on div at bounding box center [912, 277] width 122 height 52
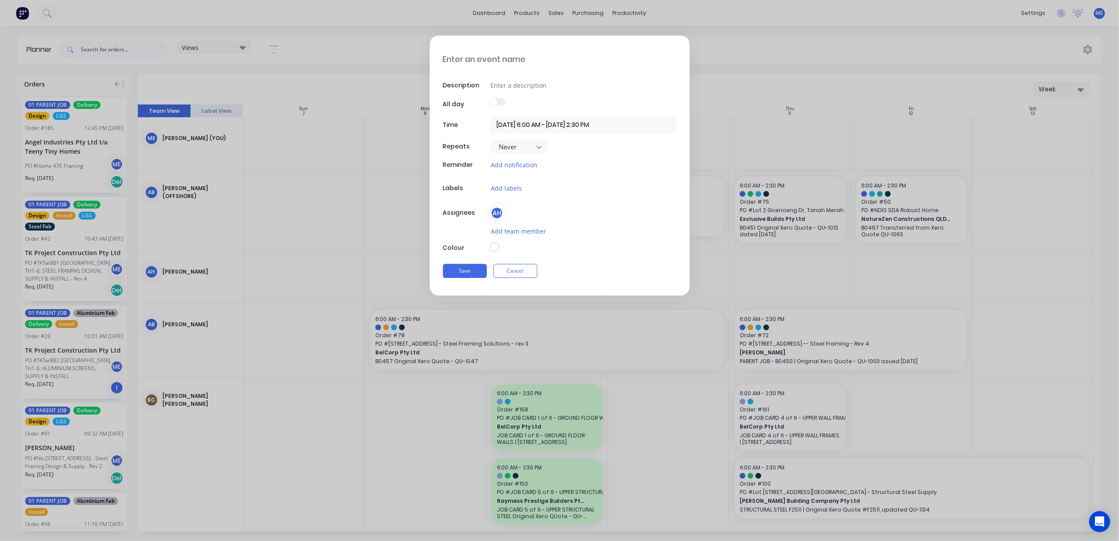
click at [528, 63] on textarea at bounding box center [560, 59] width 234 height 21
type textarea "[PERSON_NAME] on Leave"
click at [496, 247] on button "button" at bounding box center [494, 247] width 9 height 9
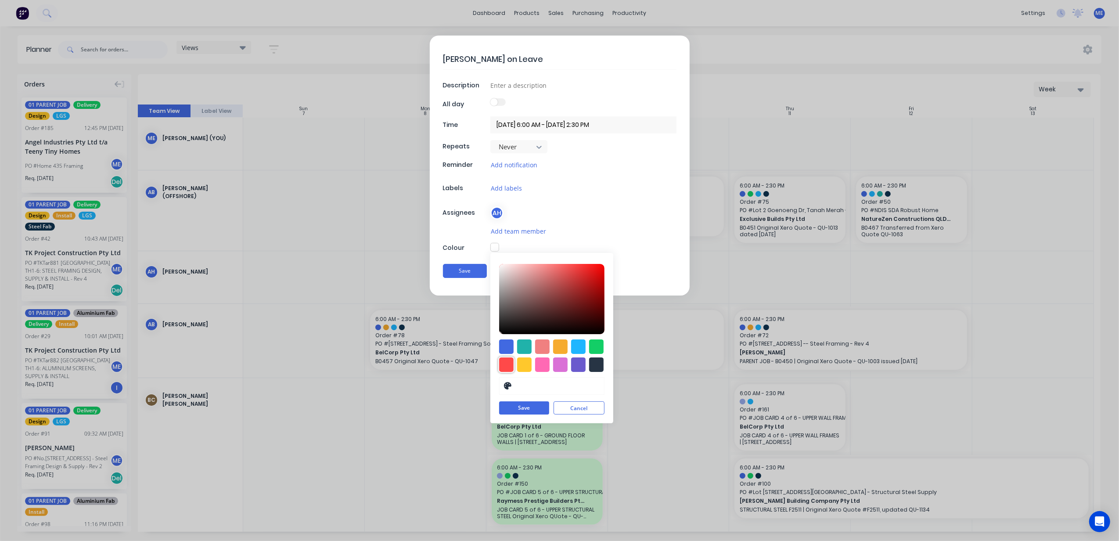
click at [511, 364] on div at bounding box center [506, 364] width 14 height 14
type input "#FF4949"
click at [528, 408] on button "Save" at bounding box center [524, 408] width 50 height 13
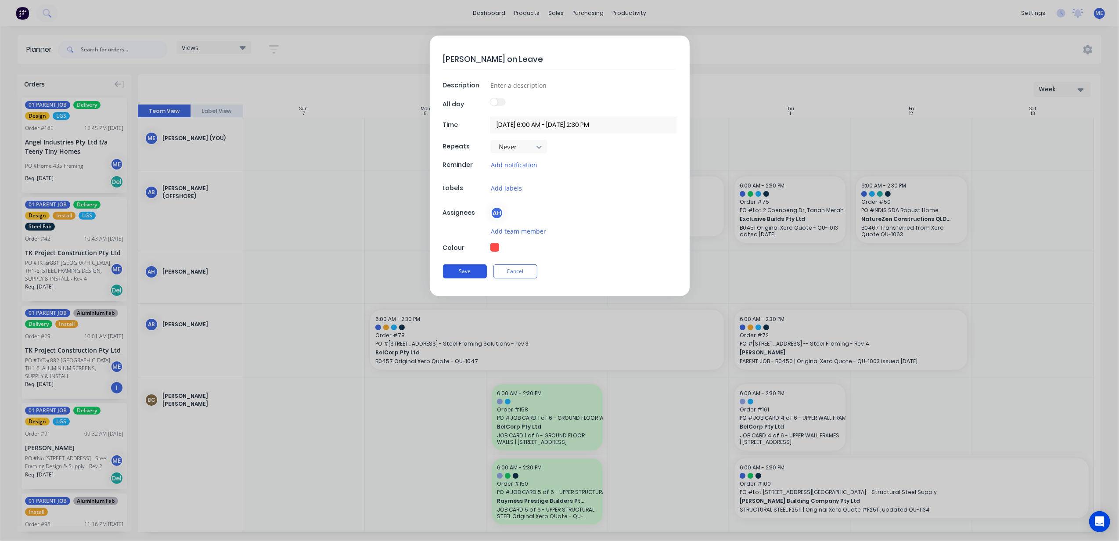
click at [475, 273] on button "Save" at bounding box center [465, 271] width 44 height 14
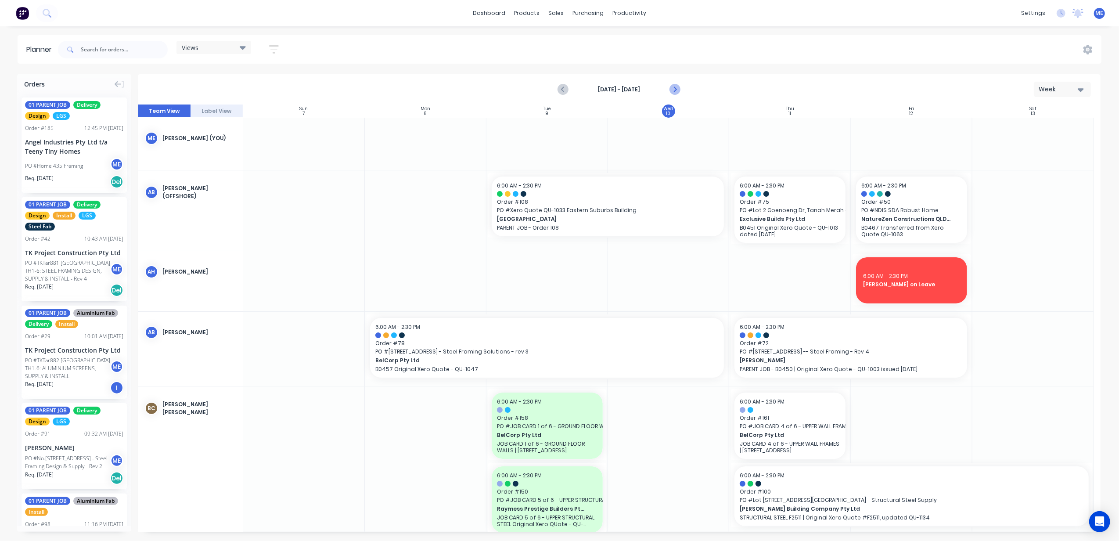
click at [680, 87] on button "Next page" at bounding box center [675, 90] width 18 height 18
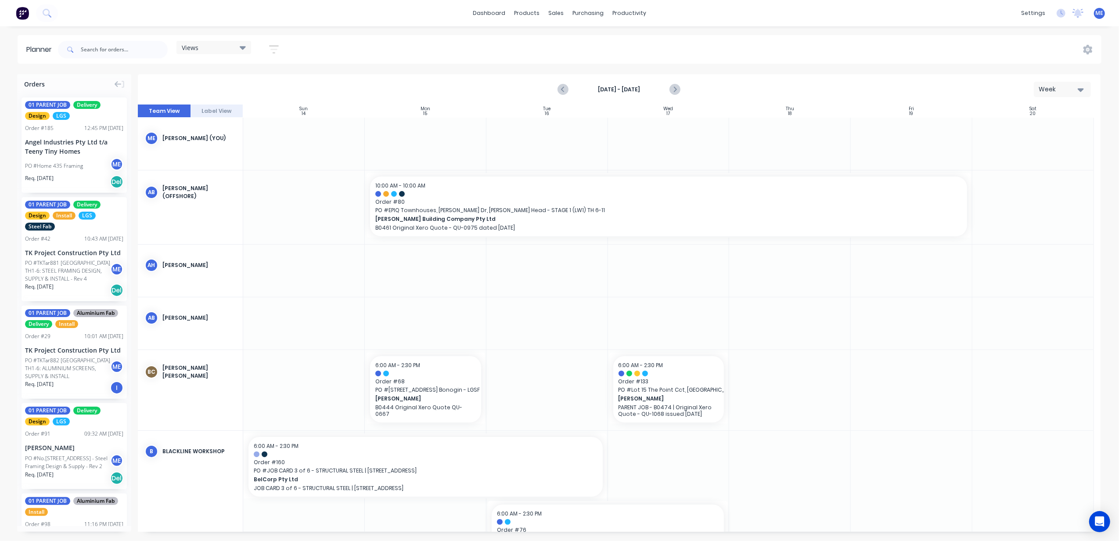
click at [450, 136] on div at bounding box center [426, 144] width 122 height 52
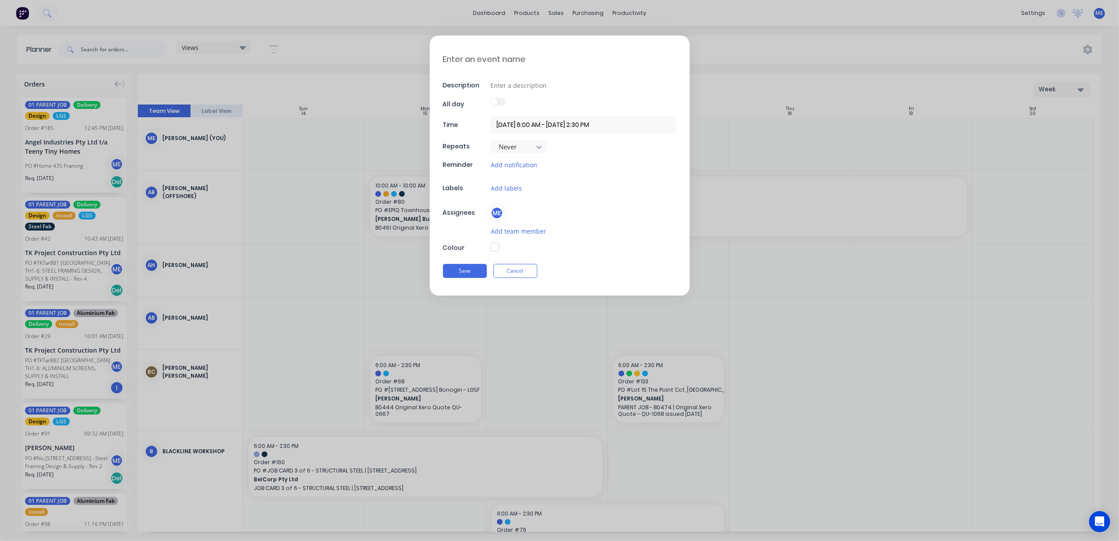
click at [510, 57] on textarea at bounding box center [560, 59] width 234 height 21
type textarea "[PERSON_NAME] in Ballina at Alders"
click at [494, 248] on button "button" at bounding box center [494, 247] width 9 height 9
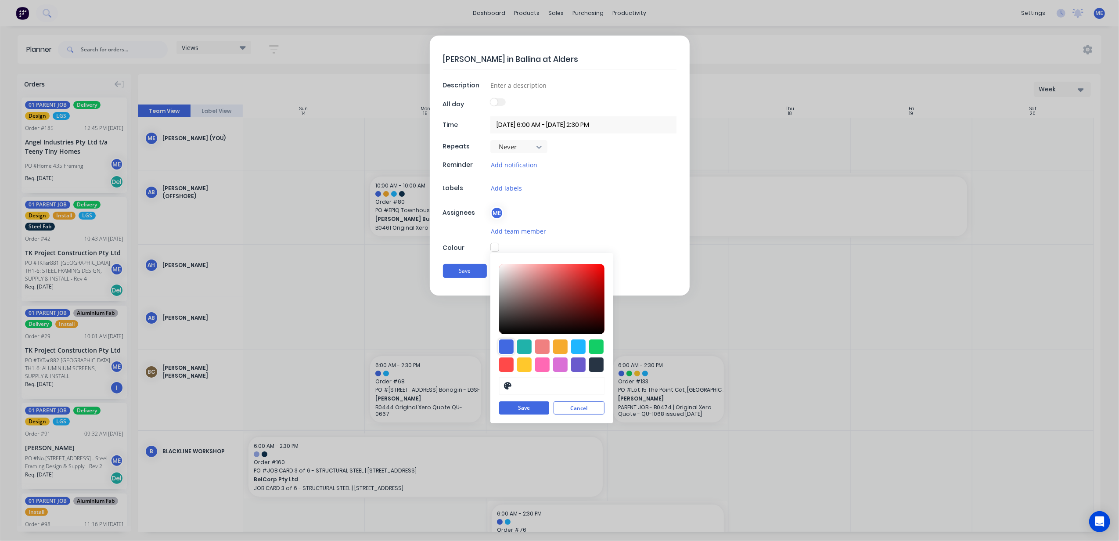
click at [506, 349] on div at bounding box center [506, 346] width 14 height 14
type input "#4169E1"
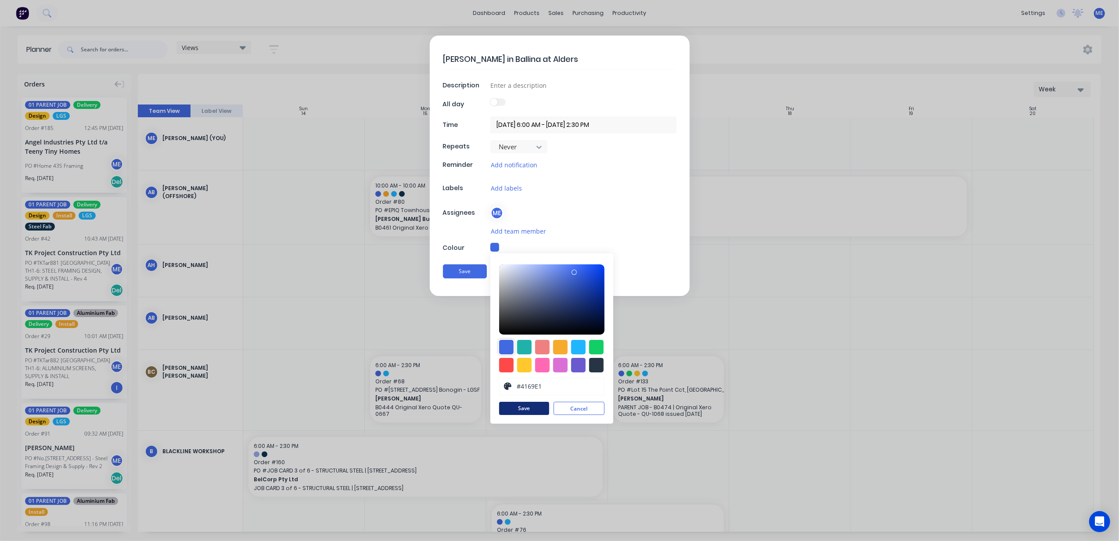
click at [515, 405] on button "Save" at bounding box center [524, 408] width 50 height 13
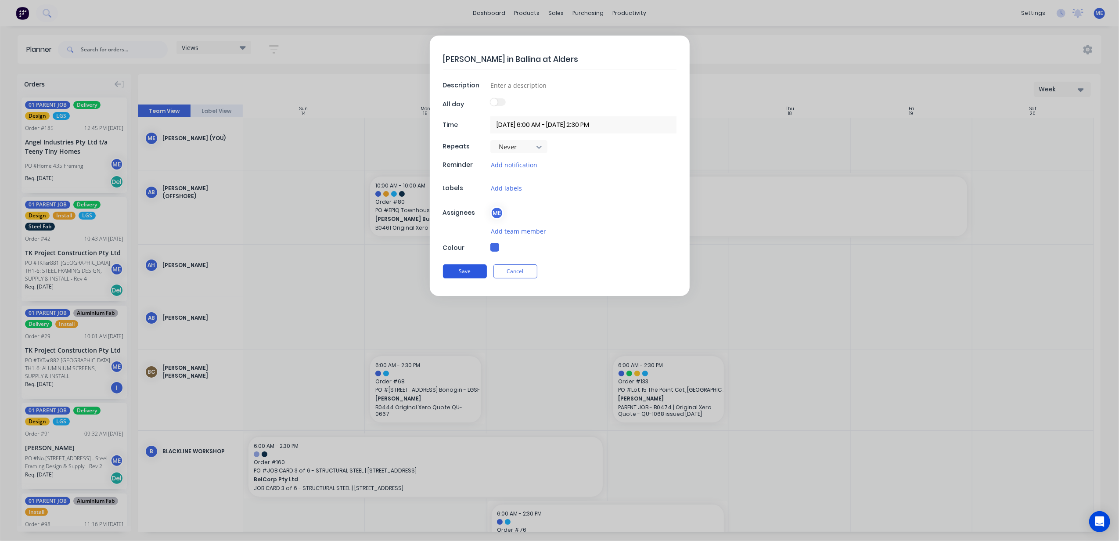
click at [467, 270] on button "Save" at bounding box center [465, 271] width 44 height 14
